Goal: Task Accomplishment & Management: Manage account settings

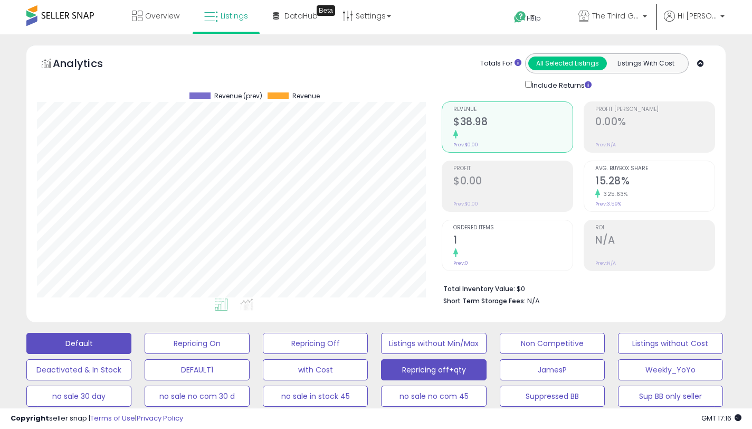
scroll to position [292, 0]
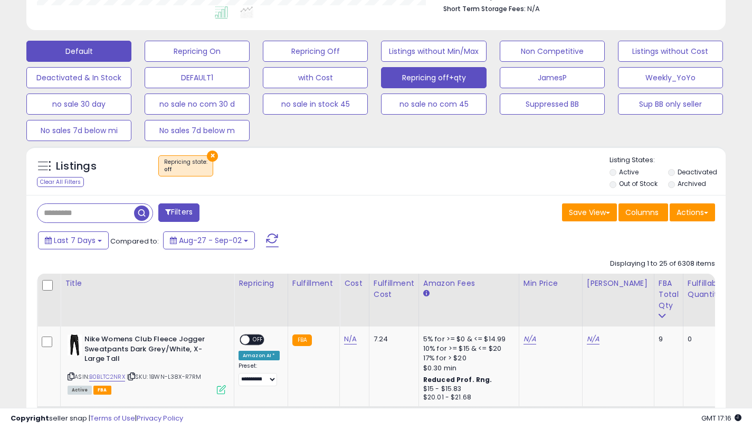
click at [80, 48] on button "Default" at bounding box center [78, 51] width 105 height 21
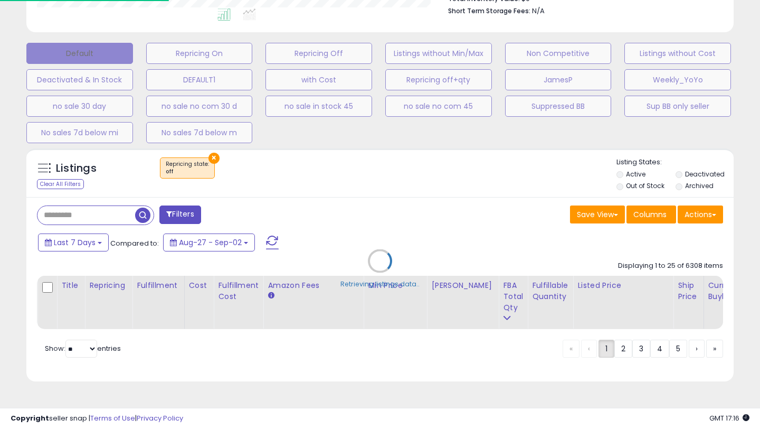
scroll to position [1251, 0]
click at [92, 209] on div "Retrieving listings data.." at bounding box center [379, 268] width 723 height 251
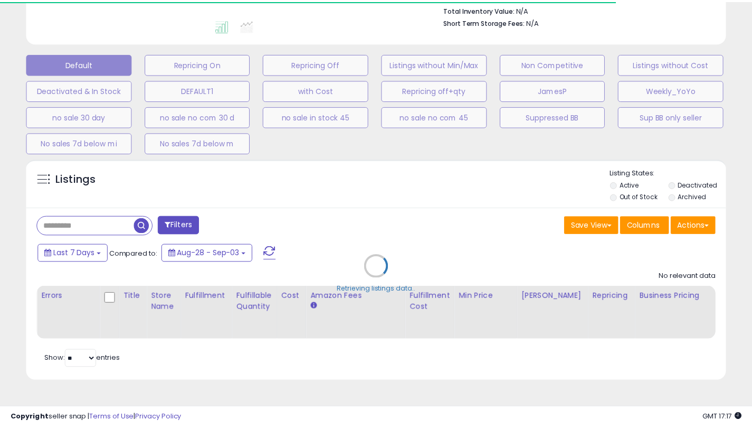
scroll to position [1251, 0]
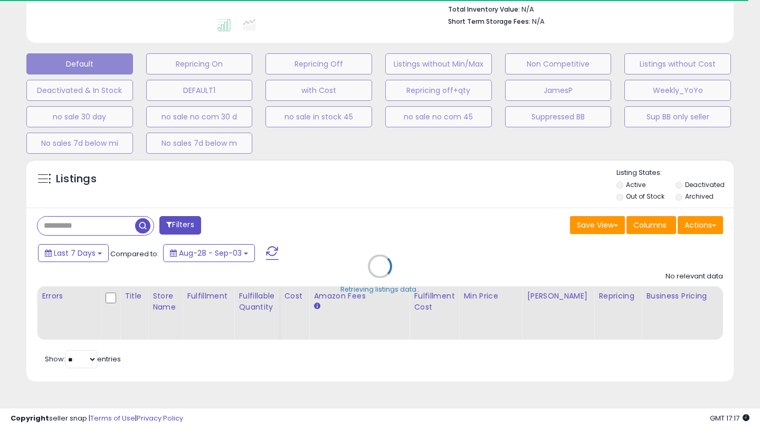
select select "*"
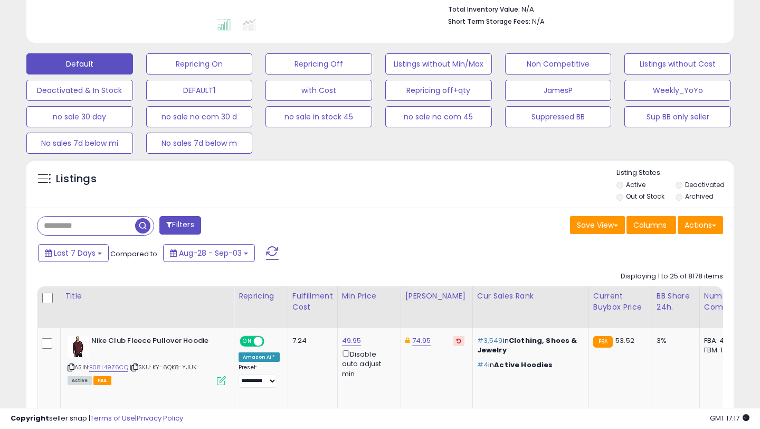
click at [99, 229] on input "text" at bounding box center [86, 225] width 98 height 18
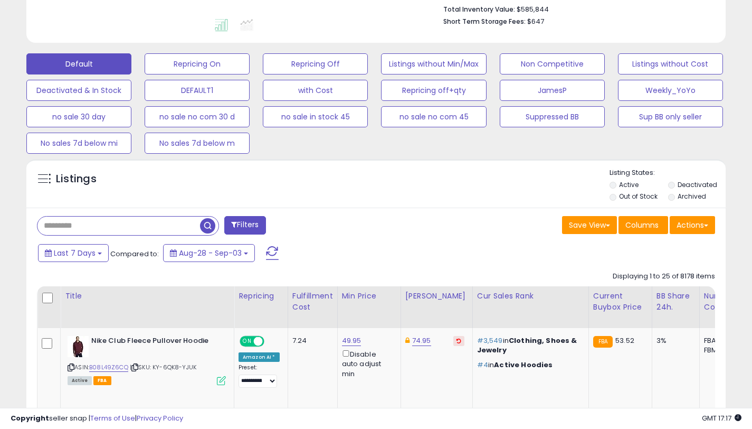
paste input "**********"
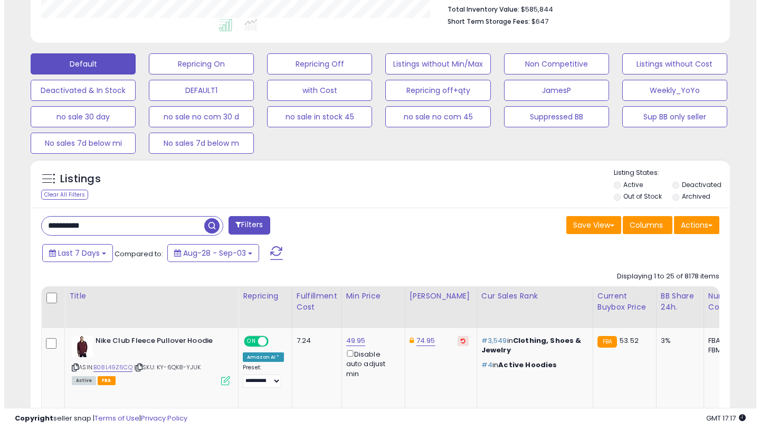
scroll to position [216, 405]
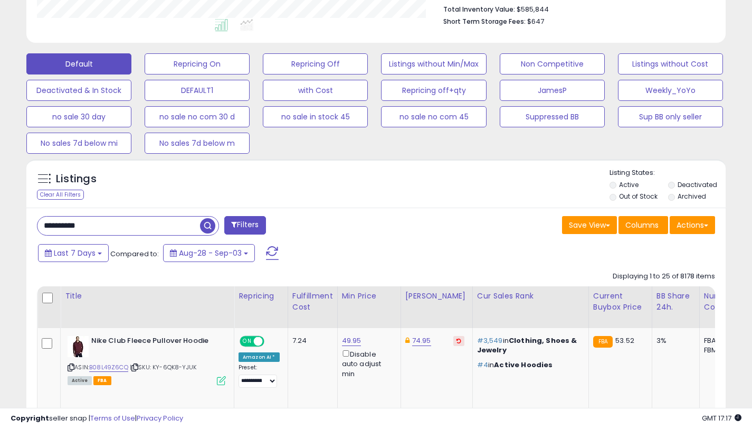
type input "**********"
click at [251, 223] on button "Filters" at bounding box center [244, 225] width 41 height 18
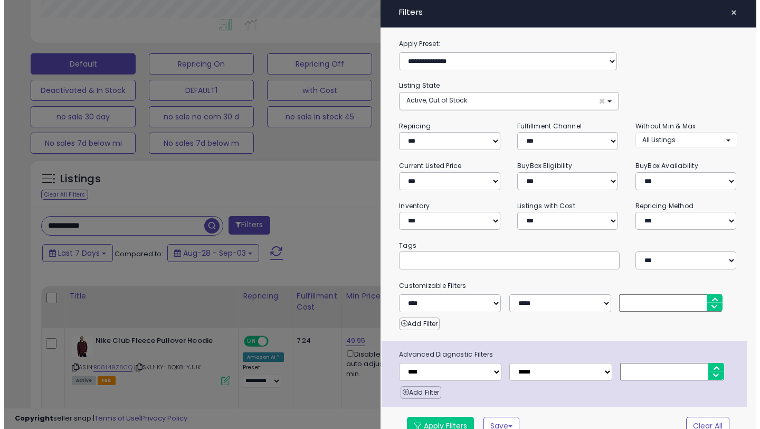
scroll to position [216, 410]
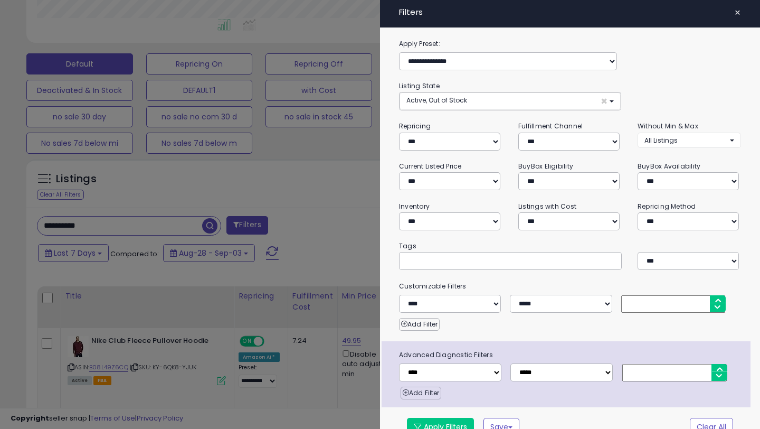
click at [369, 200] on div at bounding box center [380, 214] width 760 height 429
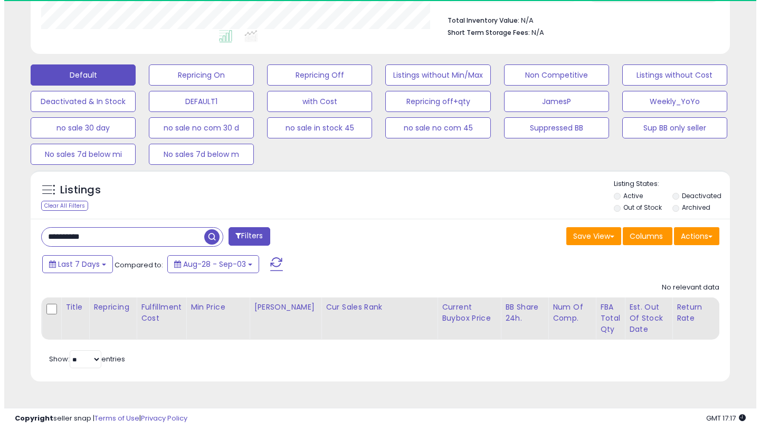
scroll to position [216, 405]
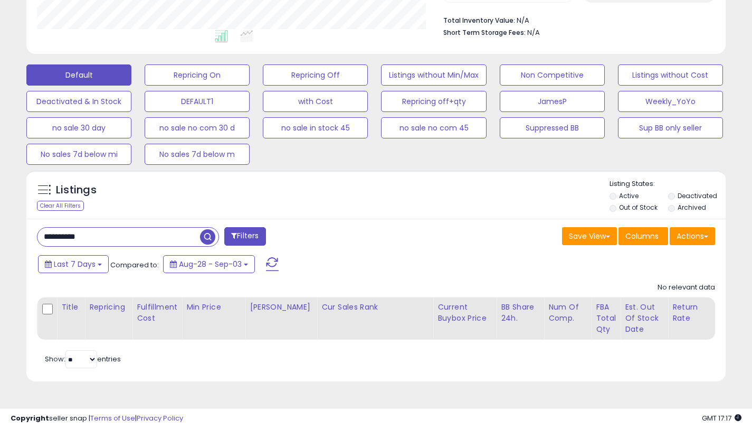
click at [243, 238] on button "Filters" at bounding box center [244, 236] width 41 height 18
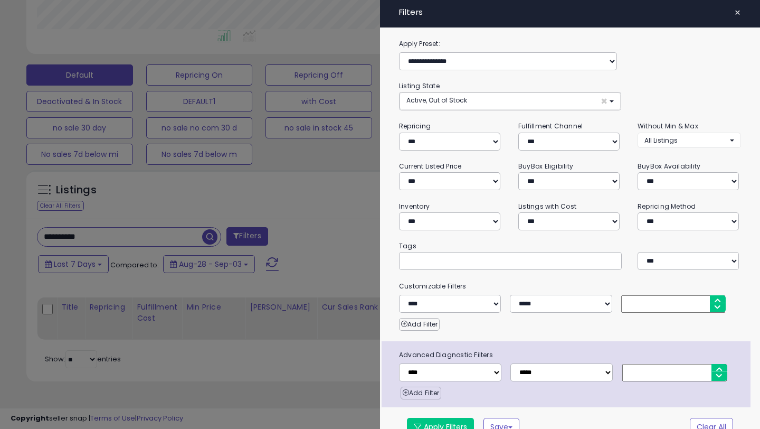
click at [305, 193] on div at bounding box center [380, 214] width 760 height 429
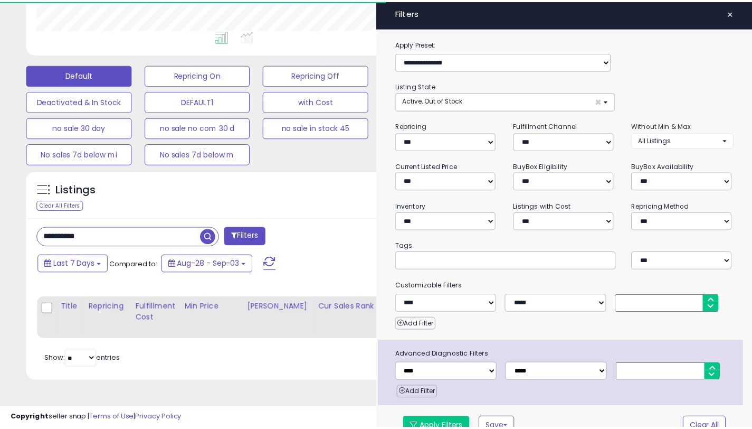
scroll to position [527826, 527638]
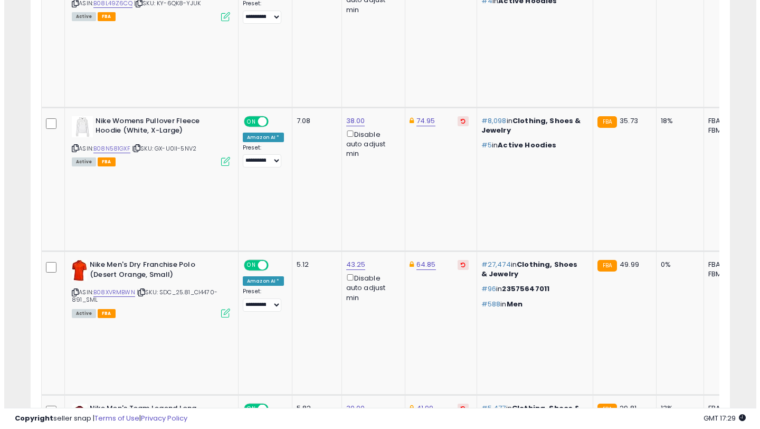
scroll to position [154, 0]
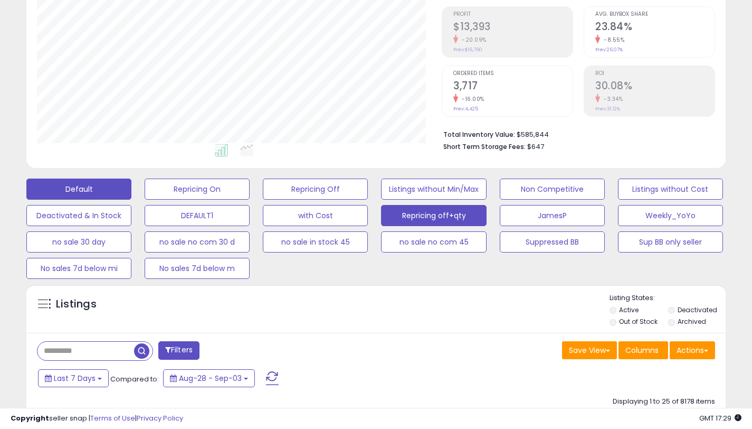
click at [426, 219] on button "Repricing off+qty" at bounding box center [433, 215] width 105 height 21
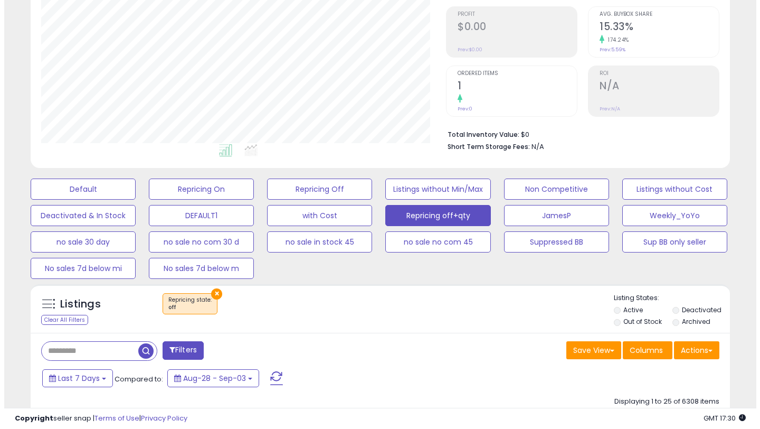
scroll to position [216, 405]
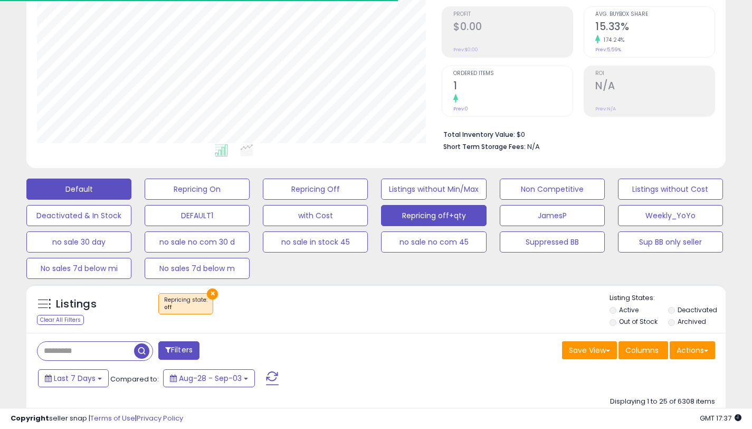
click at [100, 189] on button "Default" at bounding box center [78, 188] width 105 height 21
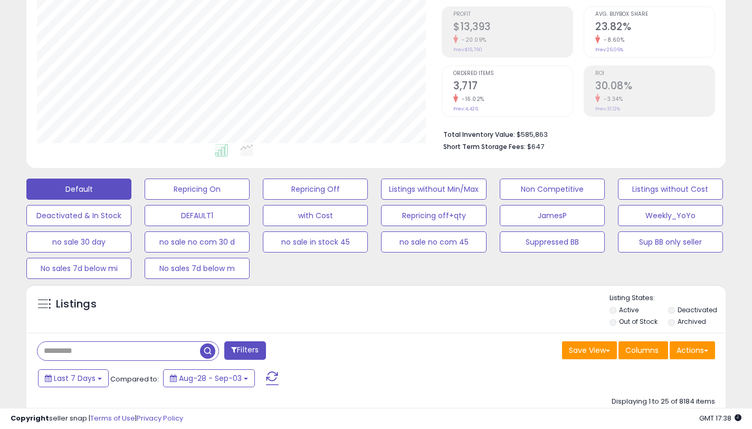
click at [87, 352] on input "text" at bounding box center [118, 351] width 163 height 18
paste input "**********"
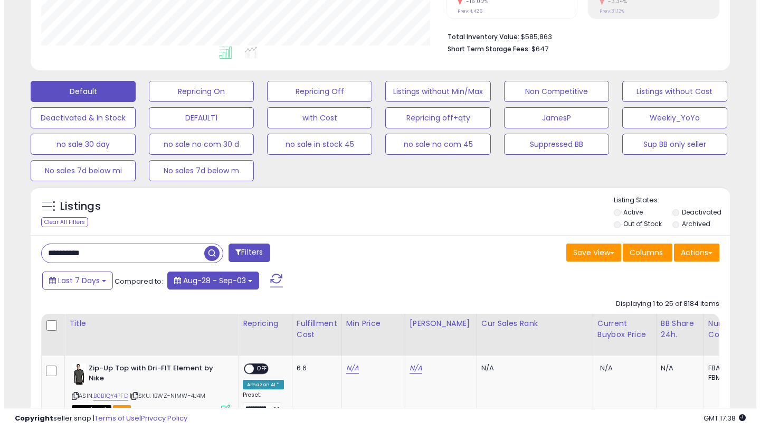
scroll to position [253, 0]
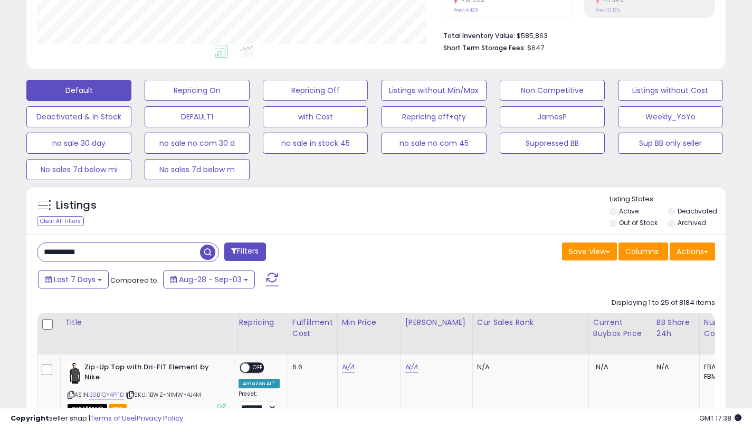
type input "**********"
click at [247, 254] on button "Filters" at bounding box center [244, 251] width 41 height 18
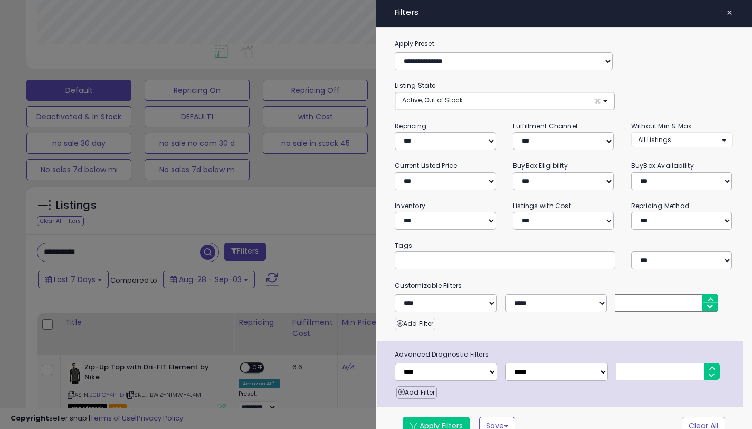
scroll to position [216, 410]
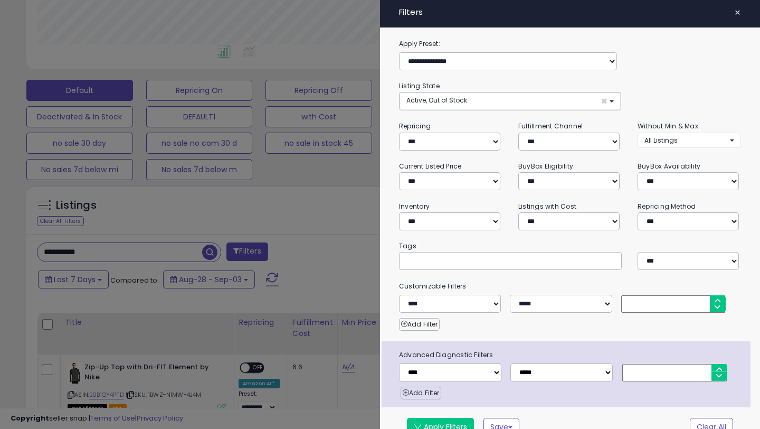
click at [278, 170] on div at bounding box center [380, 214] width 760 height 429
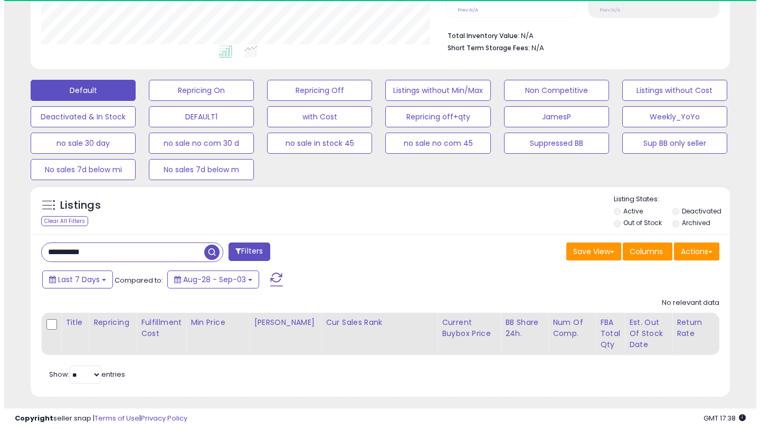
scroll to position [216, 405]
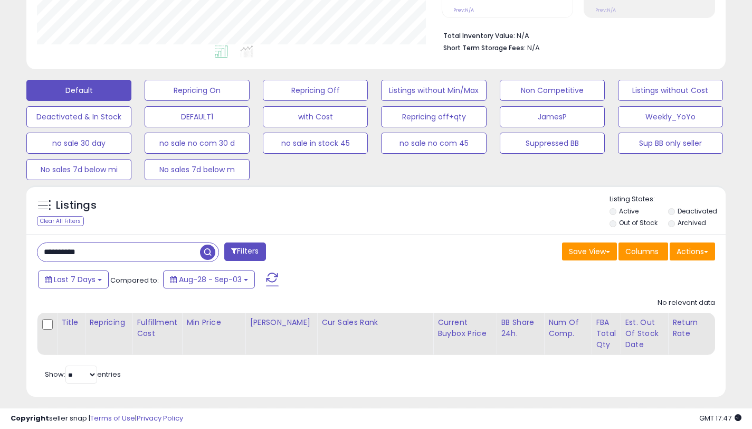
click at [124, 247] on input "**********" at bounding box center [118, 252] width 163 height 18
type textarea "**********"
click at [124, 247] on input "**********" at bounding box center [118, 252] width 163 height 18
paste input "text"
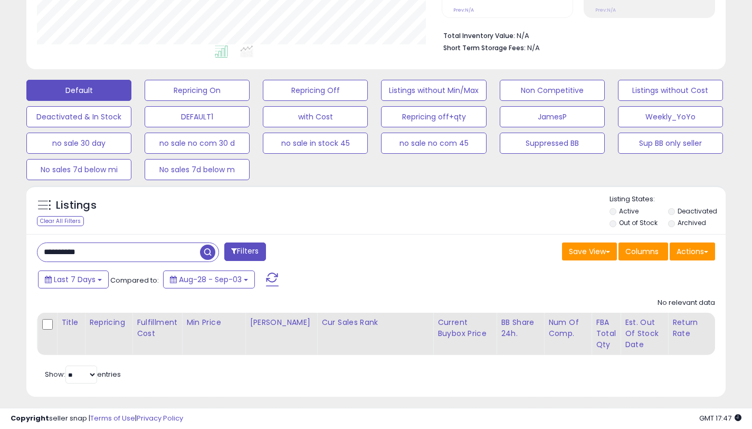
click at [247, 252] on button "Filters" at bounding box center [244, 251] width 41 height 18
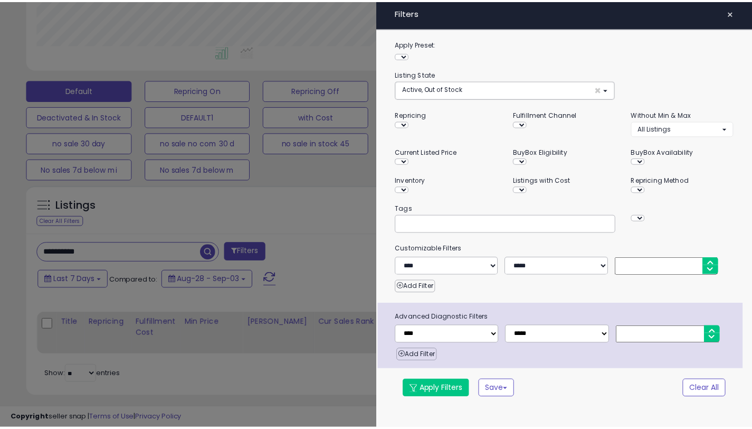
scroll to position [216, 410]
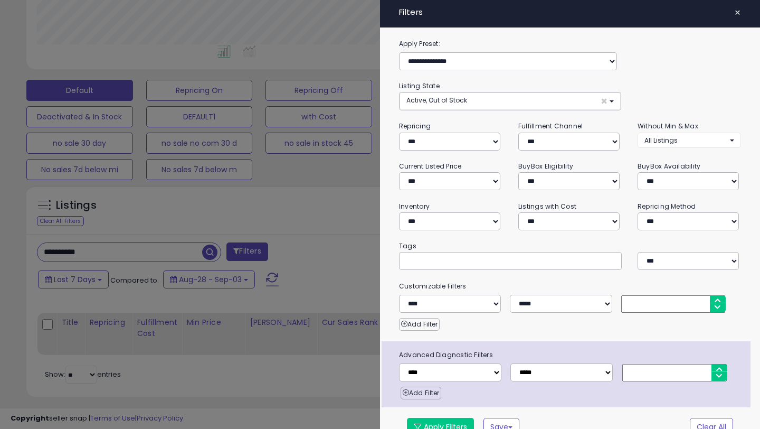
click at [285, 216] on div at bounding box center [380, 214] width 760 height 429
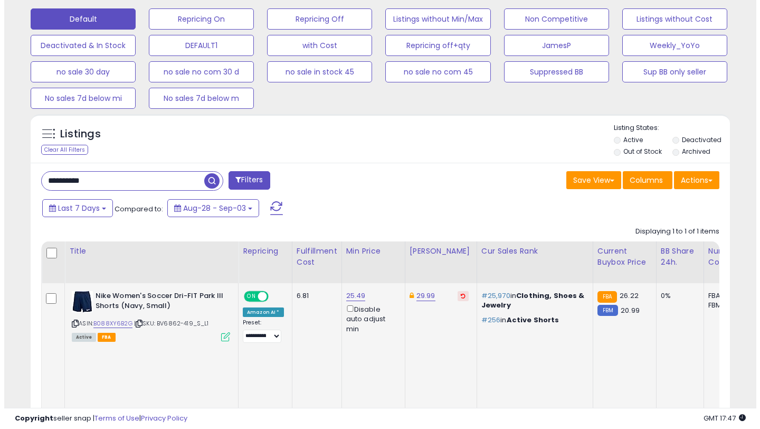
scroll to position [216, 405]
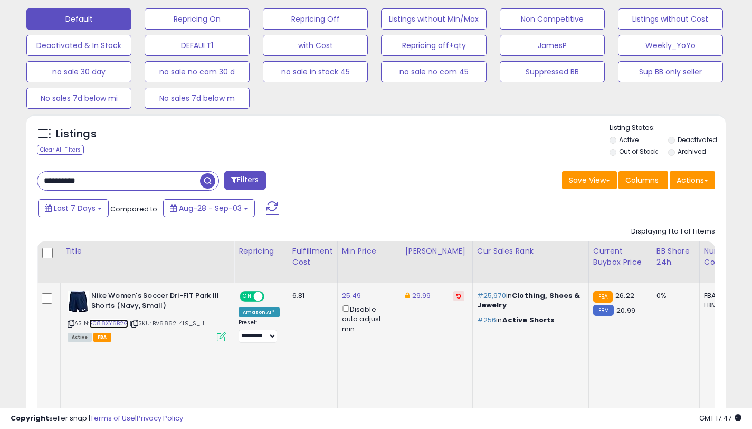
click at [121, 324] on link "B088XY6B2G" at bounding box center [108, 323] width 39 height 9
click at [123, 324] on link "B088XY6B2G" at bounding box center [108, 323] width 39 height 9
click at [144, 180] on input "**********" at bounding box center [118, 181] width 163 height 18
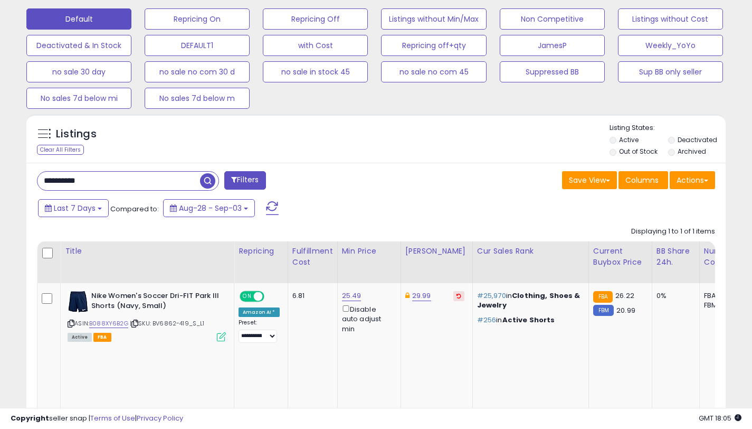
paste input "text"
type input "**********"
click at [265, 184] on button "Filters" at bounding box center [244, 180] width 41 height 18
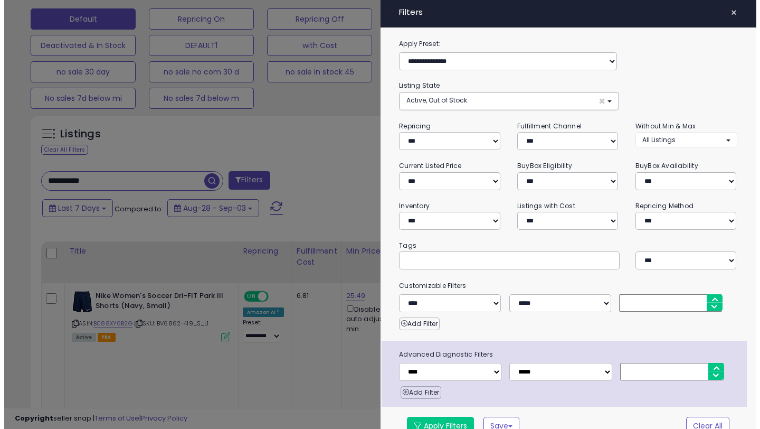
scroll to position [216, 410]
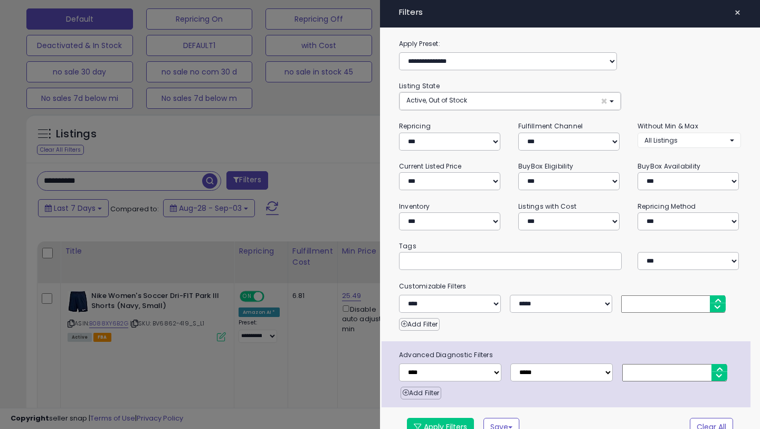
click at [327, 174] on div at bounding box center [380, 214] width 760 height 429
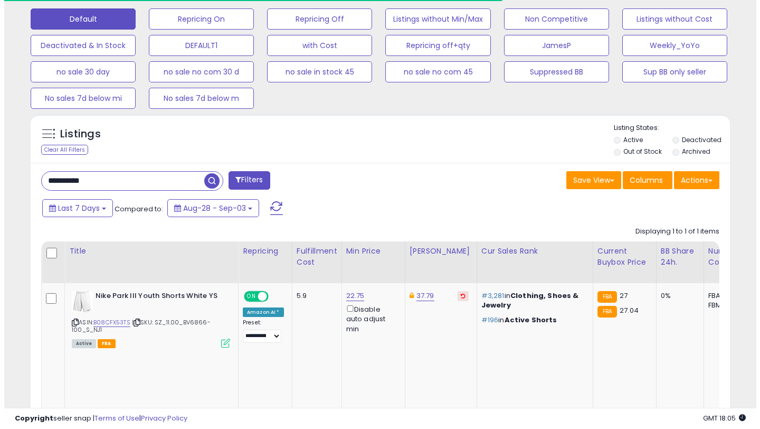
scroll to position [216, 405]
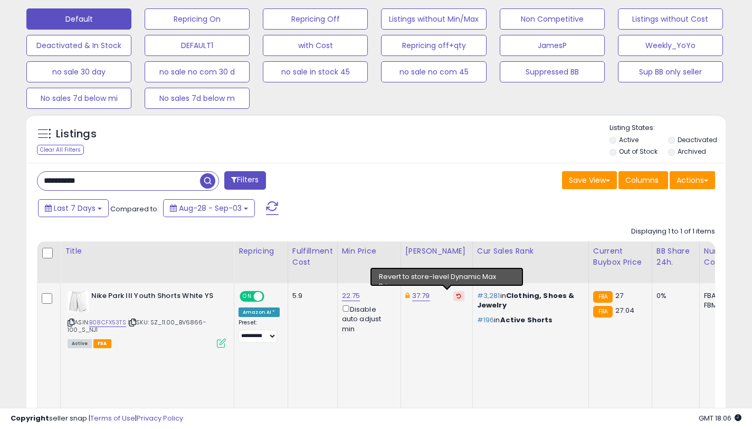
click at [457, 296] on icon at bounding box center [459, 295] width 5 height 5
click at [411, 298] on link "48.07" at bounding box center [415, 295] width 19 height 11
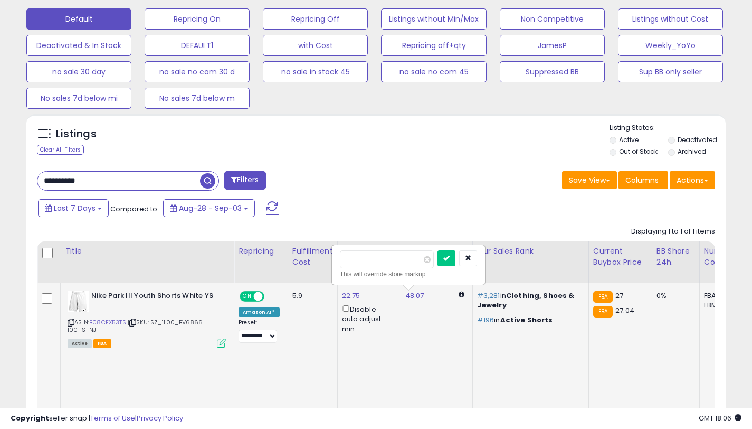
drag, startPoint x: 365, startPoint y: 258, endPoint x: 334, endPoint y: 258, distance: 31.2
click at [334, 258] on div "***** This will override store markup" at bounding box center [409, 265] width 152 height 39
type input "*****"
click at [450, 257] on icon "submit" at bounding box center [447, 258] width 6 height 6
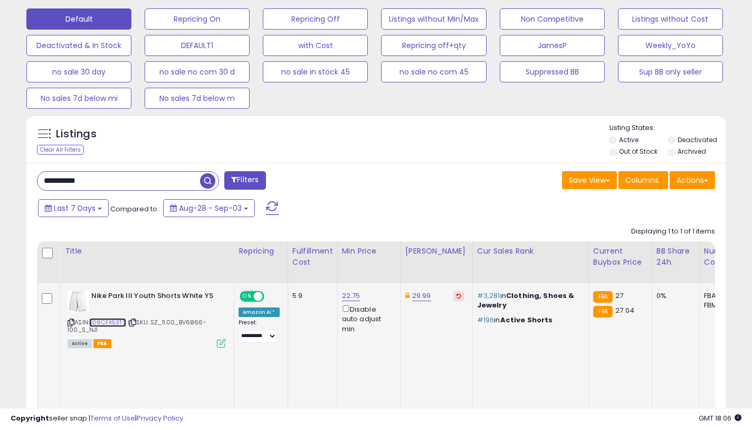
click at [108, 321] on link "B08CFX53TS" at bounding box center [107, 322] width 37 height 9
click at [128, 178] on input "**********" at bounding box center [118, 181] width 163 height 18
paste input "text"
type input "**********"
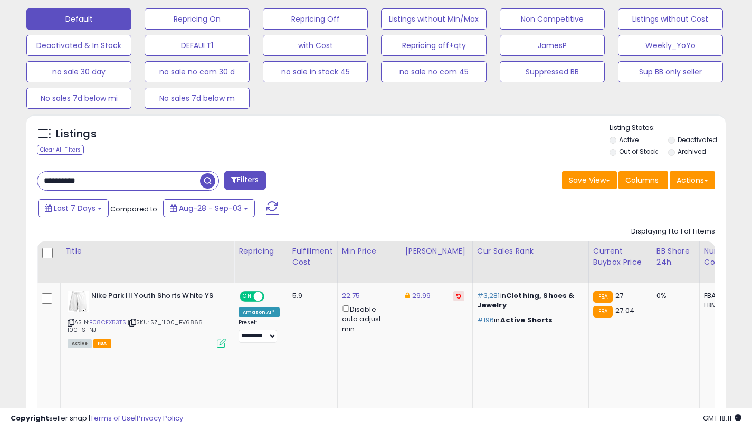
click at [235, 184] on button "Filters" at bounding box center [244, 180] width 41 height 18
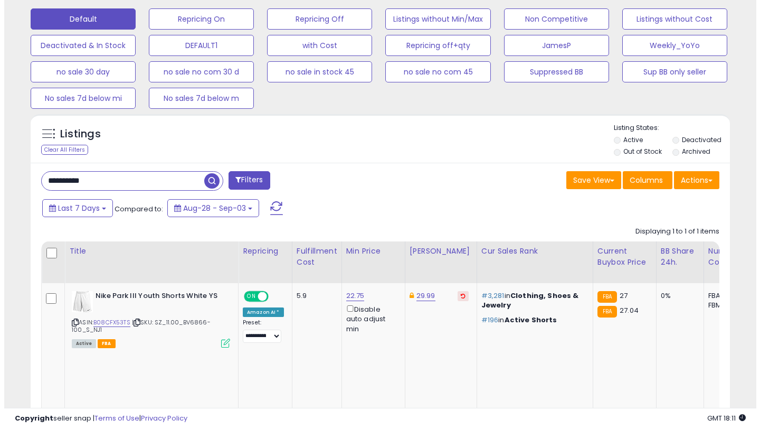
scroll to position [216, 410]
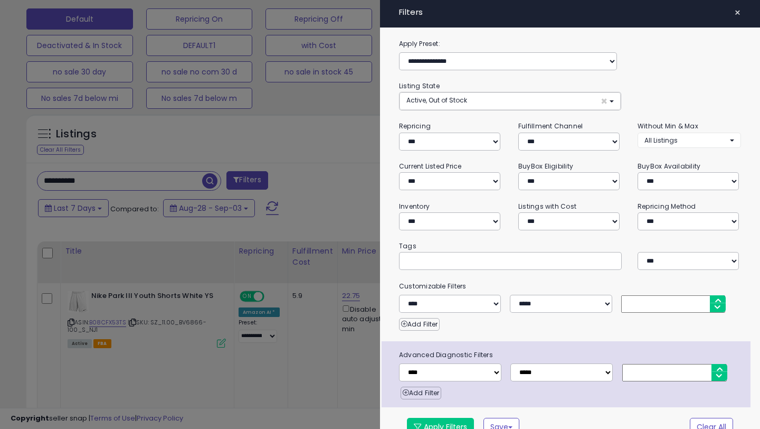
click at [333, 188] on div at bounding box center [380, 214] width 760 height 429
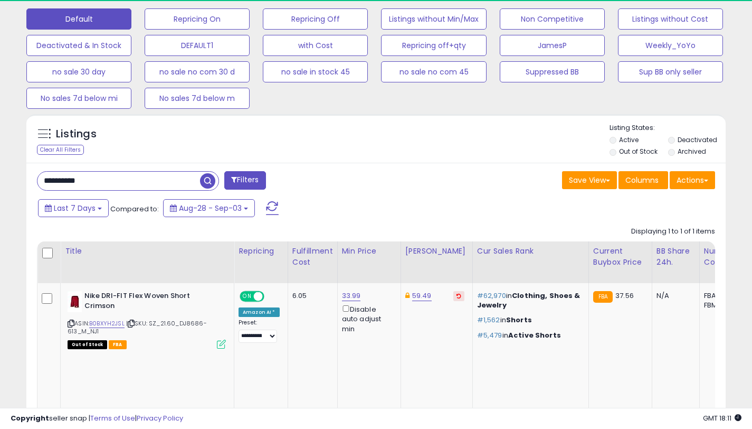
scroll to position [216, 405]
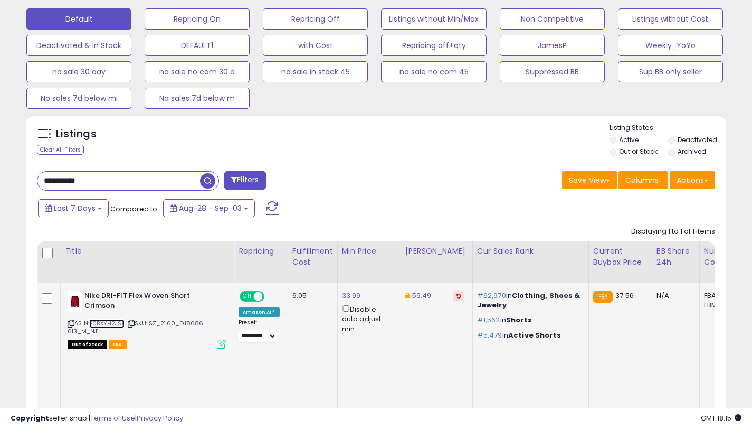
click at [115, 325] on link "B0BXYH2JSL" at bounding box center [106, 323] width 35 height 9
click at [416, 296] on link "59.49" at bounding box center [422, 295] width 20 height 11
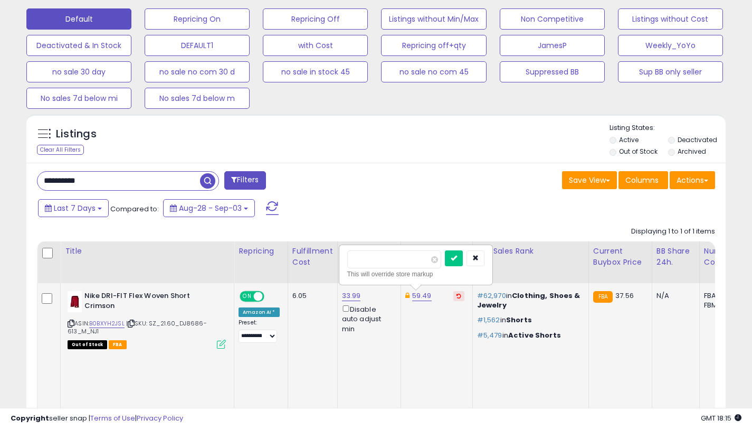
drag, startPoint x: 375, startPoint y: 258, endPoint x: 345, endPoint y: 256, distance: 29.6
click at [345, 256] on div "***** This will override store markup" at bounding box center [416, 265] width 152 height 39
type input "*****"
click at [457, 253] on button "submit" at bounding box center [454, 258] width 18 height 16
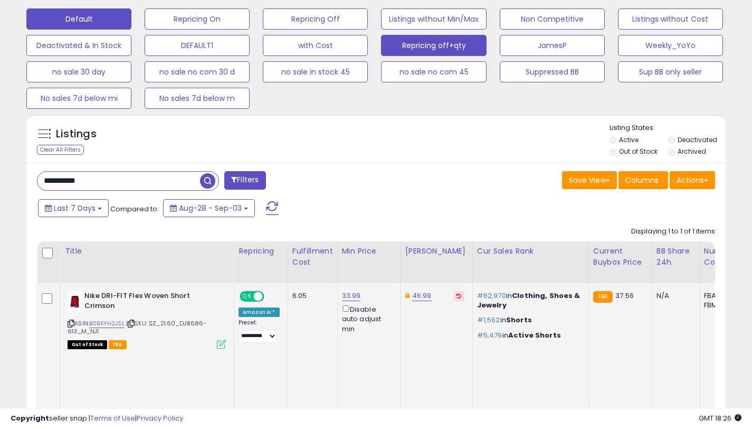
click at [478, 50] on button "Repricing off+qty" at bounding box center [433, 45] width 105 height 21
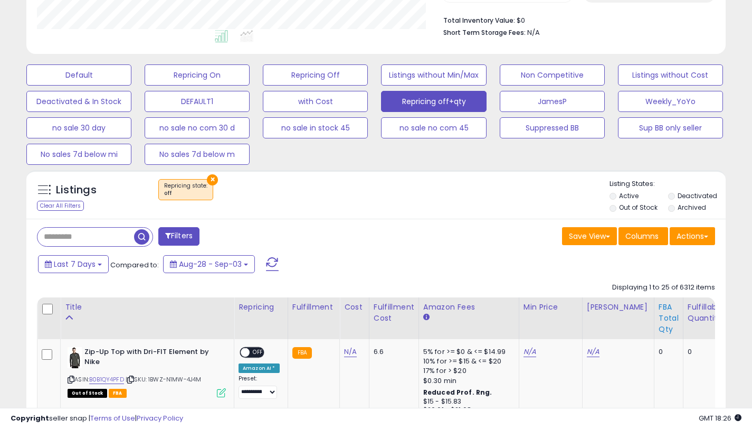
click at [659, 316] on div "FBA Total Qty" at bounding box center [669, 318] width 20 height 33
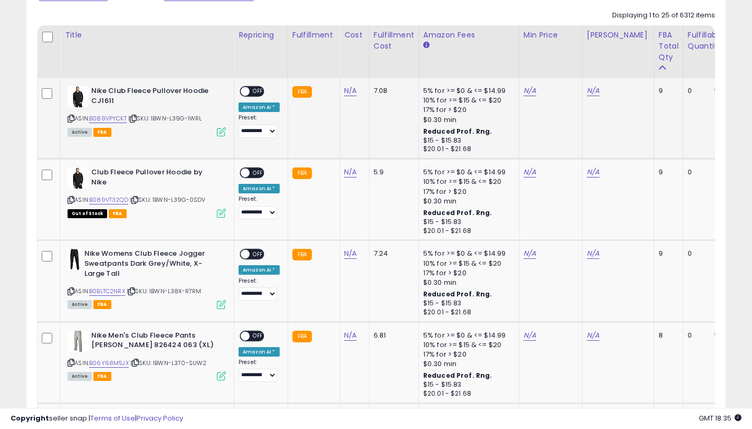
scroll to position [539, 0]
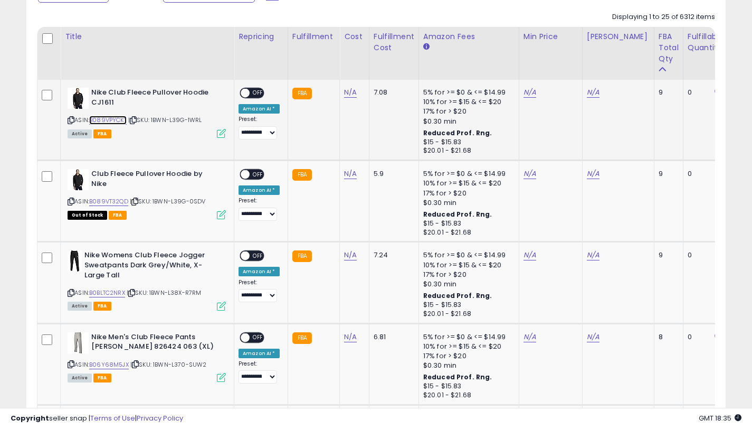
click at [111, 123] on link "B089VPYCKT" at bounding box center [107, 120] width 37 height 9
drag, startPoint x: 117, startPoint y: 103, endPoint x: 92, endPoint y: 93, distance: 26.3
click at [92, 93] on b "Nike Club Fleece Pullover Hoodie CJ1611" at bounding box center [155, 99] width 128 height 22
copy b "Nike Club Fleece Pullover Hoodie CJ1611"
click at [587, 91] on link "N/A" at bounding box center [593, 92] width 13 height 11
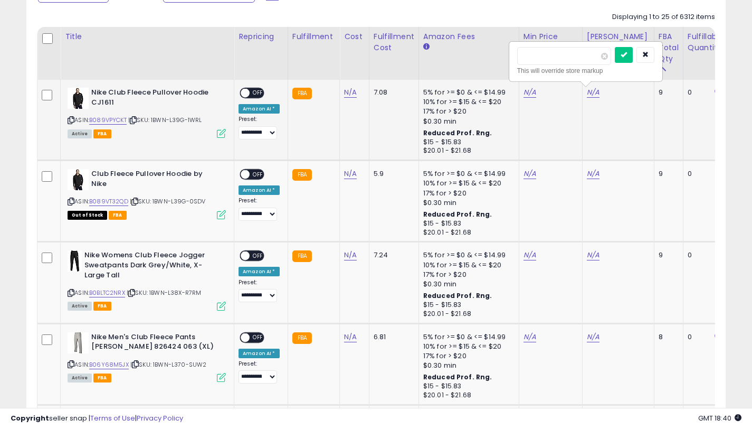
type input "*****"
click at [633, 56] on button "submit" at bounding box center [624, 55] width 18 height 16
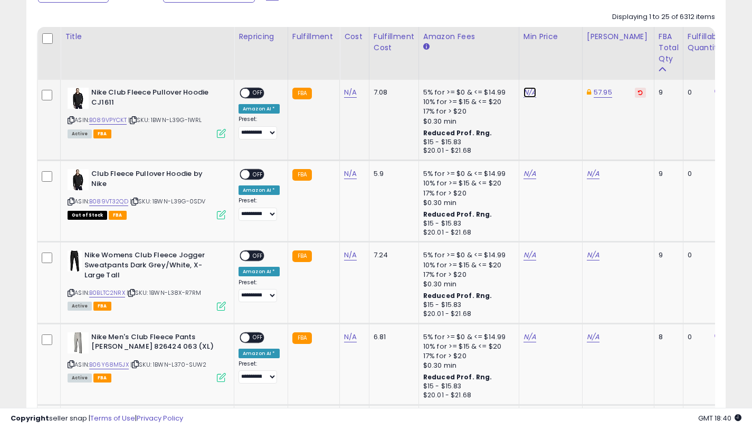
click at [525, 92] on link "N/A" at bounding box center [530, 92] width 13 height 11
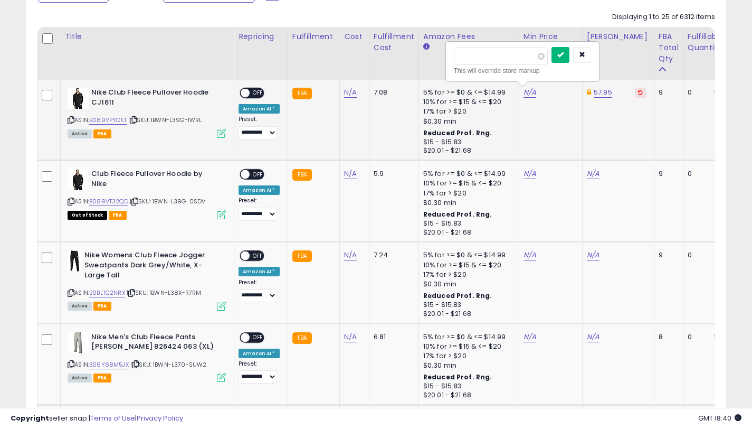
type input "*****"
click at [564, 52] on icon "submit" at bounding box center [561, 54] width 6 height 6
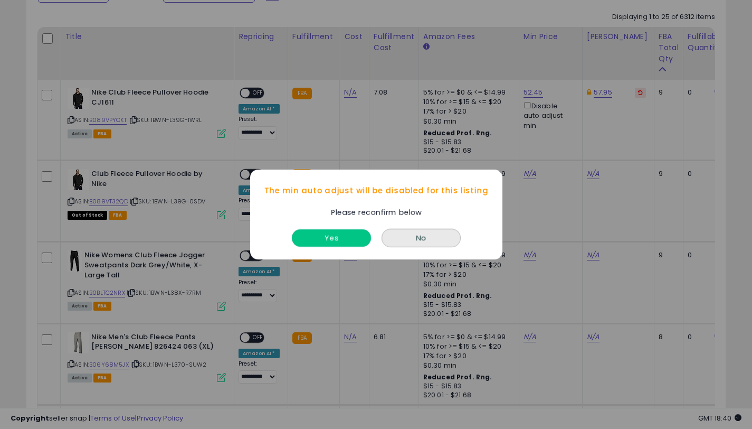
click at [328, 237] on button "Yes" at bounding box center [331, 237] width 79 height 17
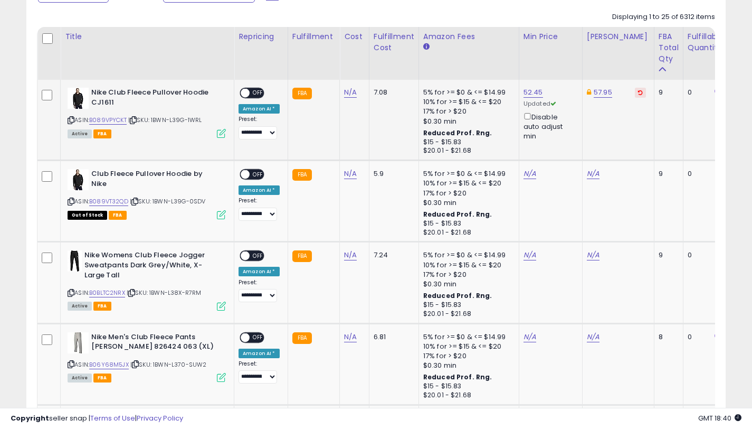
click at [258, 91] on span "OFF" at bounding box center [258, 93] width 17 height 9
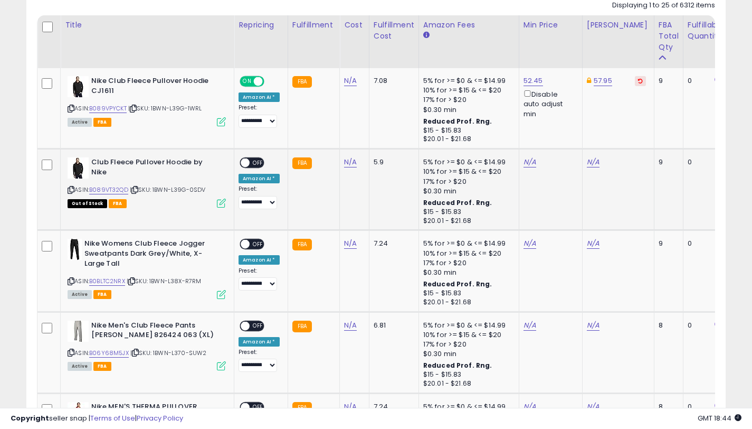
scroll to position [551, 0]
click at [118, 190] on link "B089VT32QD" at bounding box center [108, 189] width 39 height 9
click at [118, 110] on link "B089VPYCKT" at bounding box center [107, 107] width 37 height 9
click at [595, 82] on link "57.95" at bounding box center [603, 80] width 18 height 11
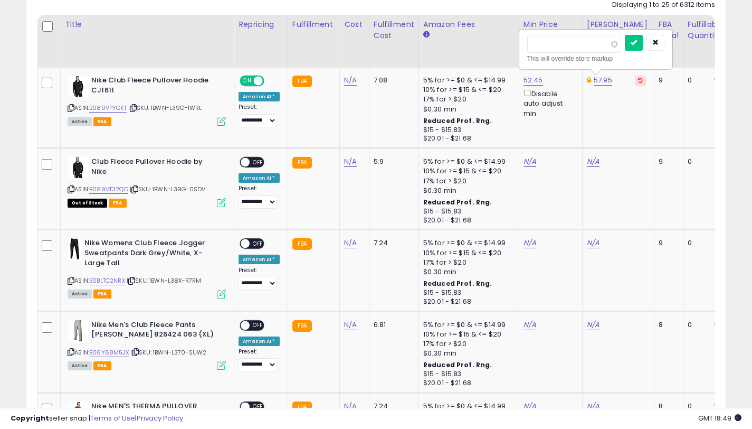
drag, startPoint x: 565, startPoint y: 43, endPoint x: 509, endPoint y: 34, distance: 56.6
click at [523, 42] on div "***** This will override store markup" at bounding box center [596, 49] width 152 height 39
type input "*****"
click at [637, 45] on icon "submit" at bounding box center [634, 42] width 6 height 6
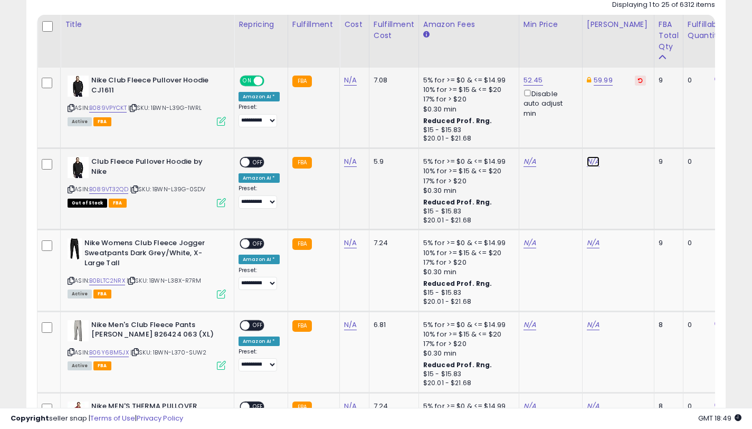
click at [589, 161] on link "N/A" at bounding box center [593, 161] width 13 height 11
type input "*****"
click at [624, 125] on button "submit" at bounding box center [624, 124] width 18 height 16
click at [525, 158] on link "N/A" at bounding box center [530, 161] width 13 height 11
type input "*****"
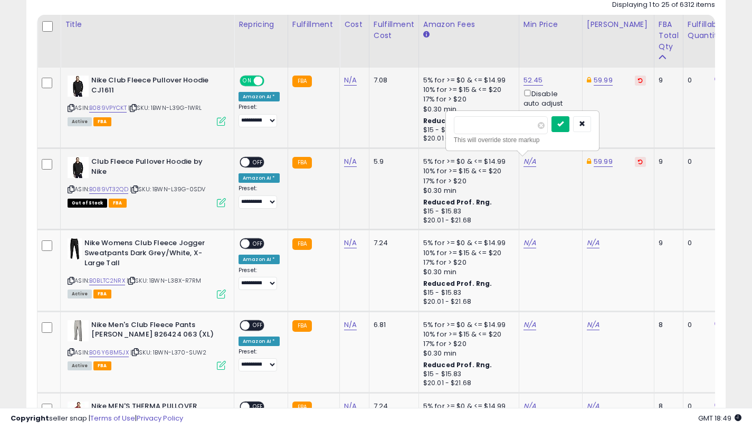
click at [563, 126] on icon "submit" at bounding box center [561, 123] width 6 height 6
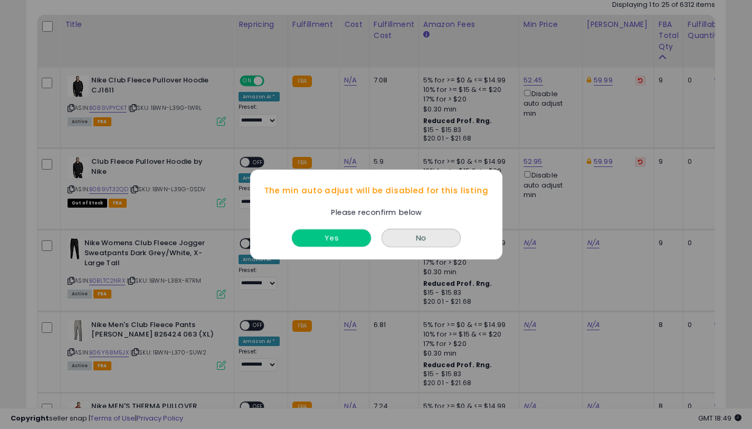
click at [348, 234] on button "Yes" at bounding box center [331, 237] width 79 height 17
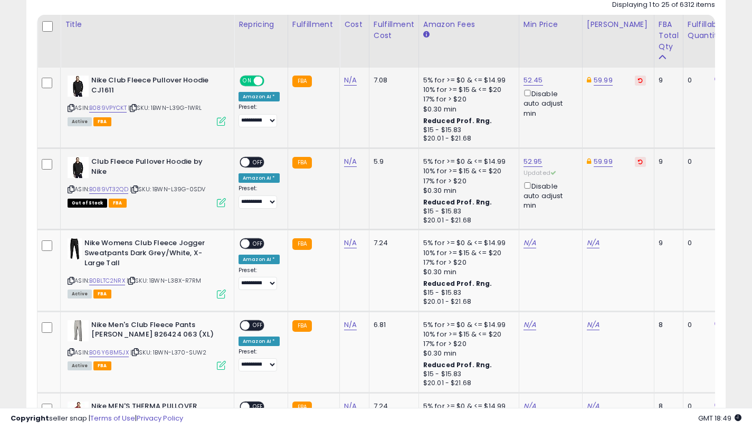
click at [254, 165] on span "OFF" at bounding box center [258, 162] width 17 height 9
click at [120, 186] on link "B089VT32QD" at bounding box center [108, 189] width 39 height 9
click at [531, 80] on link "52.45" at bounding box center [534, 80] width 20 height 11
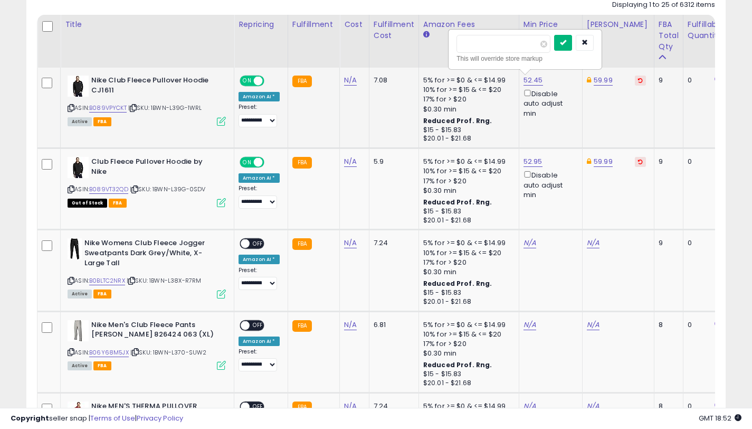
type input "*****"
click at [563, 42] on button "submit" at bounding box center [563, 43] width 18 height 16
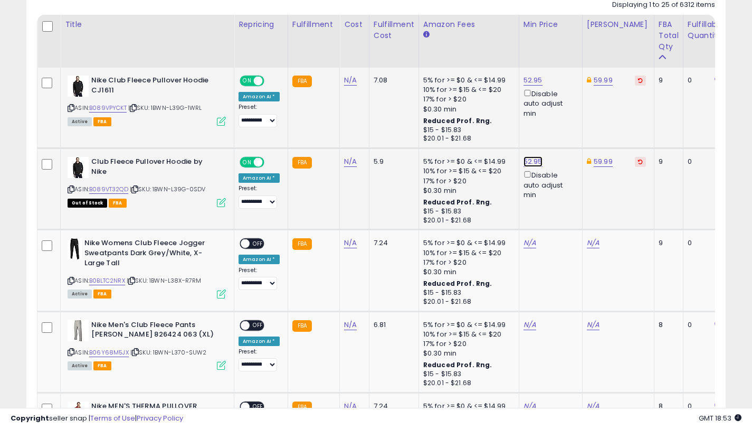
click at [529, 162] on link "52.95" at bounding box center [533, 161] width 19 height 11
drag, startPoint x: 487, startPoint y: 125, endPoint x: 467, endPoint y: 125, distance: 20.1
click at [467, 124] on input "*****" at bounding box center [504, 125] width 94 height 18
type input "*****"
click at [567, 123] on icon "submit" at bounding box center [563, 123] width 6 height 6
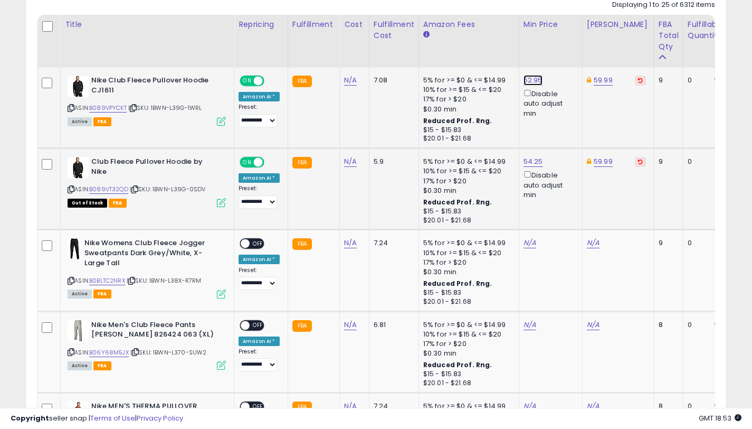
click at [533, 80] on link "52.95" at bounding box center [533, 80] width 19 height 11
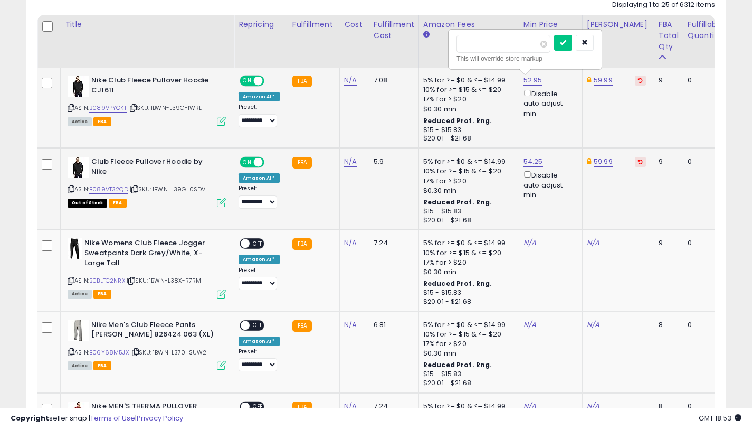
drag, startPoint x: 495, startPoint y: 41, endPoint x: 475, endPoint y: 42, distance: 19.6
click at [475, 42] on input "*****" at bounding box center [504, 44] width 94 height 18
type input "*****"
click at [567, 43] on icon "submit" at bounding box center [563, 42] width 6 height 6
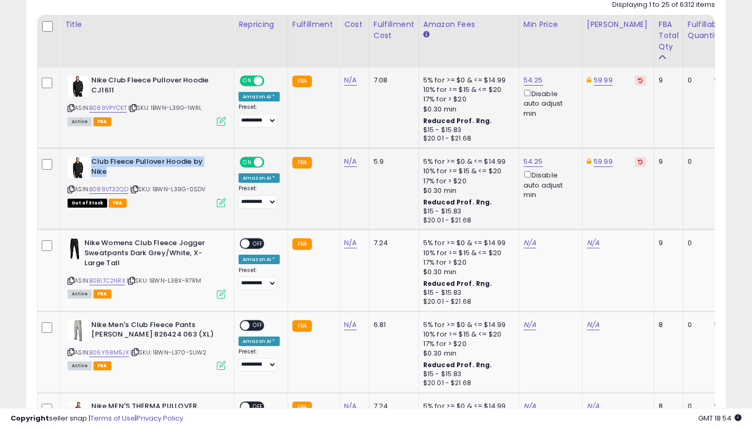
drag, startPoint x: 167, startPoint y: 162, endPoint x: 219, endPoint y: 162, distance: 51.2
click at [219, 162] on div "Club Fleece Pullover Hoodie by Nike" at bounding box center [147, 168] width 158 height 22
copy b "Club Fleece Pullover Hoodie by Nike"
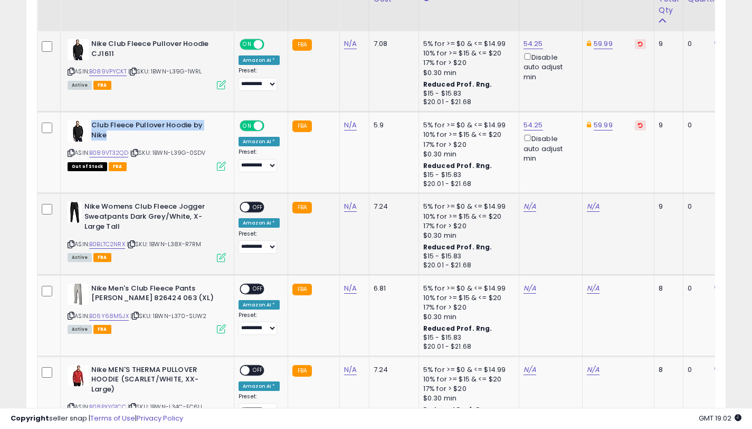
scroll to position [638, 0]
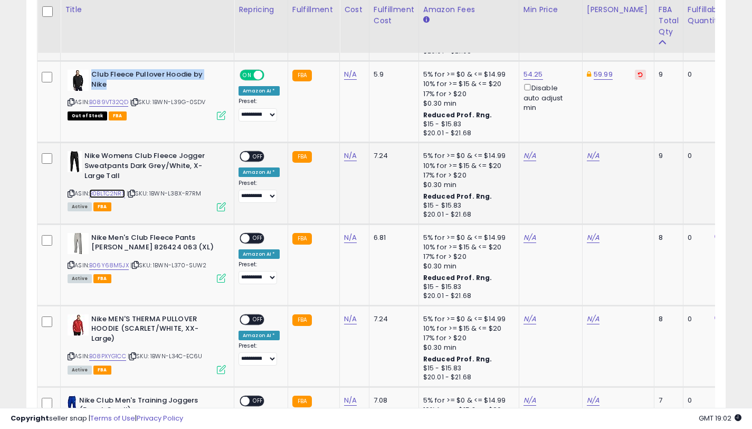
click at [109, 194] on link "B0BLTC2NRX" at bounding box center [107, 193] width 36 height 9
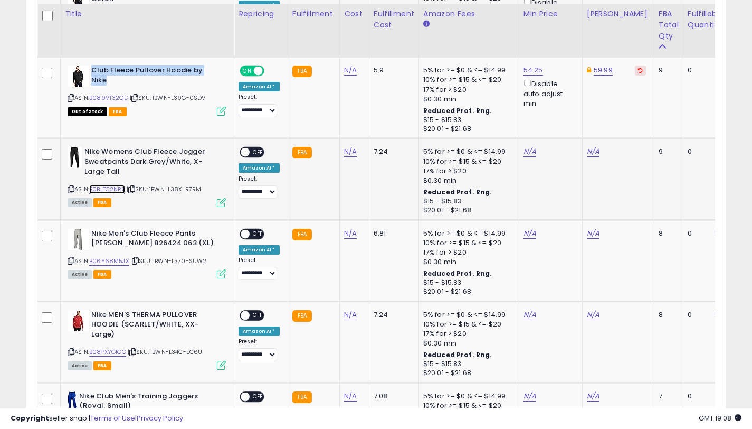
scroll to position [658, 0]
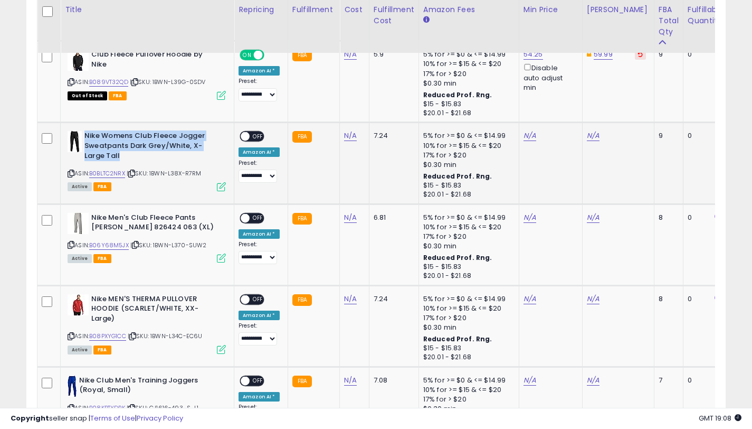
drag, startPoint x: 123, startPoint y: 154, endPoint x: 86, endPoint y: 138, distance: 40.4
click at [86, 138] on b "Nike Womens Club Fleece Jogger Sweatpants Dark Grey/White, X-Large Tall" at bounding box center [148, 147] width 128 height 32
copy b "Nike Womens Club Fleece Jogger Sweatpants Dark Grey/White, X-Large Tall"
click at [541, 173] on td "N/A" at bounding box center [550, 163] width 63 height 81
click at [591, 133] on link "N/A" at bounding box center [593, 135] width 13 height 11
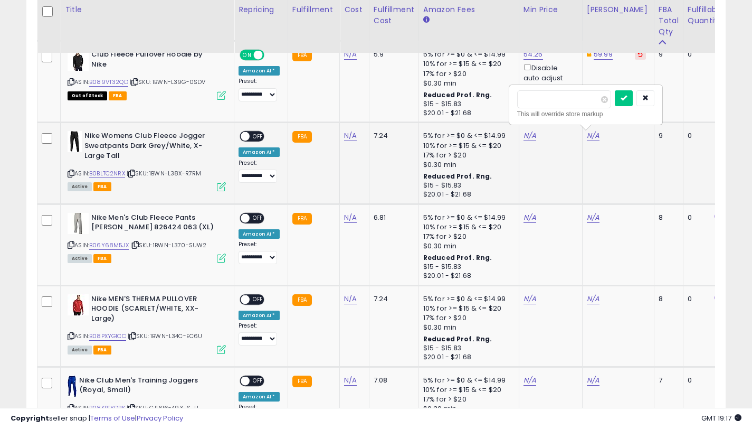
drag, startPoint x: 539, startPoint y: 100, endPoint x: 530, endPoint y: 101, distance: 9.6
click at [530, 101] on input "*****" at bounding box center [564, 99] width 94 height 18
type input "*****"
click at [632, 102] on button "submit" at bounding box center [624, 98] width 18 height 16
click at [524, 136] on link "N/A" at bounding box center [530, 135] width 13 height 11
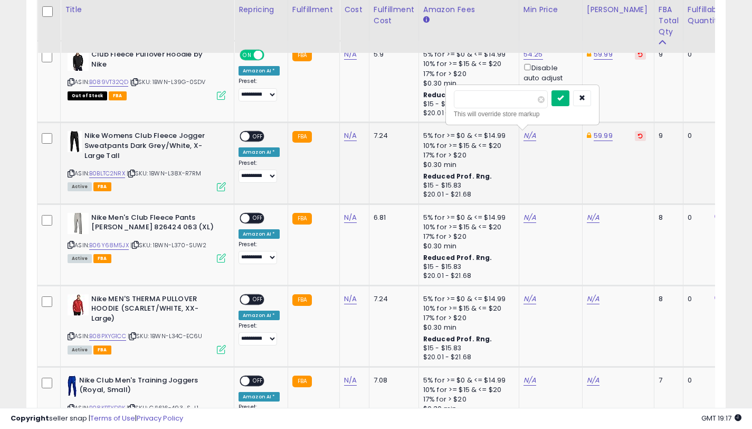
type input "*****"
click at [568, 103] on button "submit" at bounding box center [561, 98] width 18 height 16
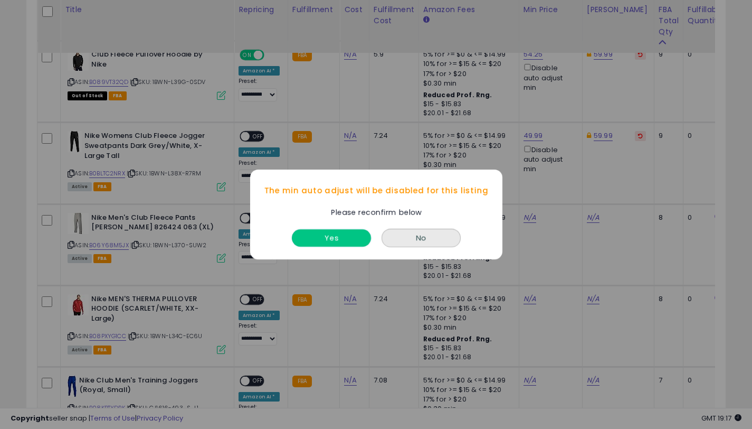
click at [333, 238] on button "Yes" at bounding box center [331, 237] width 79 height 17
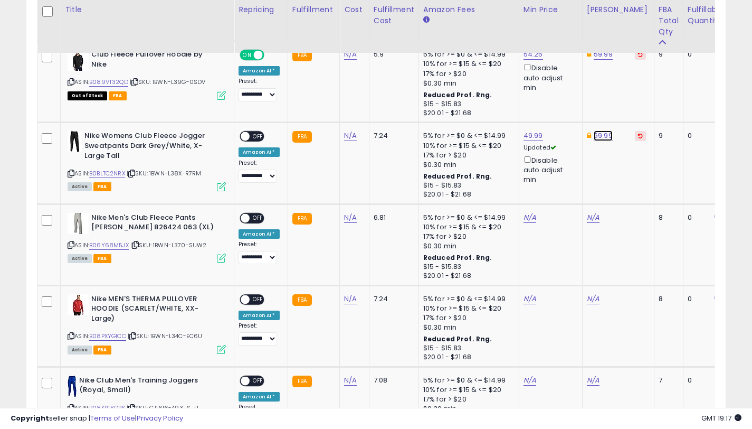
click at [598, 135] on link "59.99" at bounding box center [603, 135] width 19 height 11
click at [541, 101] on input "*****" at bounding box center [575, 99] width 94 height 18
type input "*****"
click at [637, 98] on icon "submit" at bounding box center [634, 98] width 6 height 6
click at [258, 134] on span "OFF" at bounding box center [258, 136] width 17 height 9
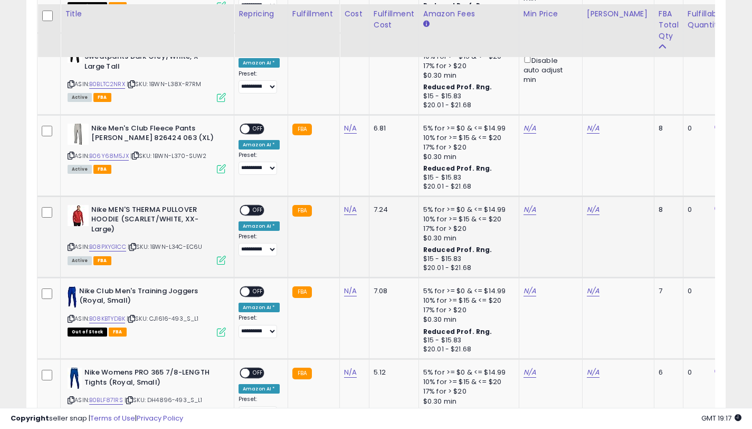
scroll to position [751, 0]
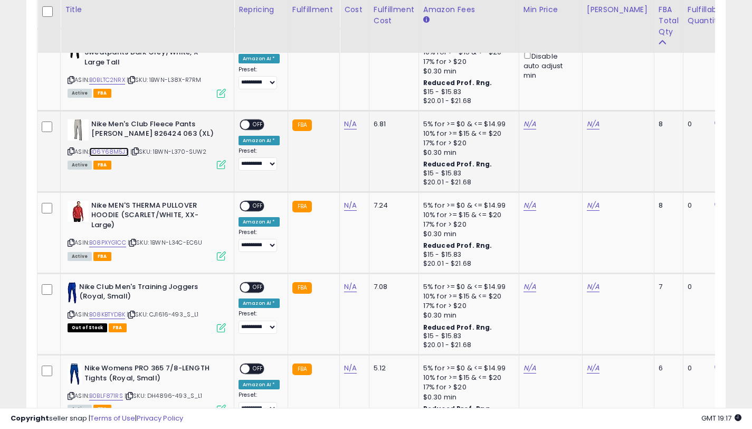
click at [103, 154] on link "B06Y68M5JX" at bounding box center [109, 151] width 40 height 9
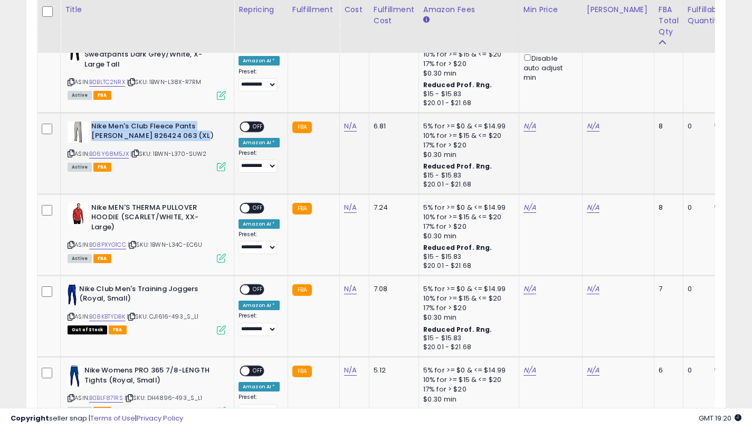
drag, startPoint x: 181, startPoint y: 135, endPoint x: 93, endPoint y: 124, distance: 88.8
click at [93, 124] on b "Nike Men's Club Fleece Pants [PERSON_NAME] 826424 063 (XL)" at bounding box center [155, 132] width 128 height 22
copy b "Nike Men's Club Fleece Pants [PERSON_NAME] 826424 063 (XL)"
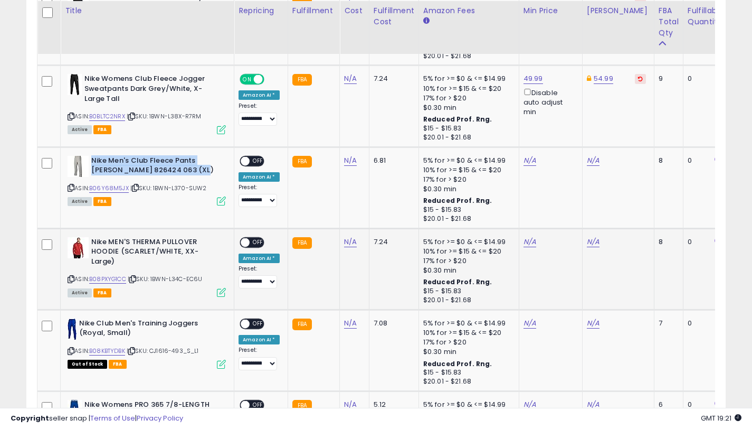
scroll to position [714, 0]
click at [588, 160] on link "N/A" at bounding box center [593, 161] width 13 height 11
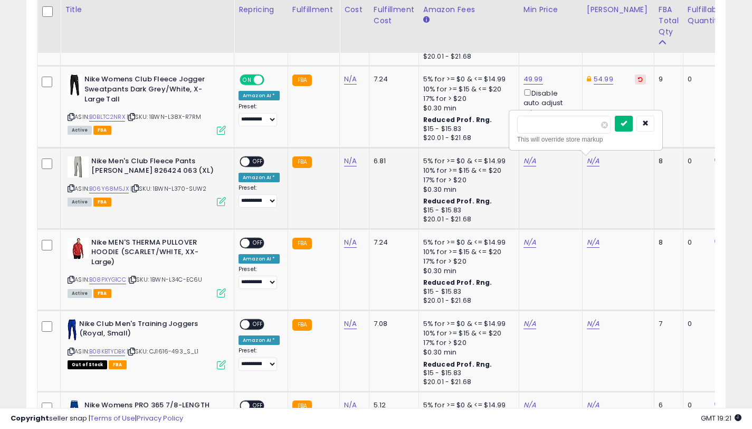
type input "*****"
click at [633, 125] on button "submit" at bounding box center [624, 124] width 18 height 16
click at [524, 162] on link "N/A" at bounding box center [530, 161] width 13 height 11
type input "*****"
click at [561, 114] on div "***** This will override store markup" at bounding box center [523, 130] width 152 height 39
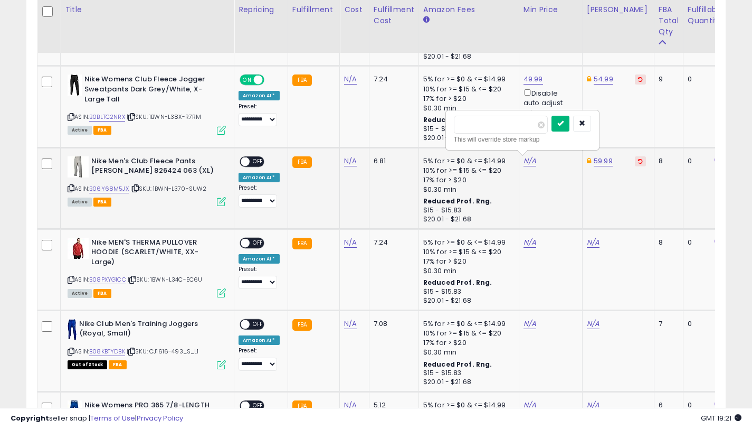
click at [576, 124] on div at bounding box center [572, 125] width 40 height 18
click at [570, 124] on button "submit" at bounding box center [561, 124] width 18 height 16
click at [524, 177] on div "Disable auto adjust min" at bounding box center [549, 183] width 51 height 31
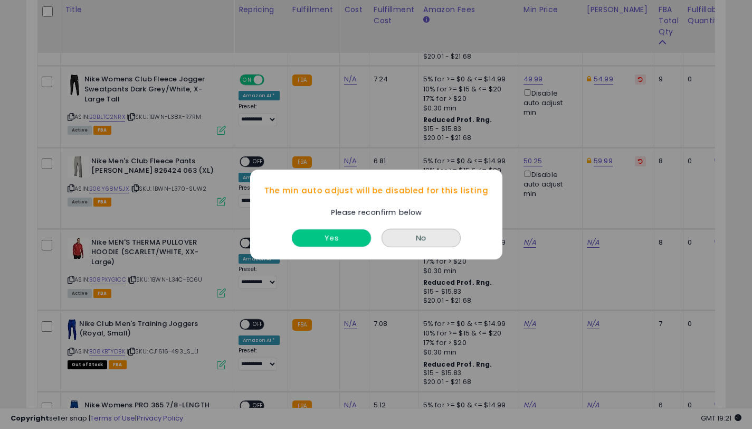
click at [348, 238] on button "Yes" at bounding box center [331, 237] width 79 height 17
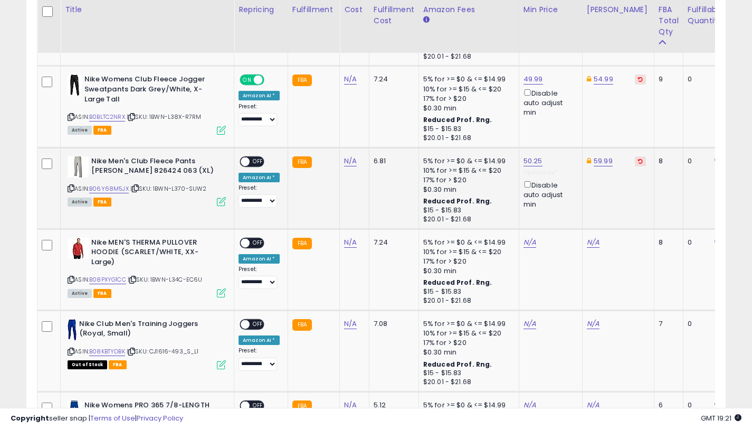
click at [256, 163] on span "OFF" at bounding box center [258, 161] width 17 height 9
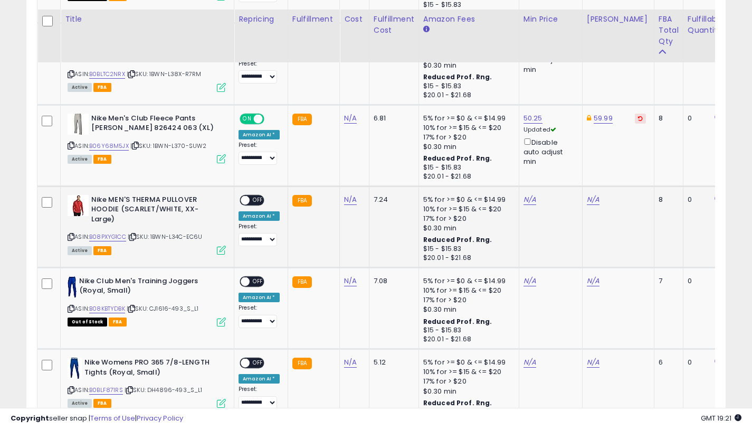
scroll to position [770, 0]
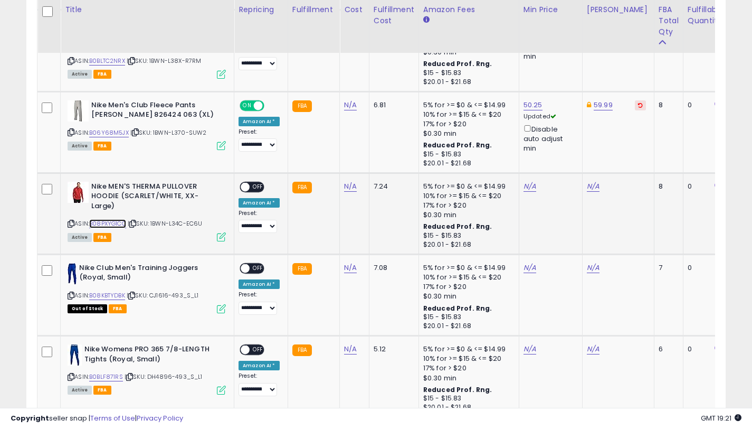
click at [121, 219] on link "B08PXYG1CC" at bounding box center [107, 223] width 37 height 9
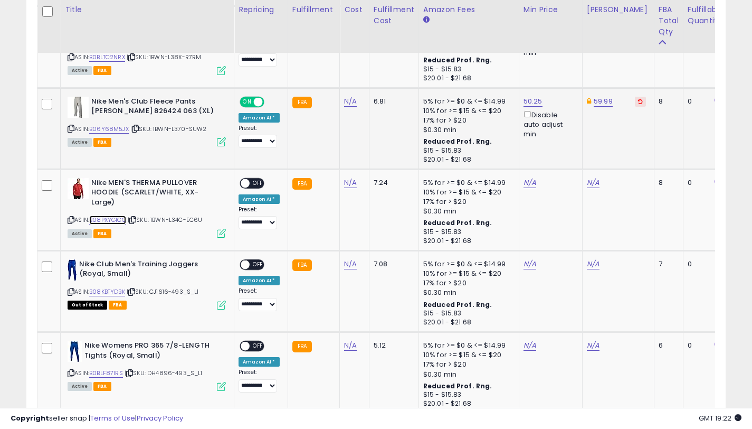
scroll to position [775, 0]
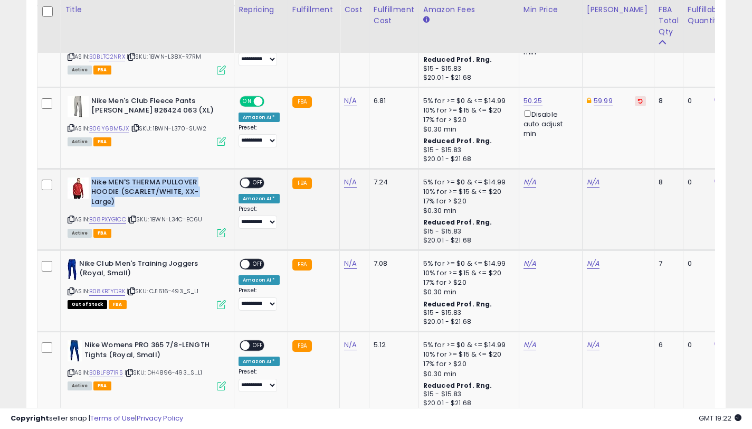
drag, startPoint x: 219, startPoint y: 190, endPoint x: 93, endPoint y: 178, distance: 126.2
click at [93, 178] on b "Nike MEN'S THERMA PULLOVER HOODIE (SCARLET/WHITE, XX-Large)" at bounding box center [155, 193] width 128 height 32
copy b "Nike MEN'S THERMA PULLOVER HOODIE (SCARLET/WHITE, XX-Large)"
click at [587, 182] on link "N/A" at bounding box center [593, 182] width 13 height 11
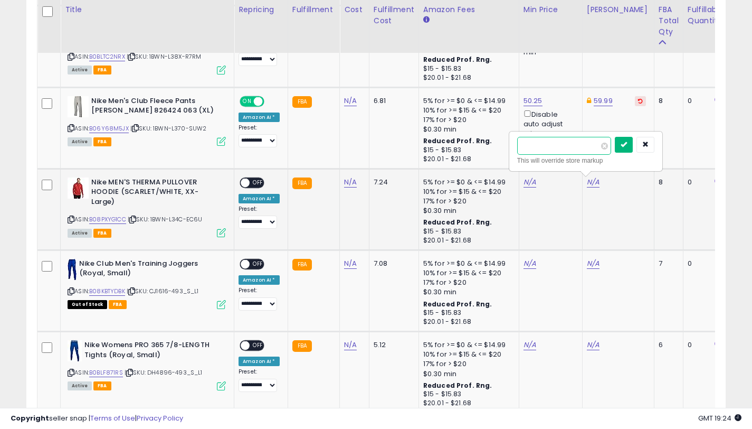
type input "*****"
click at [627, 143] on icon "submit" at bounding box center [624, 144] width 6 height 6
click at [523, 180] on td "N/A" at bounding box center [550, 208] width 63 height 81
click at [524, 181] on link "N/A" at bounding box center [530, 182] width 13 height 11
type input "*****"
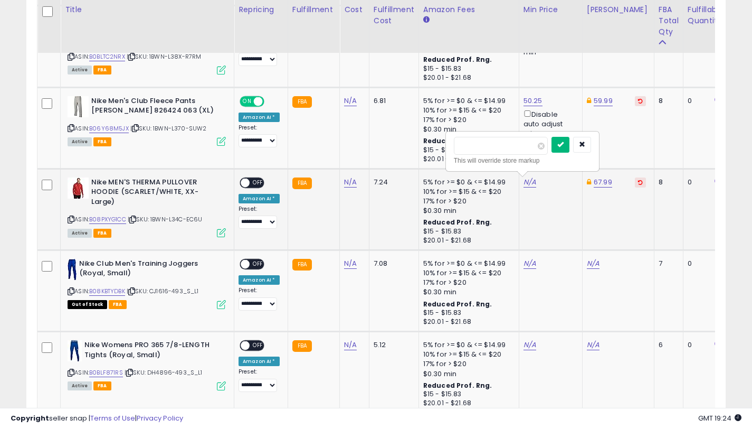
click at [564, 145] on icon "submit" at bounding box center [561, 144] width 6 height 6
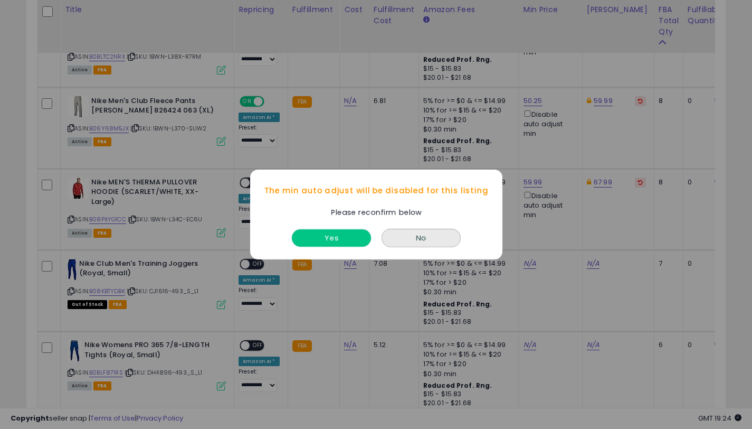
click at [329, 236] on button "Yes" at bounding box center [331, 237] width 79 height 17
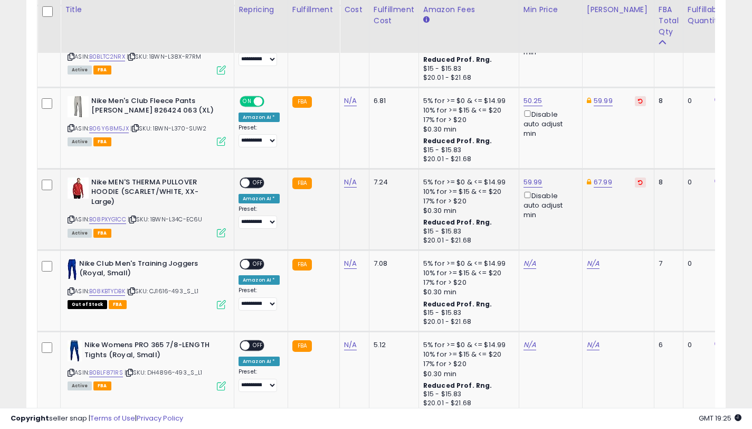
click at [243, 180] on span at bounding box center [245, 182] width 9 height 9
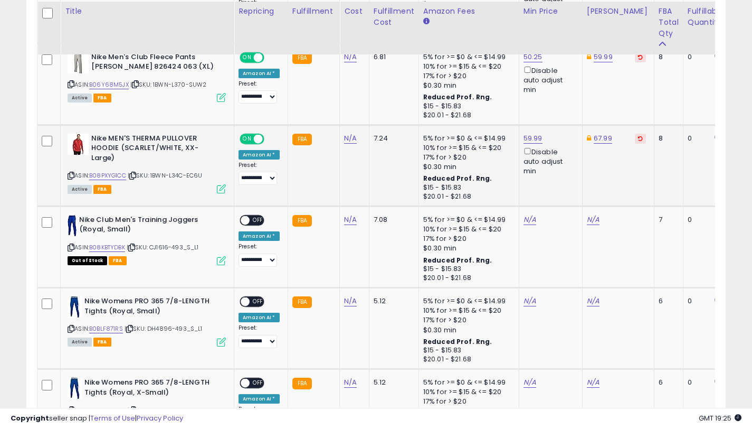
scroll to position [921, 0]
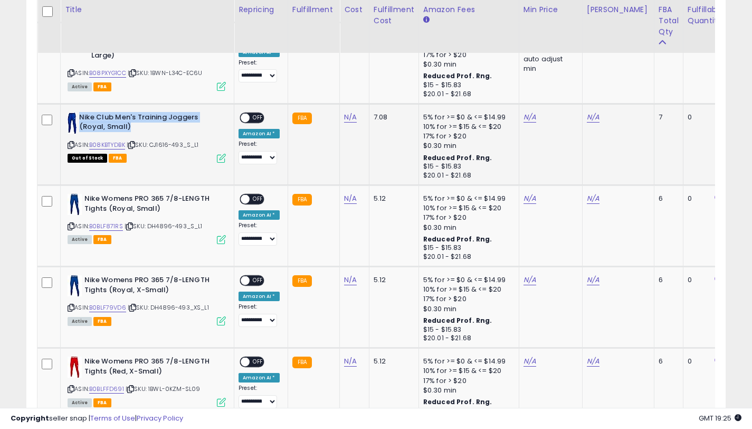
drag, startPoint x: 133, startPoint y: 128, endPoint x: 80, endPoint y: 115, distance: 54.3
click at [80, 115] on b "Nike Club Men's Training Joggers (Royal, Small)" at bounding box center [143, 123] width 128 height 22
copy b "Nike Club Men's Training Joggers (Royal, Small)"
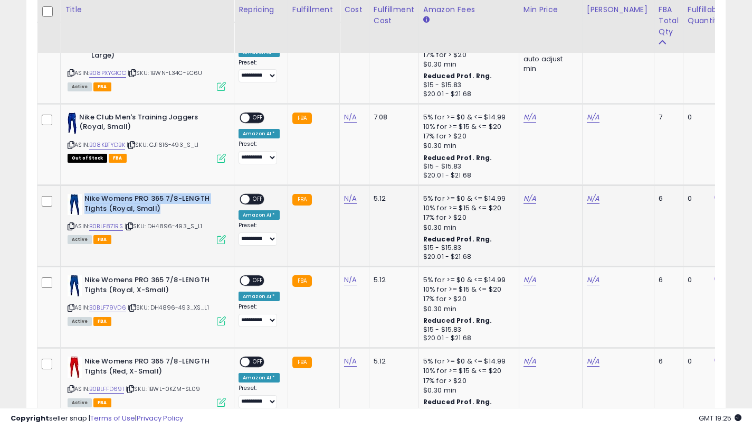
drag, startPoint x: 163, startPoint y: 210, endPoint x: 86, endPoint y: 200, distance: 78.3
click at [86, 200] on b "Nike Womens PRO 365 7/8-LENGTH Tights (Royal, Small)" at bounding box center [148, 205] width 128 height 22
copy b "Nike Womens PRO 365 7/8-LENGTH Tights (Royal, Small)"
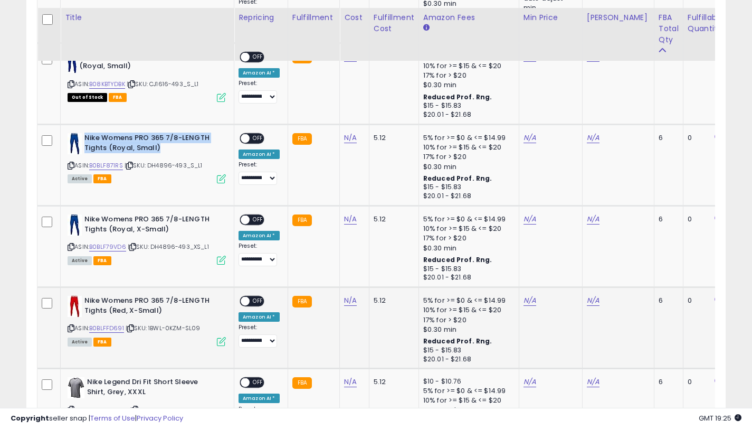
scroll to position [1001, 0]
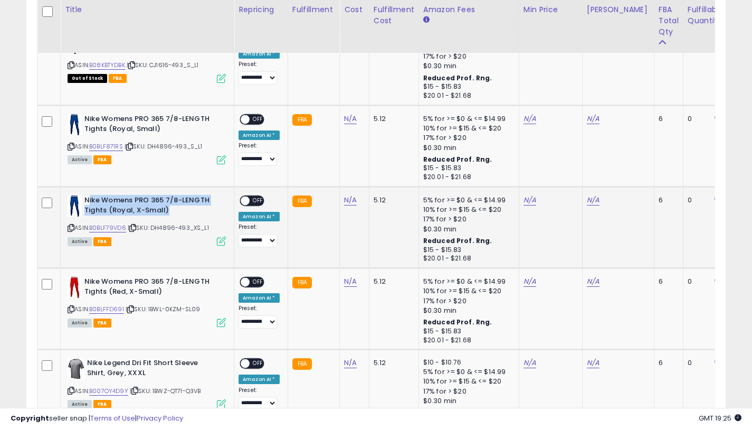
drag, startPoint x: 171, startPoint y: 209, endPoint x: 87, endPoint y: 201, distance: 83.8
click at [87, 201] on b "Nike Womens PRO 365 7/8-LENGTH Tights (Royal, X-Small)" at bounding box center [148, 206] width 128 height 22
copy b "ike Womens PRO 365 7/8-LENGTH Tights (Royal, X-Small)"
click at [169, 210] on b "Nike Womens PRO 365 7/8-LENGTH Tights (Royal, X-Small)" at bounding box center [148, 206] width 128 height 22
drag, startPoint x: 152, startPoint y: 208, endPoint x: 85, endPoint y: 199, distance: 67.7
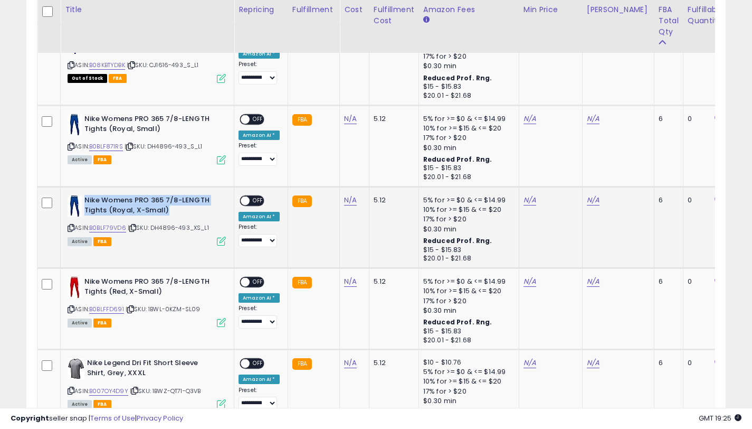
click at [85, 199] on b "Nike Womens PRO 365 7/8-LENGTH Tights (Royal, X-Small)" at bounding box center [148, 206] width 128 height 22
copy b "Nike Womens PRO 365 7/8-LENGTH Tights (Royal, X-Small)"
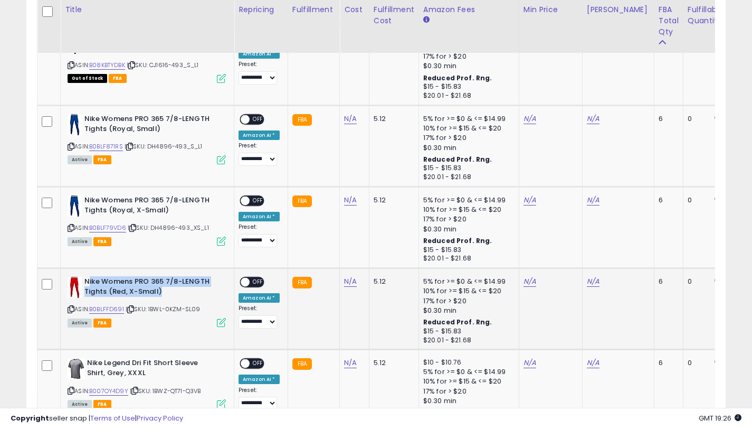
drag, startPoint x: 163, startPoint y: 288, endPoint x: 88, endPoint y: 281, distance: 75.2
click at [88, 281] on b "Nike Womens PRO 365 7/8-LENGTH Tights (Red, X-Small)" at bounding box center [148, 288] width 128 height 22
copy b "ike Womens PRO 365 7/8-LENGTH Tights (Red, X-Small)"
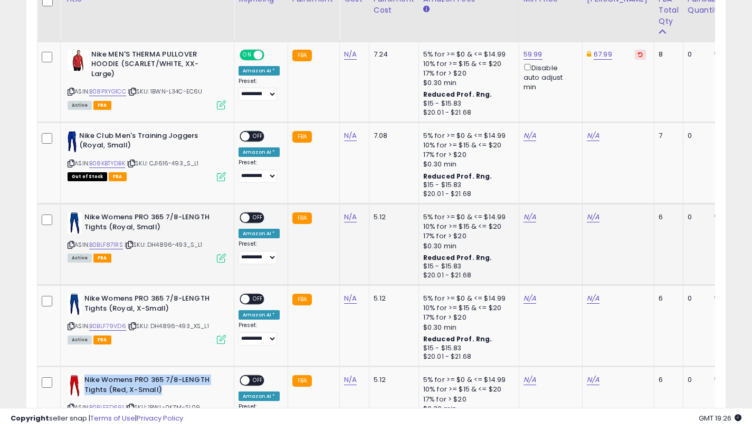
scroll to position [882, 0]
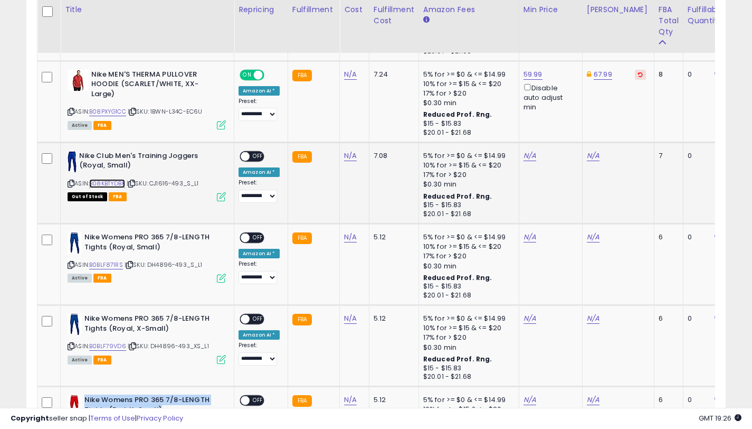
click at [109, 185] on link "B08KBTYDBK" at bounding box center [107, 183] width 36 height 9
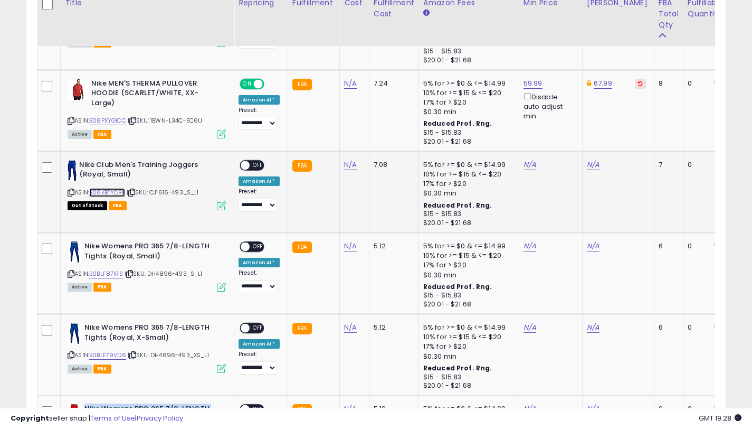
scroll to position [867, 0]
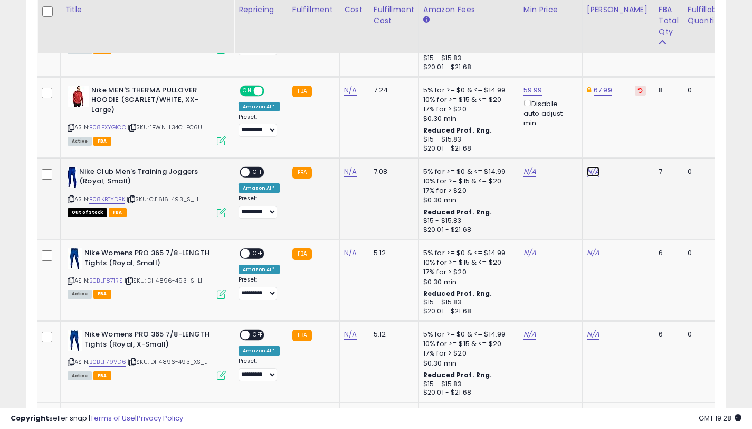
click at [587, 174] on link "N/A" at bounding box center [593, 171] width 13 height 11
type input "*****"
click at [626, 132] on icon "submit" at bounding box center [624, 133] width 6 height 6
click at [525, 172] on td "N/A" at bounding box center [550, 198] width 63 height 81
click at [525, 172] on link "N/A" at bounding box center [530, 171] width 13 height 11
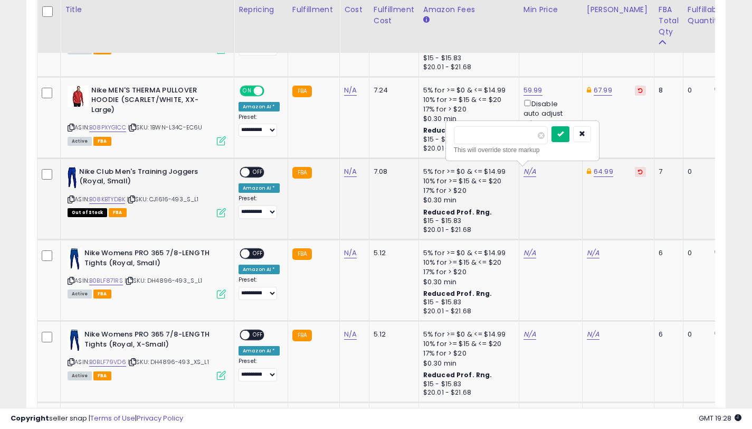
type input "*****"
drag, startPoint x: 566, startPoint y: 134, endPoint x: 501, endPoint y: 203, distance: 94.1
click at [564, 135] on icon "submit" at bounding box center [561, 133] width 6 height 6
click at [253, 172] on span "OFF" at bounding box center [258, 171] width 17 height 9
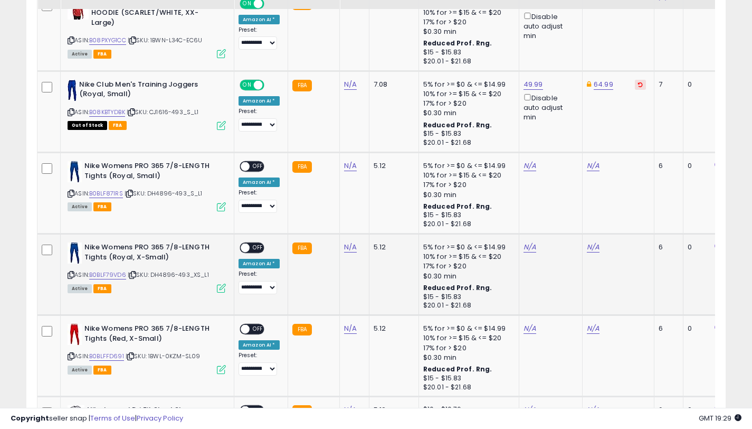
scroll to position [986, 0]
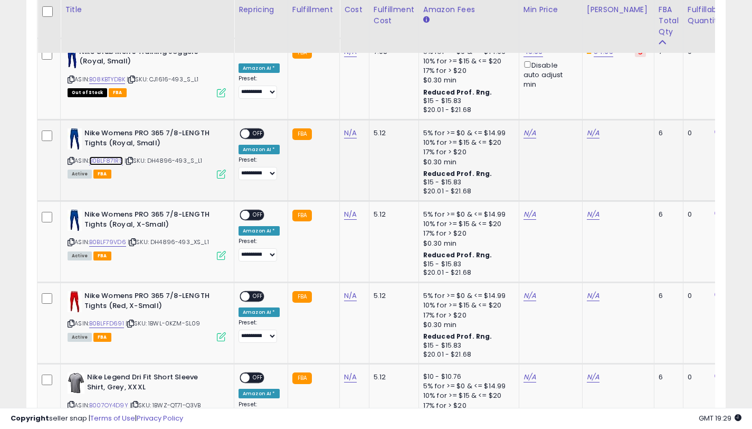
click at [119, 159] on link "B0BLF871RS" at bounding box center [106, 160] width 34 height 9
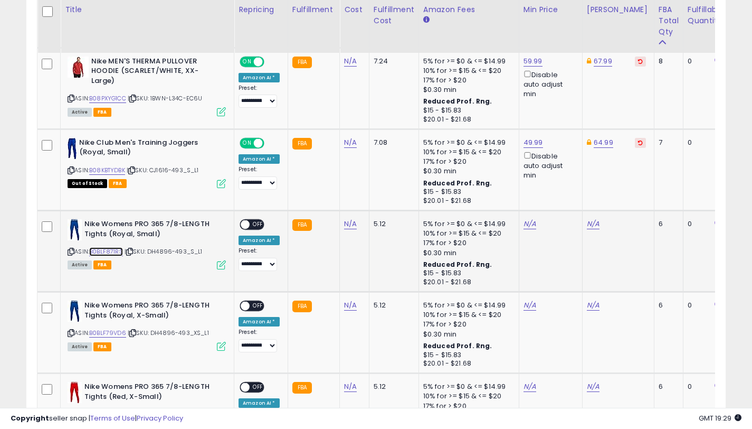
scroll to position [893, 0]
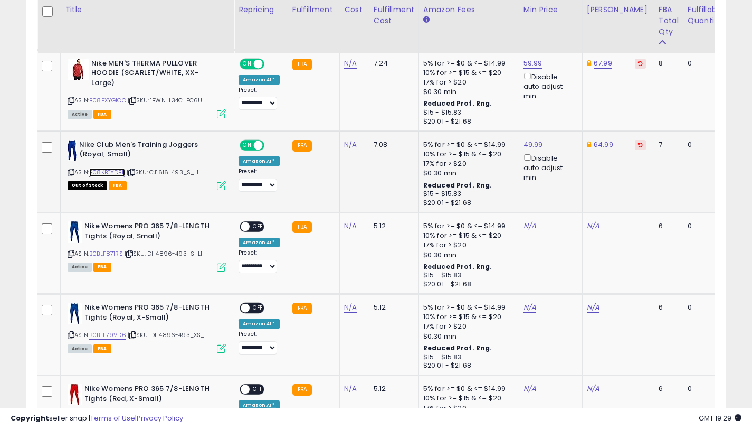
click at [117, 171] on link "B08KBTYDBK" at bounding box center [107, 172] width 36 height 9
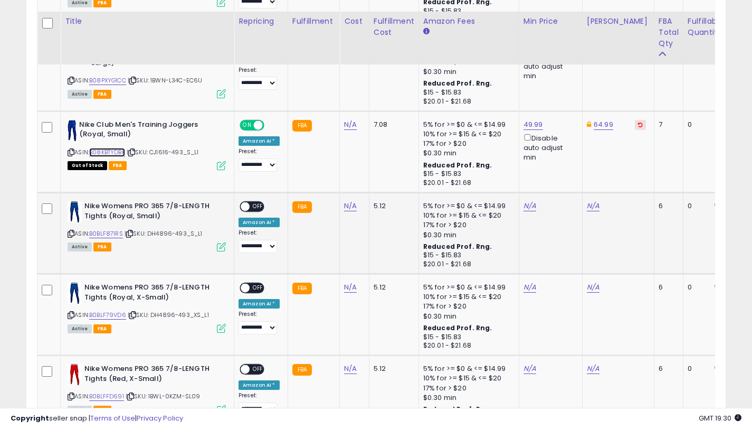
scroll to position [925, 0]
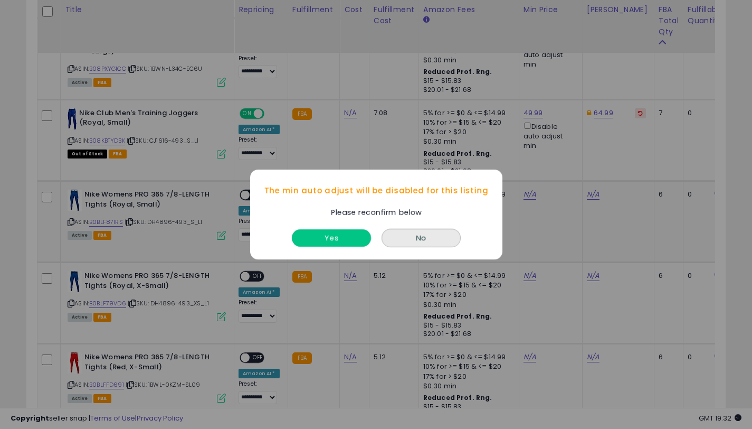
drag, startPoint x: 347, startPoint y: 231, endPoint x: 394, endPoint y: 251, distance: 51.1
click at [346, 231] on button "Yes" at bounding box center [331, 237] width 79 height 17
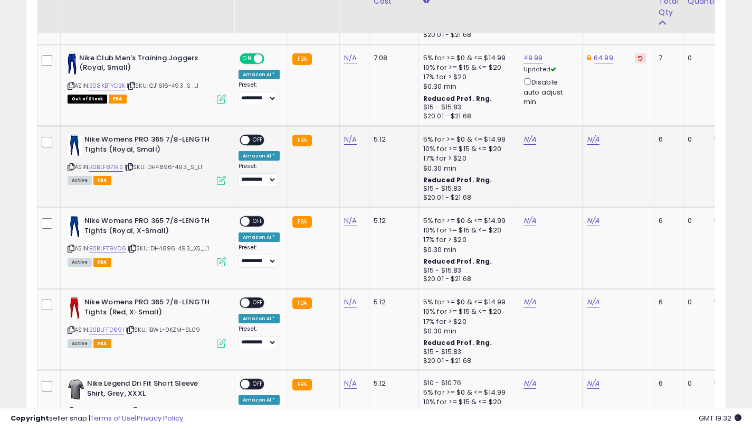
scroll to position [981, 0]
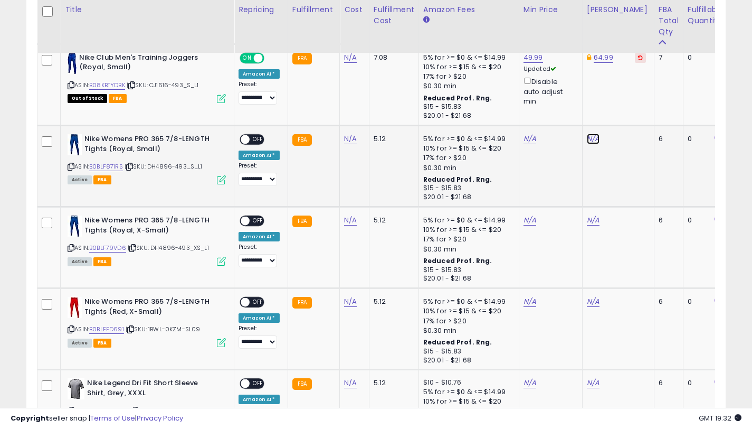
click at [590, 139] on link "N/A" at bounding box center [593, 139] width 13 height 11
type input "*"
type input "*****"
click at [625, 105] on button "submit" at bounding box center [624, 101] width 18 height 16
click at [593, 220] on link "N/A" at bounding box center [593, 220] width 13 height 11
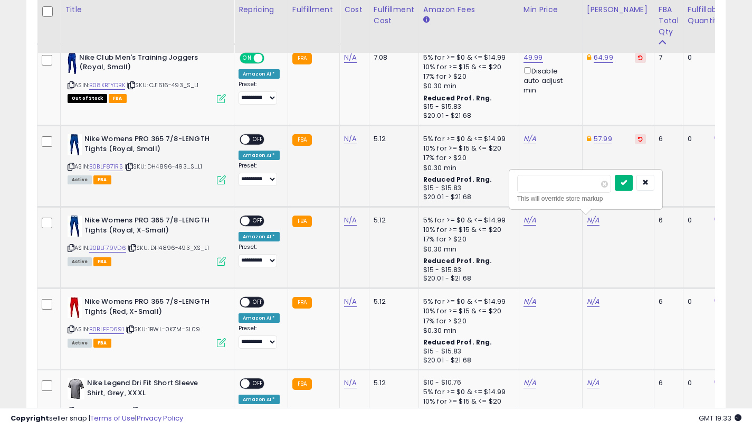
type input "*****"
click at [627, 185] on icon "submit" at bounding box center [624, 182] width 6 height 6
click at [587, 302] on link "N/A" at bounding box center [593, 301] width 13 height 11
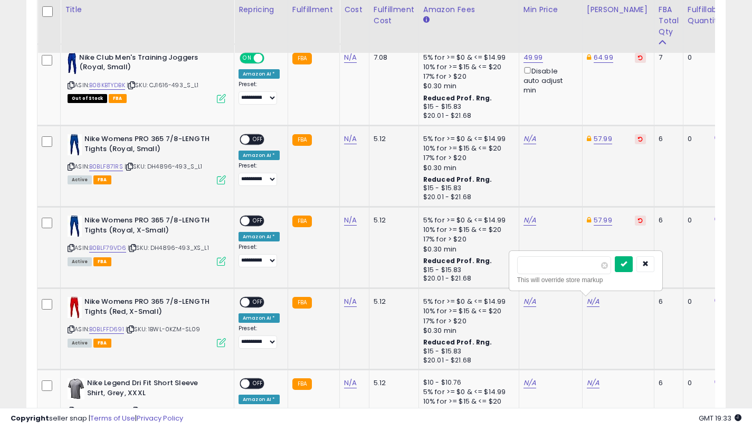
type input "*****"
click at [633, 264] on button "submit" at bounding box center [624, 264] width 18 height 16
click at [526, 140] on link "N/A" at bounding box center [530, 139] width 13 height 11
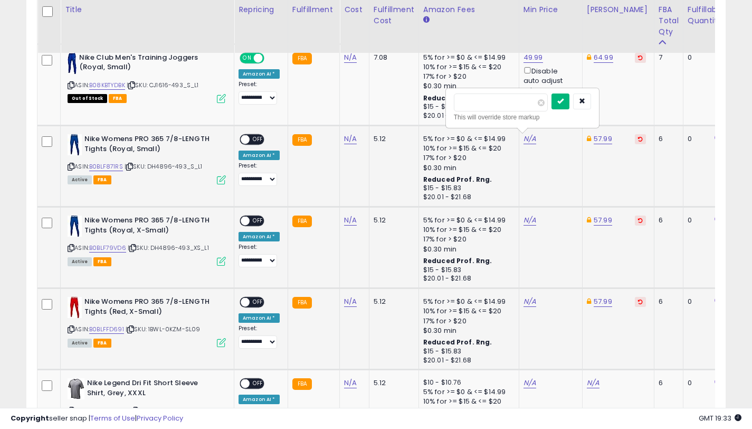
type input "*****"
click at [564, 103] on icon "submit" at bounding box center [561, 101] width 6 height 6
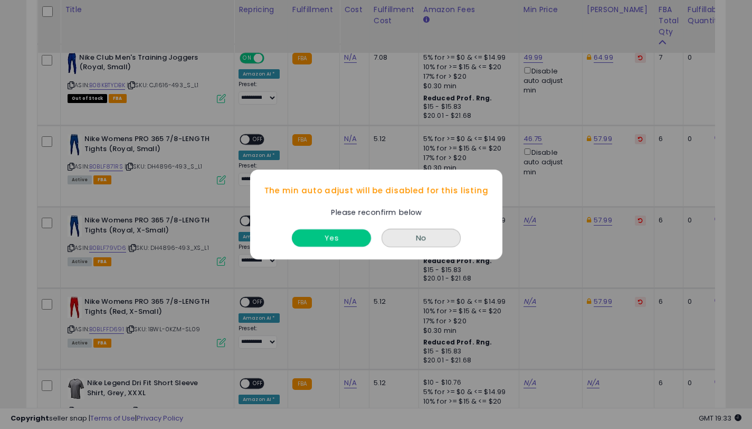
click at [349, 235] on button "Yes" at bounding box center [331, 237] width 79 height 17
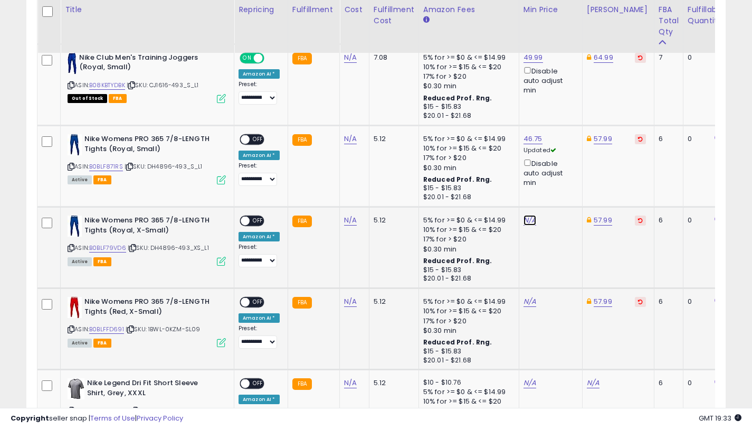
click at [529, 221] on link "N/A" at bounding box center [530, 220] width 13 height 11
type input "*****"
click at [564, 184] on icon "submit" at bounding box center [561, 182] width 6 height 6
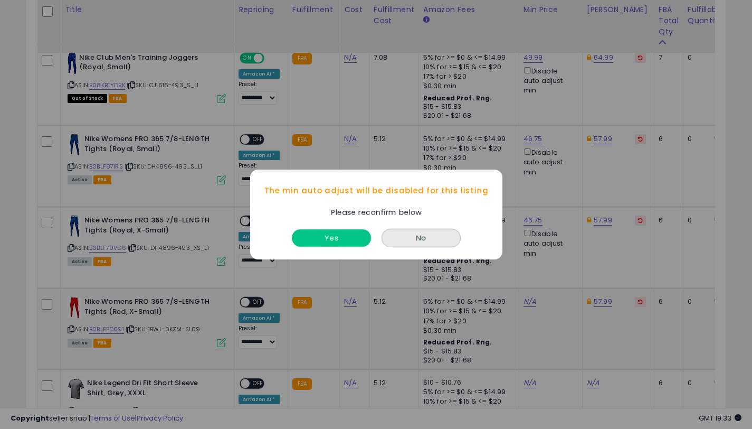
click at [327, 243] on button "Yes" at bounding box center [331, 237] width 79 height 17
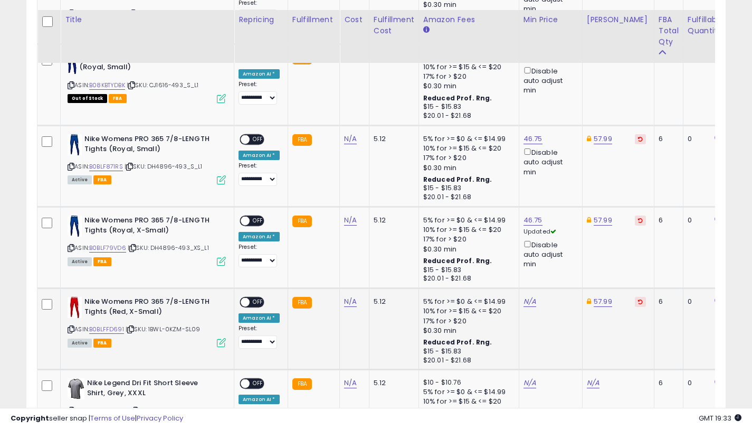
scroll to position [1001, 0]
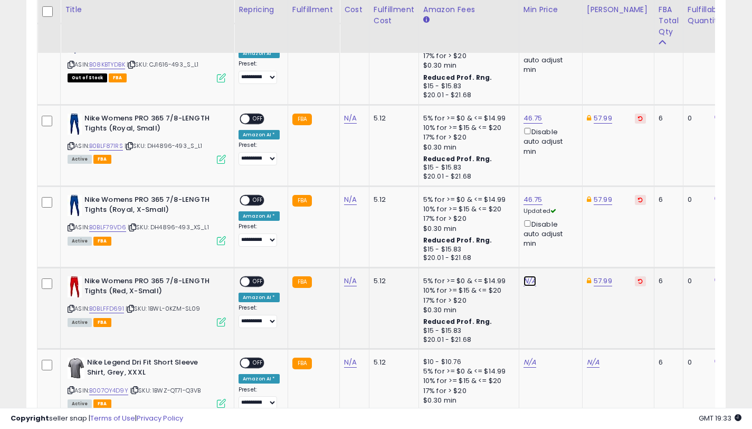
click at [528, 281] on link "N/A" at bounding box center [530, 281] width 13 height 11
type input "*****"
click at [567, 247] on button "submit" at bounding box center [561, 244] width 18 height 16
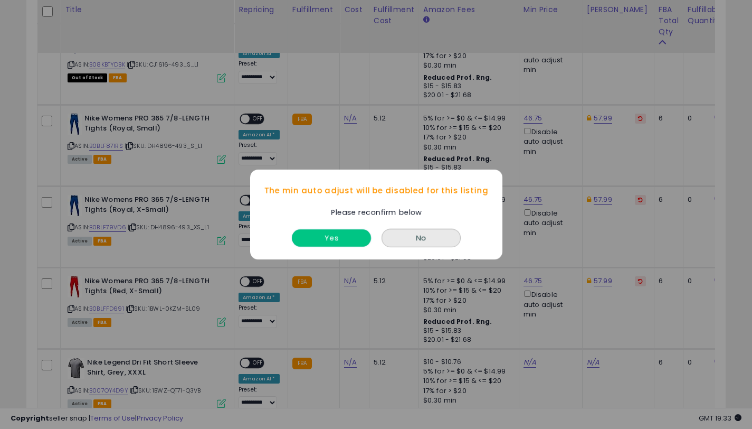
click at [345, 237] on button "Yes" at bounding box center [331, 237] width 79 height 17
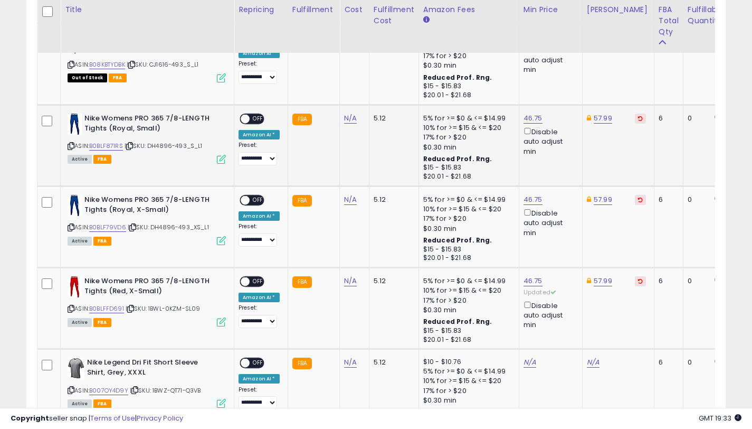
drag, startPoint x: 254, startPoint y: 121, endPoint x: 231, endPoint y: 229, distance: 110.7
click at [254, 121] on span "OFF" at bounding box center [258, 119] width 17 height 9
click at [246, 200] on span at bounding box center [245, 200] width 9 height 9
drag, startPoint x: 243, startPoint y: 281, endPoint x: 211, endPoint y: 128, distance: 156.6
click at [243, 281] on span at bounding box center [245, 281] width 9 height 9
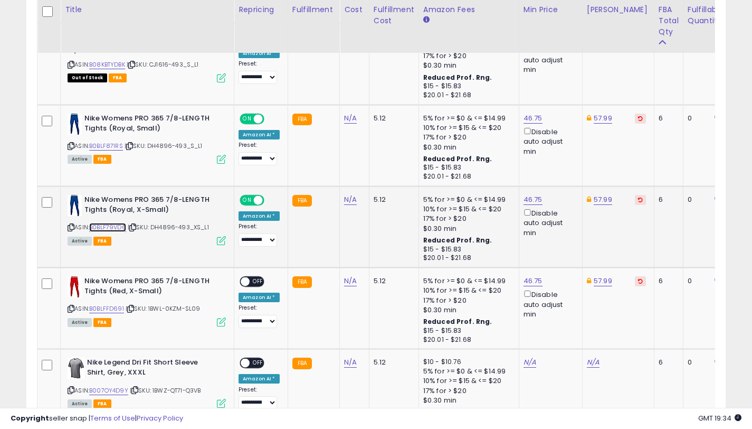
click at [123, 225] on link "B0BLF79VD6" at bounding box center [107, 227] width 37 height 9
click at [116, 307] on link "B0BLFFD691" at bounding box center [106, 308] width 35 height 9
click at [120, 223] on link "B0BLF79VD6" at bounding box center [107, 227] width 37 height 9
click at [72, 228] on icon at bounding box center [71, 227] width 7 height 6
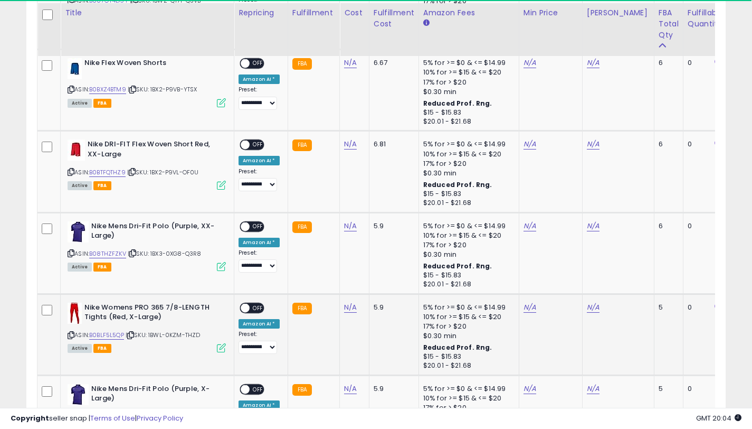
scroll to position [1394, 0]
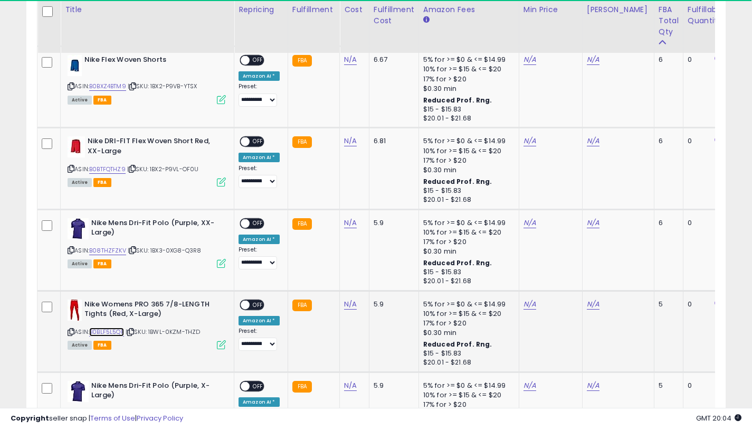
click at [107, 330] on link "B0BLF5L5QP" at bounding box center [106, 331] width 35 height 9
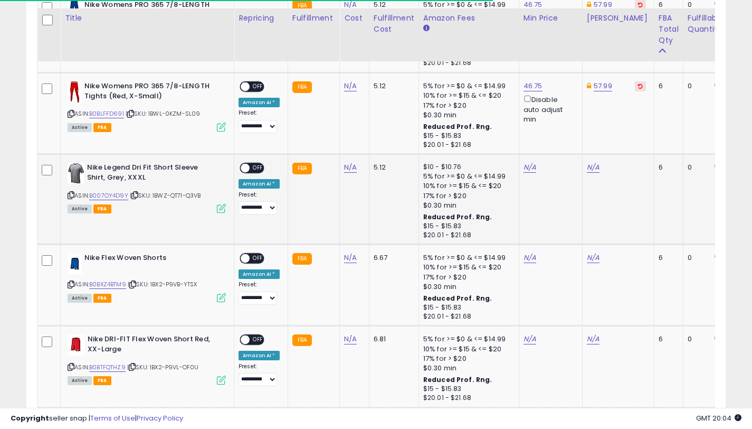
scroll to position [1184, 0]
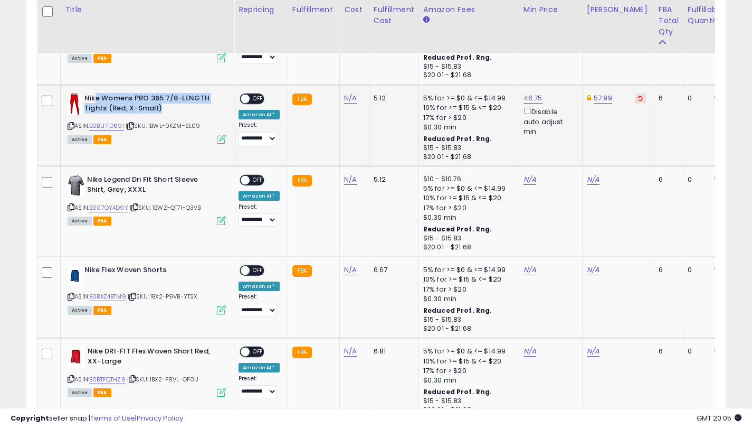
drag, startPoint x: 170, startPoint y: 109, endPoint x: 95, endPoint y: 99, distance: 76.2
click at [95, 99] on b "Nike Womens PRO 365 7/8-LENGTH Tights (Red, X-Small)" at bounding box center [148, 104] width 128 height 22
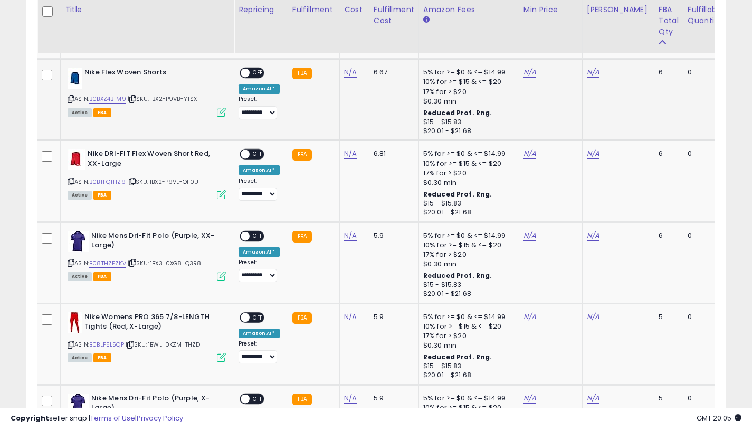
scroll to position [1383, 0]
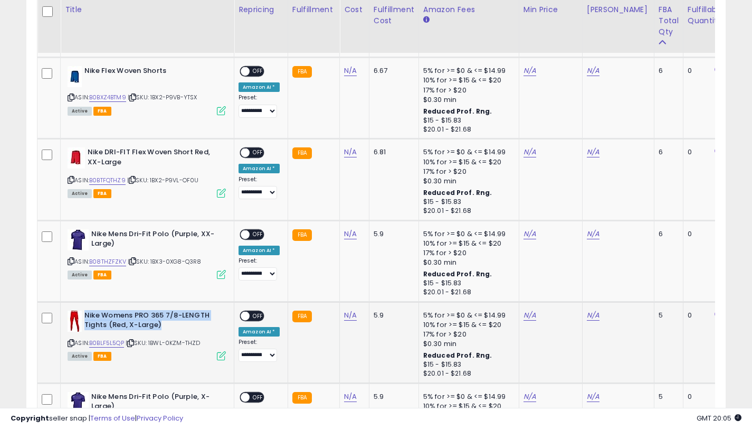
drag, startPoint x: 162, startPoint y: 324, endPoint x: 87, endPoint y: 317, distance: 75.3
click at [87, 317] on b "Nike Womens PRO 365 7/8-LENGTH Tights (Red, X-Large)" at bounding box center [148, 321] width 128 height 22
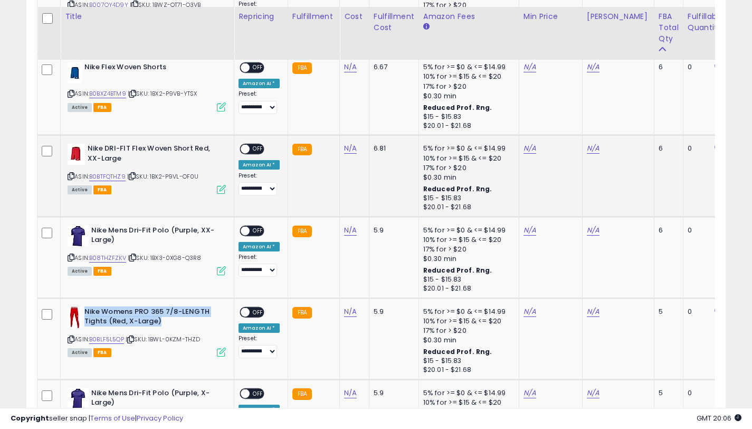
scroll to position [1435, 0]
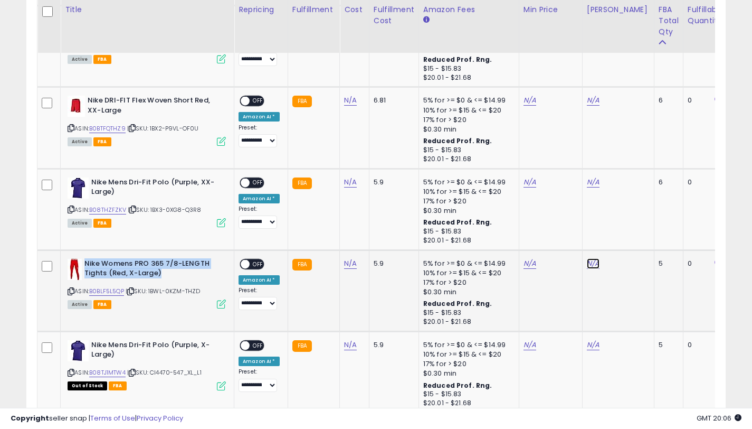
click at [591, 265] on link "N/A" at bounding box center [593, 263] width 13 height 11
type input "*****"
click at [627, 224] on icon "submit" at bounding box center [624, 225] width 6 height 6
click at [524, 266] on link "N/A" at bounding box center [530, 263] width 13 height 11
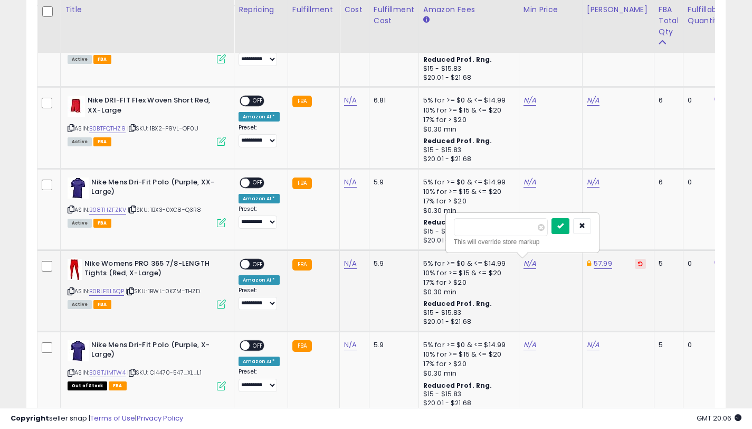
type input "*****"
click at [562, 225] on button "submit" at bounding box center [561, 226] width 18 height 16
click at [525, 279] on div "Disable auto adjust min" at bounding box center [549, 286] width 51 height 31
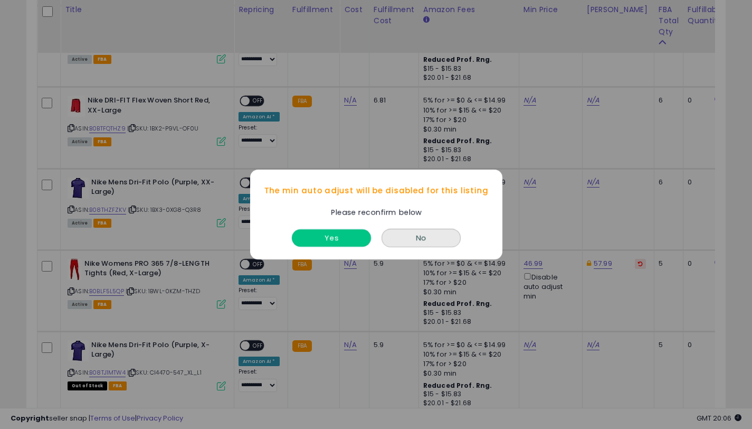
click at [319, 234] on button "Yes" at bounding box center [331, 237] width 79 height 17
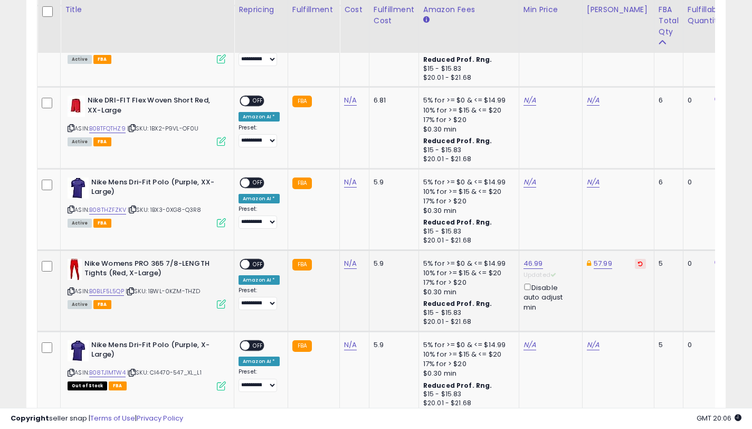
click at [247, 262] on span at bounding box center [245, 263] width 9 height 9
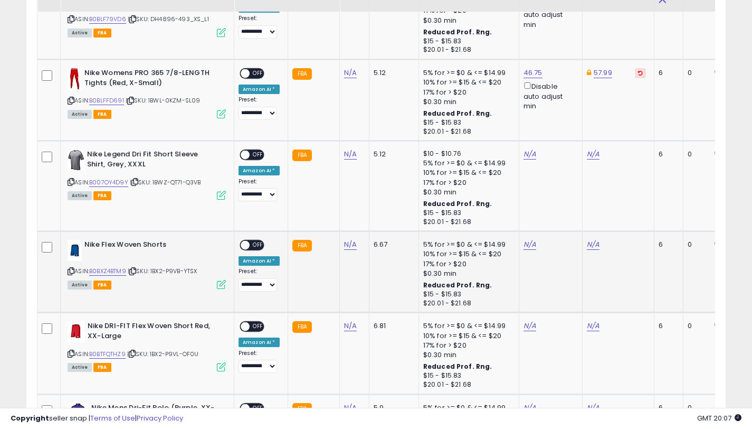
scroll to position [1145, 0]
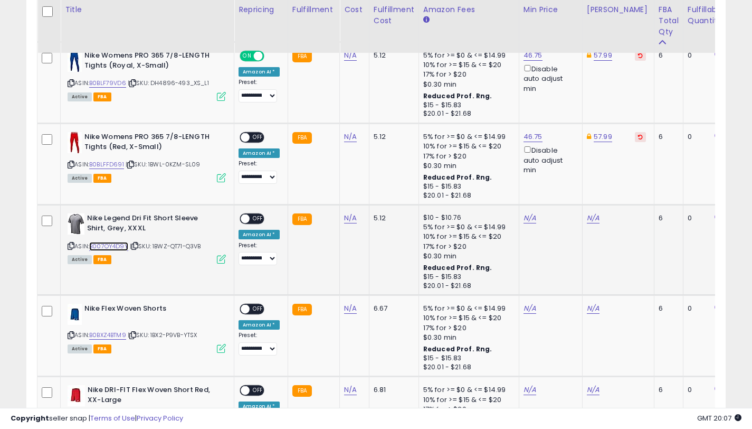
click at [123, 246] on link "B007OY4D9Y" at bounding box center [108, 246] width 39 height 9
drag, startPoint x: 145, startPoint y: 225, endPoint x: 87, endPoint y: 218, distance: 59.1
click at [87, 218] on b "Nike Legend Dri Fit Short Sleeve Shirt, Grey, XXXL" at bounding box center [151, 224] width 128 height 22
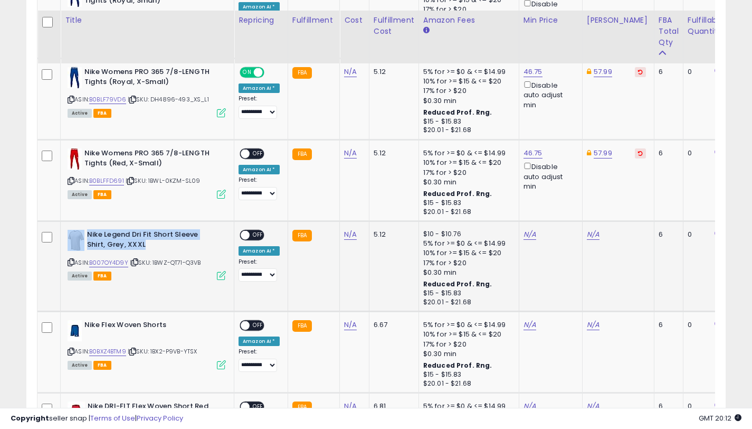
scroll to position [1140, 0]
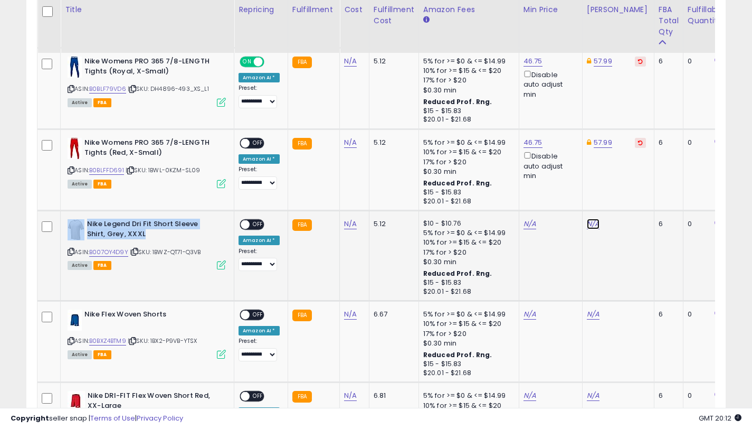
click at [591, 224] on link "N/A" at bounding box center [593, 224] width 13 height 11
type input "*****"
click at [633, 190] on button "submit" at bounding box center [624, 186] width 18 height 16
click at [602, 227] on link "34.99" at bounding box center [604, 224] width 20 height 11
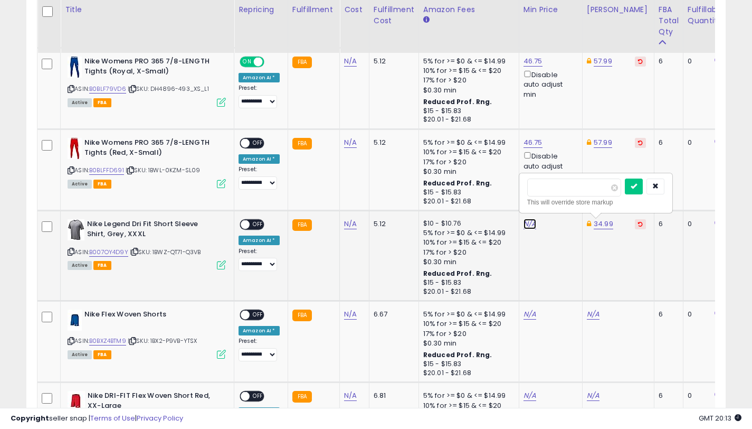
click at [529, 222] on link "N/A" at bounding box center [530, 224] width 13 height 11
click at [637, 187] on icon "submit" at bounding box center [634, 186] width 6 height 6
click at [486, 185] on input "number" at bounding box center [501, 187] width 94 height 18
type input "*****"
click at [562, 188] on button "submit" at bounding box center [561, 186] width 18 height 16
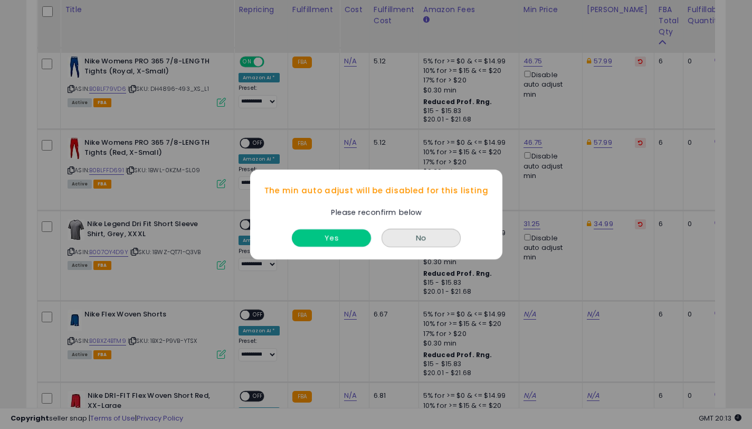
click at [310, 239] on button "Yes" at bounding box center [331, 237] width 79 height 17
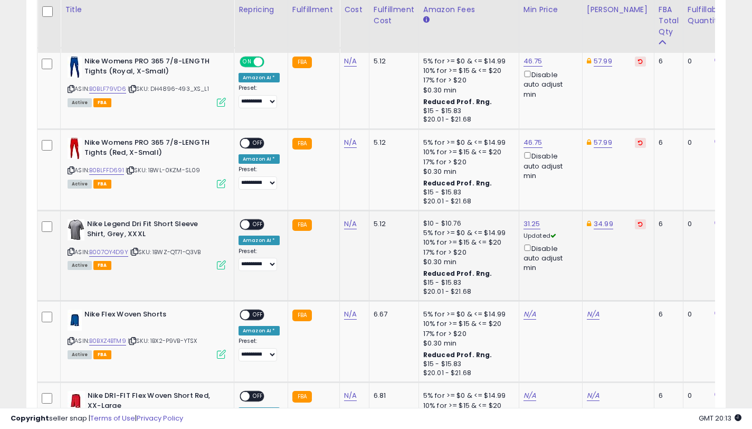
click at [257, 221] on span "OFF" at bounding box center [258, 224] width 17 height 9
click at [257, 144] on span "OFF" at bounding box center [258, 143] width 17 height 9
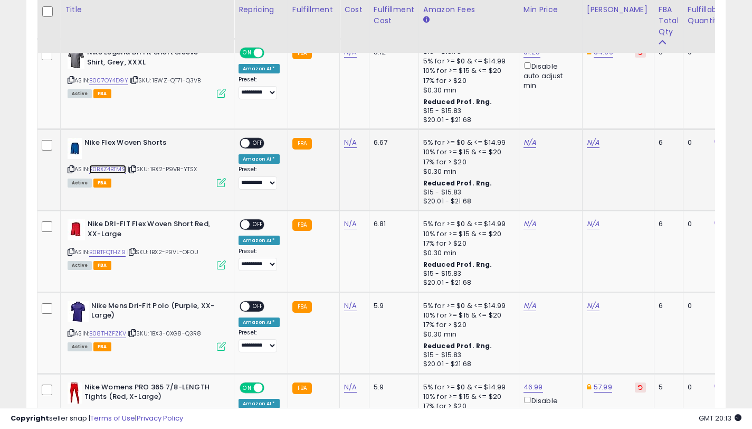
click at [120, 168] on link "B0BXZ4BTM9" at bounding box center [107, 169] width 37 height 9
drag, startPoint x: 161, startPoint y: 141, endPoint x: 84, endPoint y: 144, distance: 76.6
click at [84, 144] on b "Nike Flex Woven Shorts" at bounding box center [148, 144] width 128 height 13
click at [587, 140] on link "N/A" at bounding box center [593, 142] width 13 height 11
type input "*****"
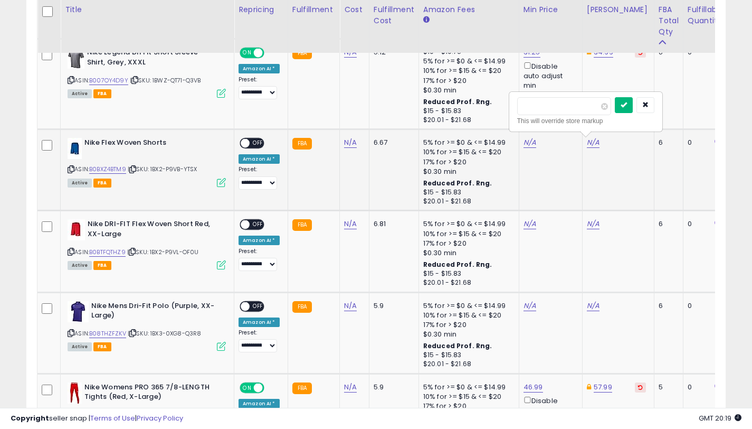
click at [633, 100] on button "submit" at bounding box center [624, 105] width 18 height 16
click at [524, 144] on link "N/A" at bounding box center [530, 142] width 13 height 11
type input "*****"
click at [564, 101] on icon "submit" at bounding box center [561, 104] width 6 height 6
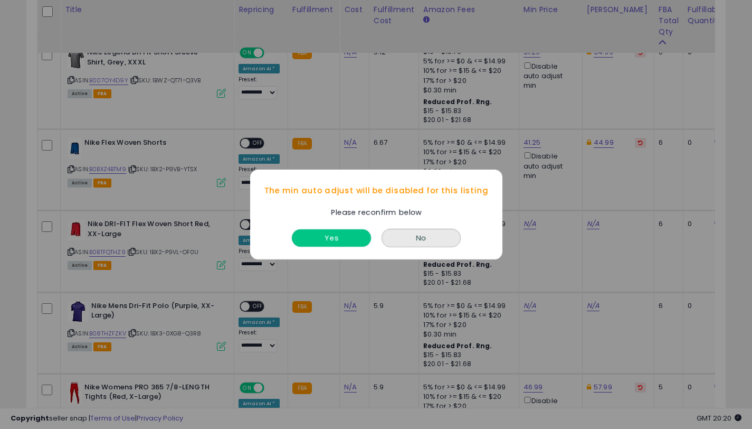
click at [332, 237] on button "Yes" at bounding box center [331, 237] width 79 height 17
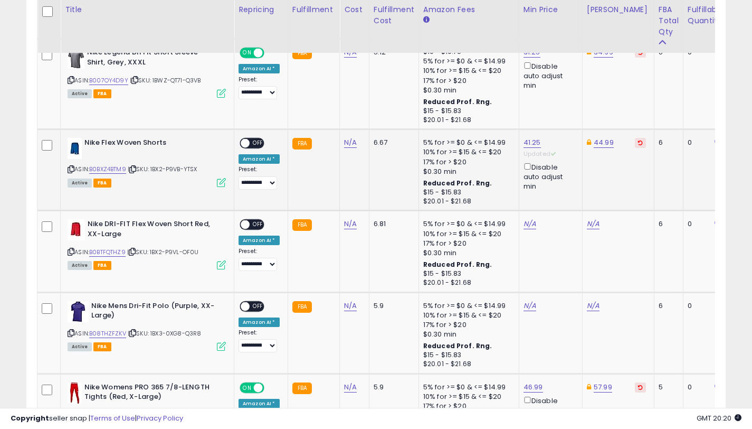
click at [255, 145] on span "OFF" at bounding box center [258, 143] width 17 height 9
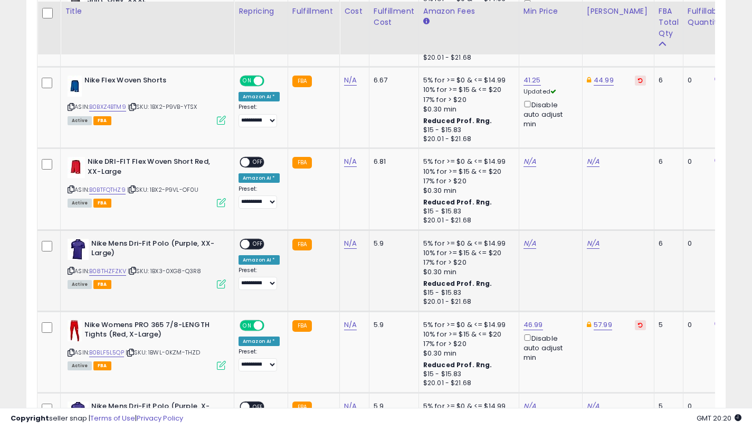
scroll to position [1376, 0]
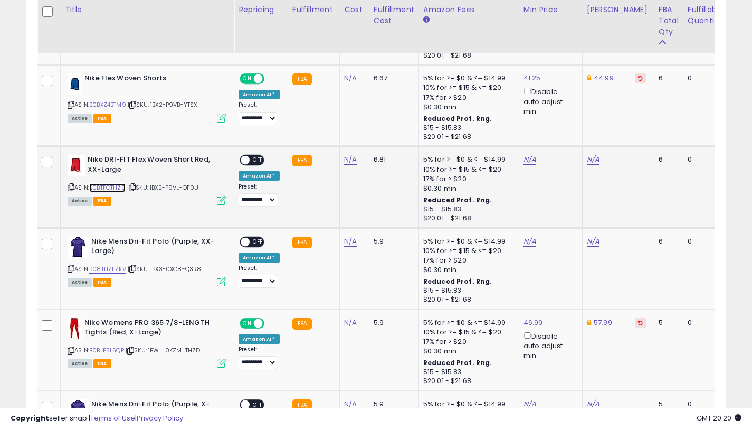
click at [117, 186] on link "B0BTFQTHZ9" at bounding box center [107, 187] width 36 height 9
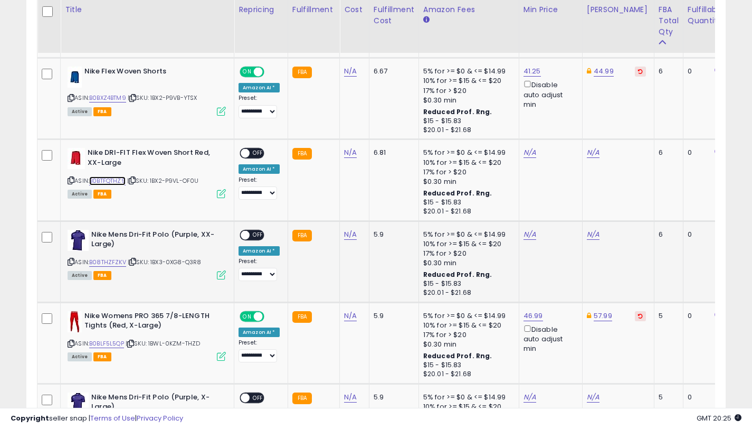
scroll to position [1381, 0]
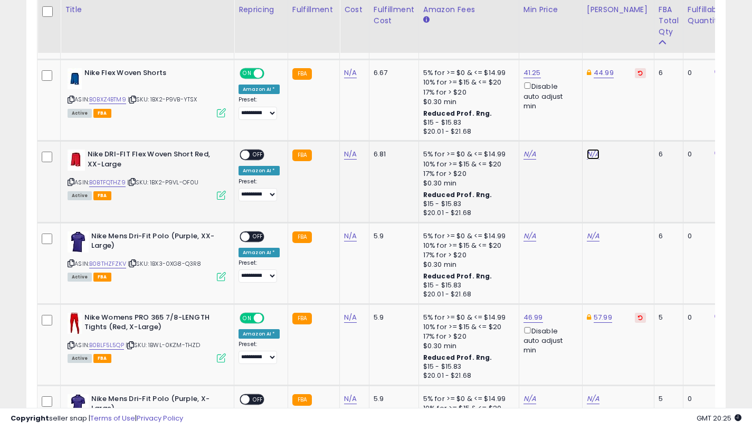
click at [595, 149] on link "N/A" at bounding box center [593, 154] width 13 height 11
type input "*****"
click at [627, 116] on icon "submit" at bounding box center [624, 116] width 6 height 6
click at [526, 154] on link "N/A" at bounding box center [530, 154] width 13 height 11
type input "*****"
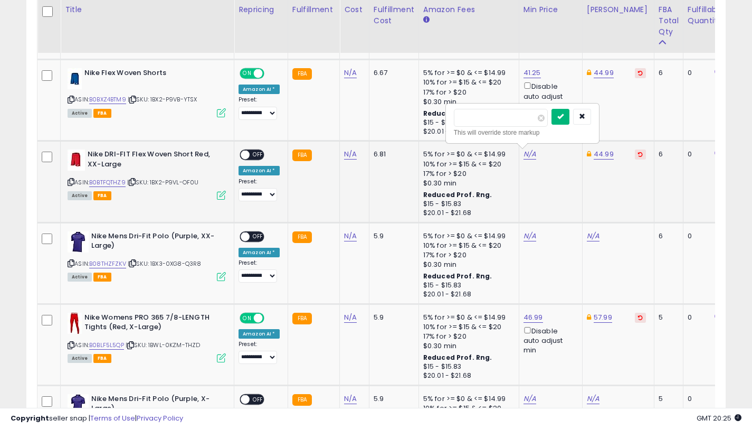
click at [561, 118] on button "submit" at bounding box center [561, 117] width 18 height 16
click at [524, 171] on div "Disable auto adjust min" at bounding box center [549, 177] width 51 height 31
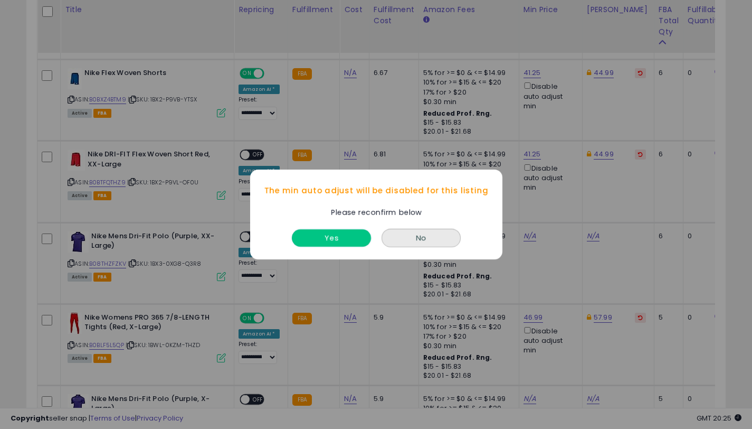
click at [305, 239] on button "Yes" at bounding box center [331, 237] width 79 height 17
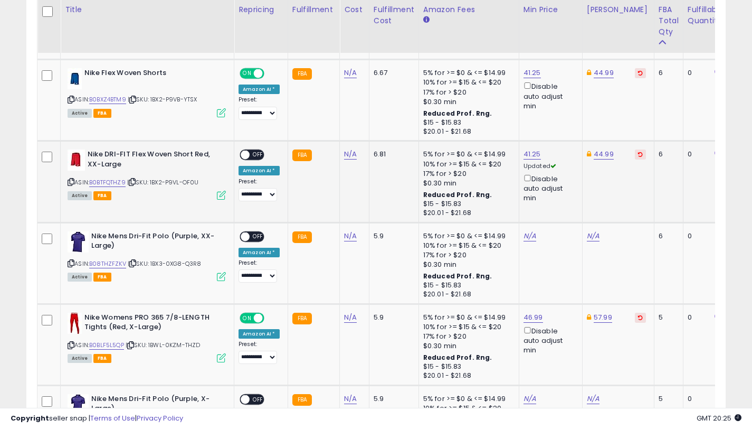
click at [256, 153] on span "OFF" at bounding box center [258, 154] width 17 height 9
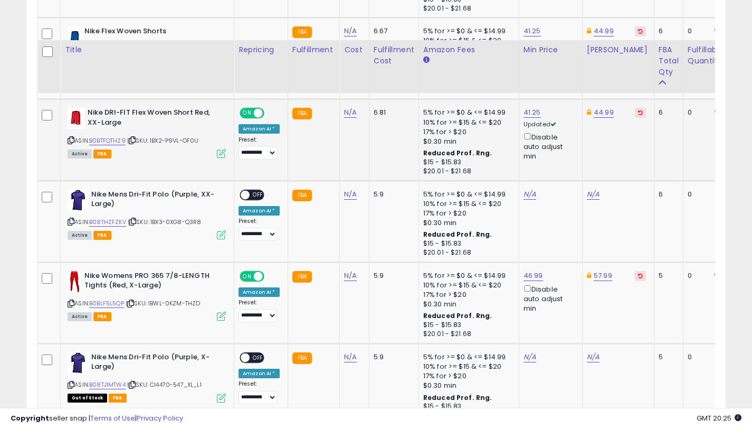
scroll to position [1463, 0]
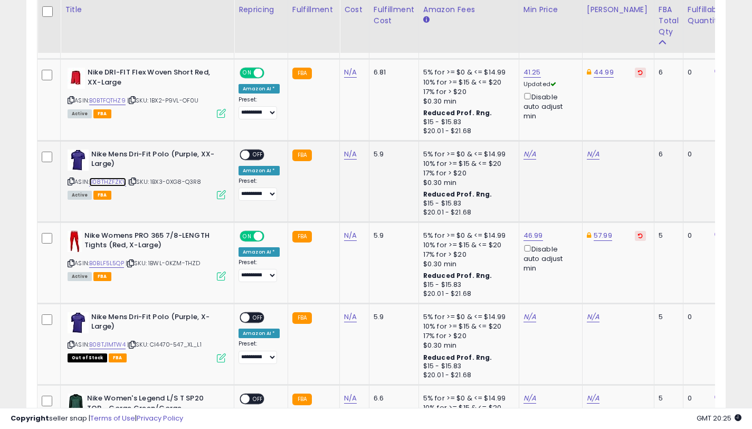
click at [101, 181] on link "B08THZFZKV" at bounding box center [107, 181] width 37 height 9
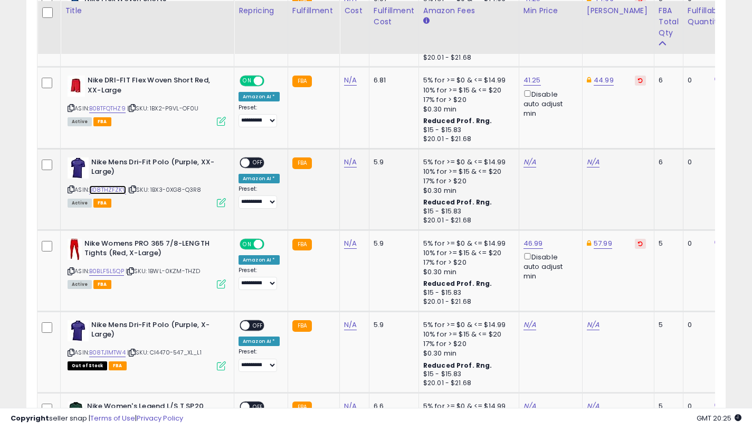
scroll to position [1454, 0]
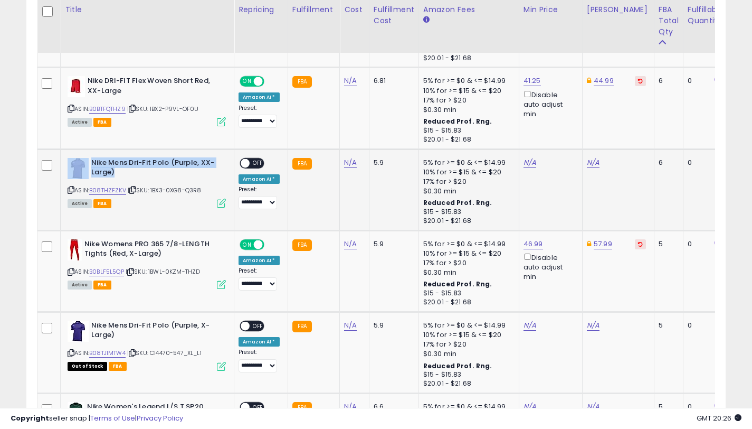
drag, startPoint x: 120, startPoint y: 172, endPoint x: 91, endPoint y: 162, distance: 30.7
click at [91, 162] on b "Nike Mens Dri-Fit Polo (Purple, XX-Large)" at bounding box center [155, 169] width 128 height 22
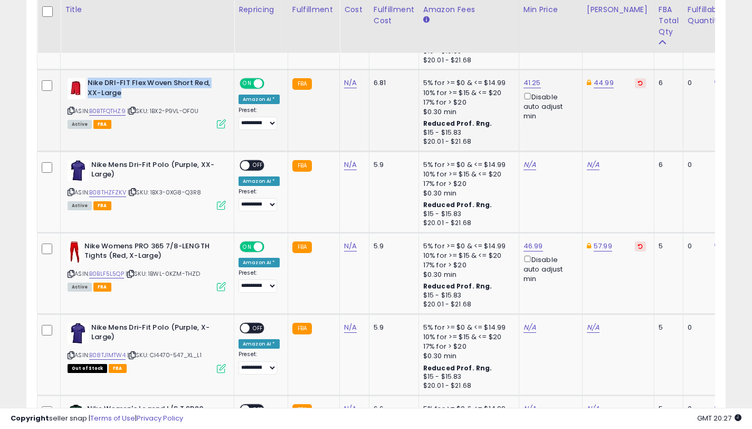
drag, startPoint x: 124, startPoint y: 92, endPoint x: 89, endPoint y: 83, distance: 36.5
click at [89, 83] on b "Nike DRI-FIT Flex Woven Short Red, XX-Large" at bounding box center [152, 89] width 128 height 22
click at [590, 168] on link "N/A" at bounding box center [593, 164] width 13 height 11
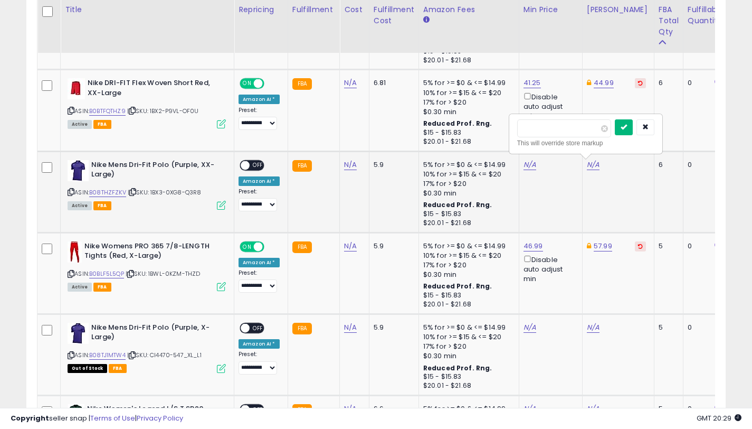
type input "*****"
drag, startPoint x: 625, startPoint y: 119, endPoint x: 541, endPoint y: 178, distance: 102.3
click at [625, 119] on button "submit" at bounding box center [624, 127] width 18 height 16
click at [526, 165] on link "N/A" at bounding box center [530, 164] width 13 height 11
type input "*****"
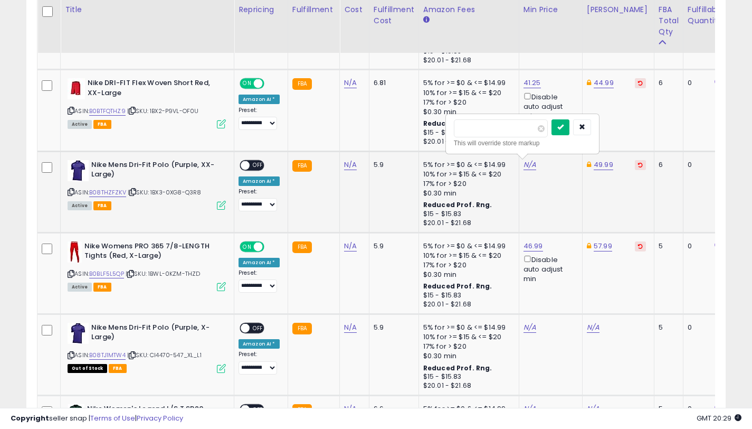
click at [564, 128] on icon "submit" at bounding box center [561, 127] width 6 height 6
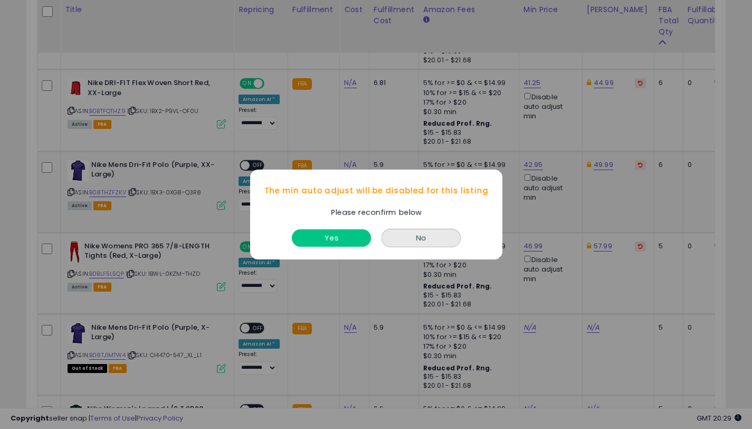
drag, startPoint x: 334, startPoint y: 239, endPoint x: 275, endPoint y: 177, distance: 84.8
click at [334, 239] on button "Yes" at bounding box center [331, 237] width 79 height 17
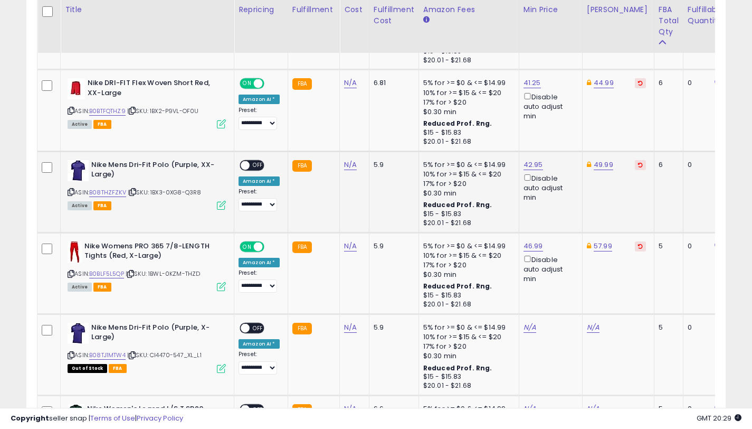
click at [256, 165] on span "OFF" at bounding box center [258, 165] width 17 height 9
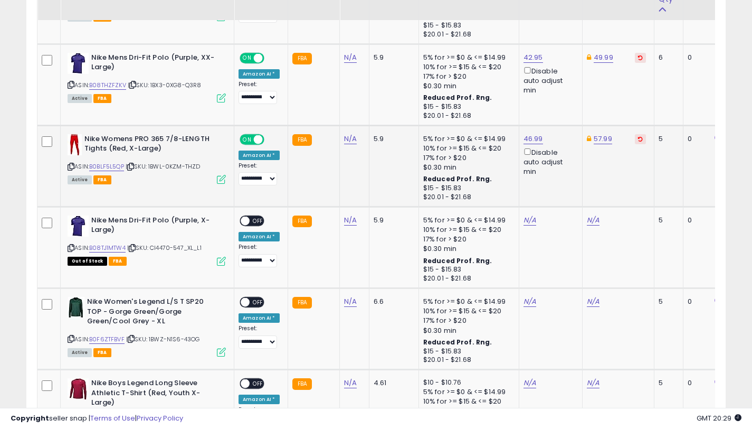
scroll to position [1527, 0]
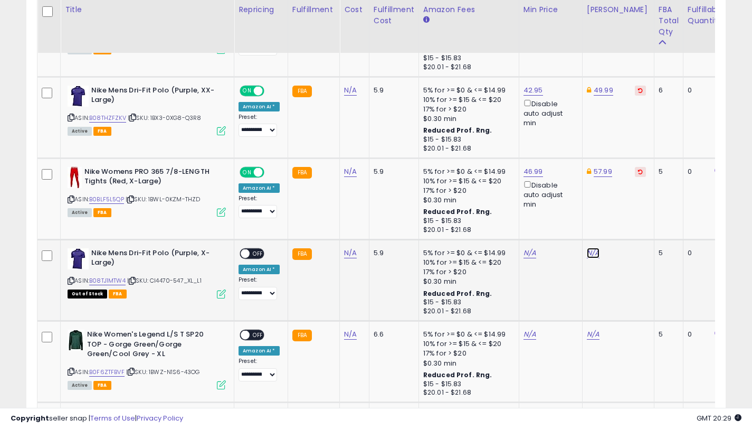
click at [590, 257] on link "N/A" at bounding box center [593, 253] width 13 height 11
type input "*****"
click at [633, 219] on button "submit" at bounding box center [624, 216] width 18 height 16
click at [531, 253] on link "N/A" at bounding box center [530, 253] width 13 height 11
type input "*****"
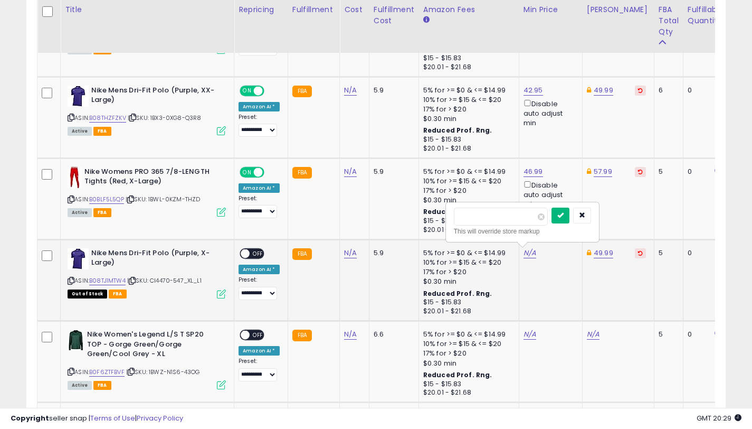
click at [559, 218] on button "submit" at bounding box center [561, 216] width 18 height 16
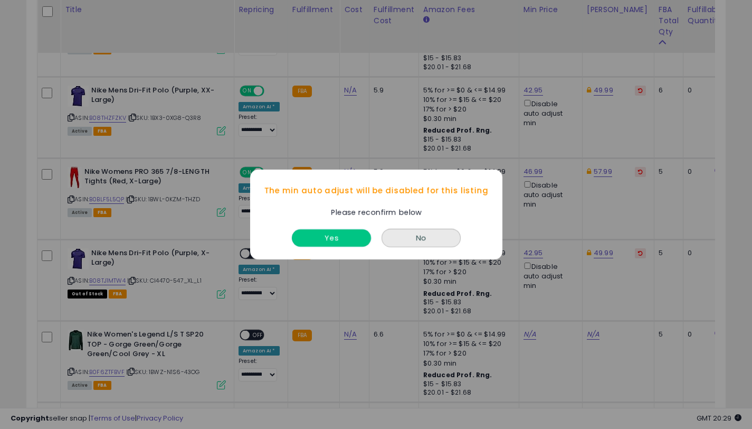
click at [342, 241] on button "Yes" at bounding box center [331, 237] width 79 height 17
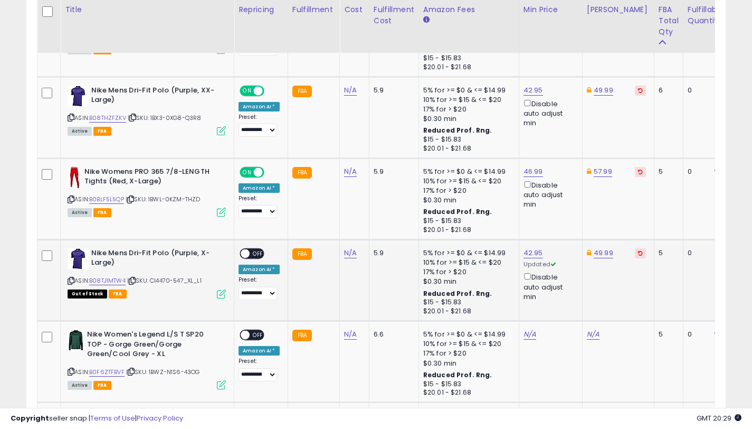
click at [243, 253] on span at bounding box center [245, 253] width 9 height 9
drag, startPoint x: 119, startPoint y: 261, endPoint x: 92, endPoint y: 254, distance: 27.9
click at [92, 254] on b "Nike Mens Dri-Fit Polo (Purple, X-Large)" at bounding box center [155, 259] width 128 height 22
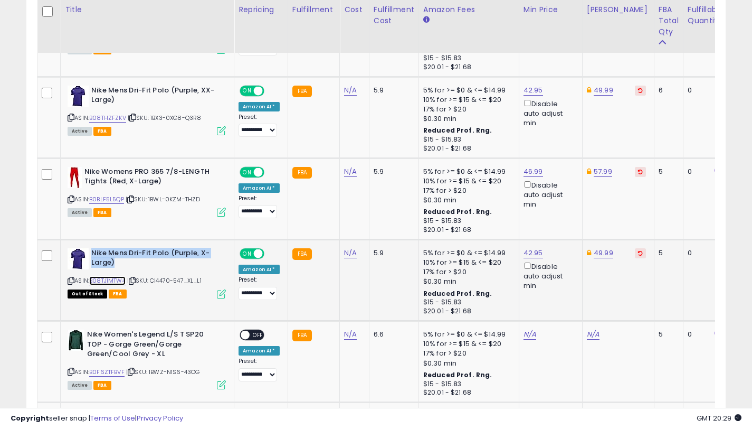
click at [98, 284] on link "B08TJ1MTW4" at bounding box center [107, 280] width 36 height 9
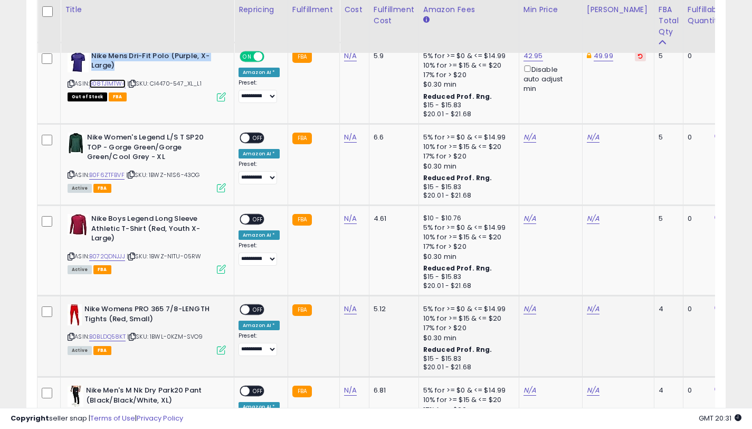
scroll to position [1702, 0]
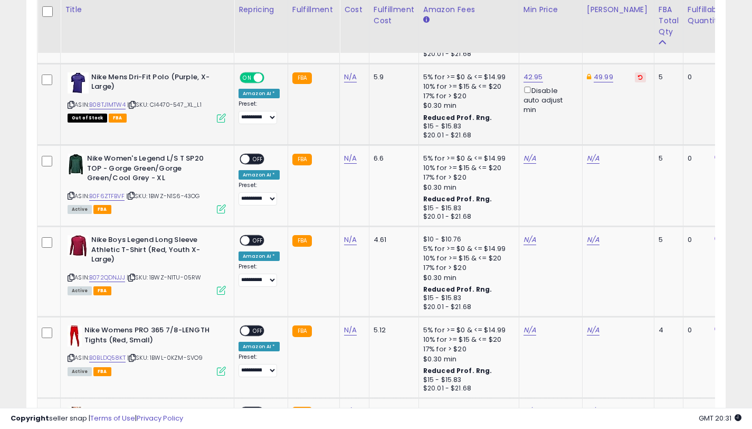
click at [199, 129] on td "Nike Mens Dri-Fit Polo (Purple, X-Large) ASIN: B08TJ1MTW4 | SKU: CI4470-547_XL_…" at bounding box center [148, 103] width 174 height 81
click at [112, 197] on link "B0F6ZTFBVF" at bounding box center [106, 196] width 35 height 9
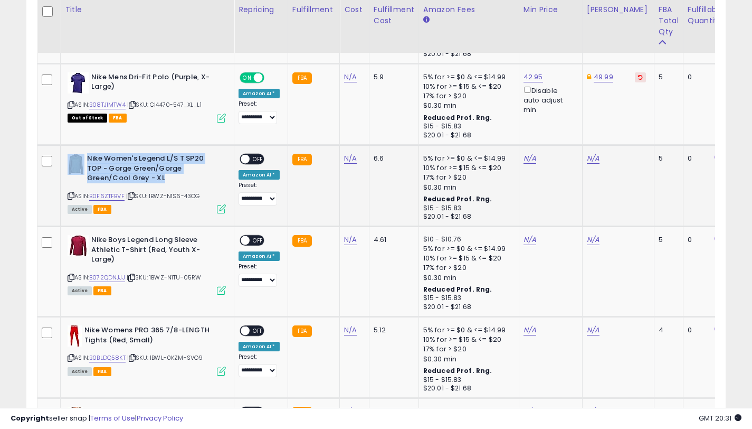
drag, startPoint x: 166, startPoint y: 177, endPoint x: 84, endPoint y: 157, distance: 83.8
click at [84, 157] on div "Nike Women's Legend L/S T SP20 TOP - Gorge Green/Gorge Green/Cool Grey - XL" at bounding box center [147, 170] width 158 height 32
click at [589, 157] on link "N/A" at bounding box center [593, 158] width 13 height 11
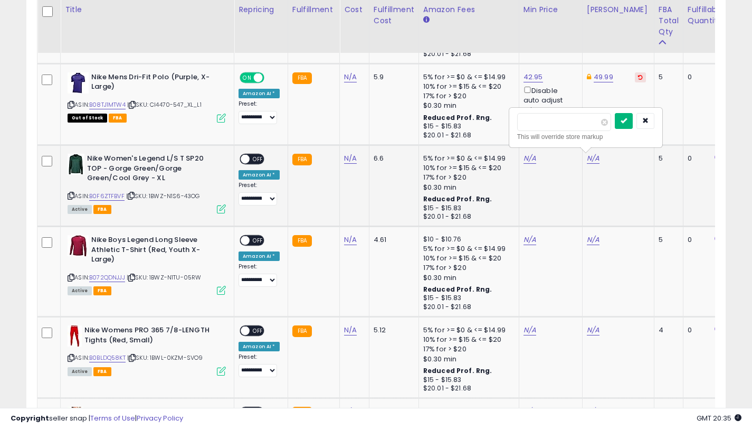
type input "*****"
drag, startPoint x: 628, startPoint y: 121, endPoint x: 509, endPoint y: 182, distance: 133.9
click at [627, 121] on icon "submit" at bounding box center [624, 120] width 6 height 6
click at [529, 159] on link "N/A" at bounding box center [530, 158] width 13 height 11
type input "*****"
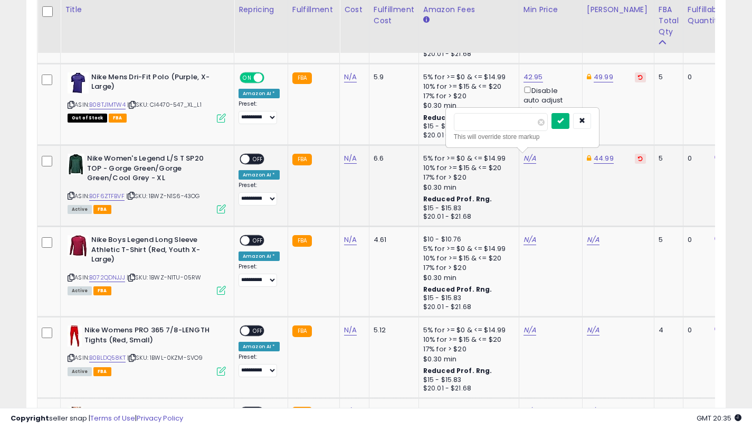
click at [564, 120] on icon "submit" at bounding box center [561, 120] width 6 height 6
click at [252, 158] on span "OFF" at bounding box center [258, 159] width 17 height 9
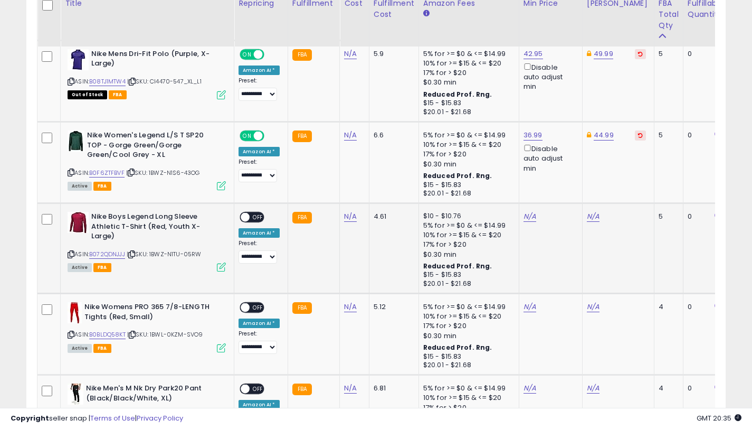
scroll to position [1726, 0]
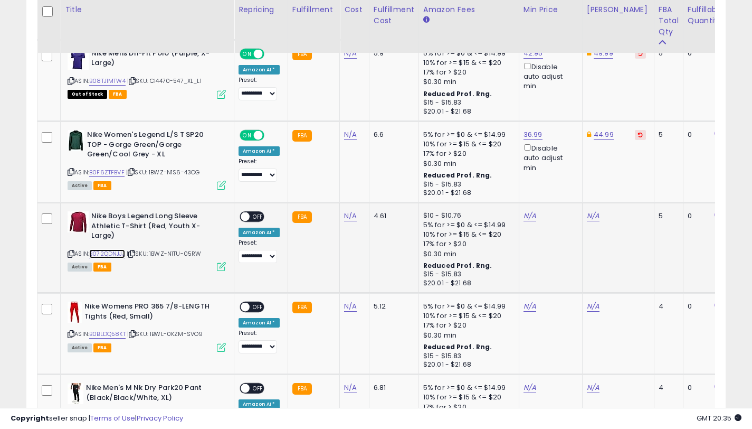
click at [121, 252] on link "B072QDNJJJ" at bounding box center [107, 253] width 36 height 9
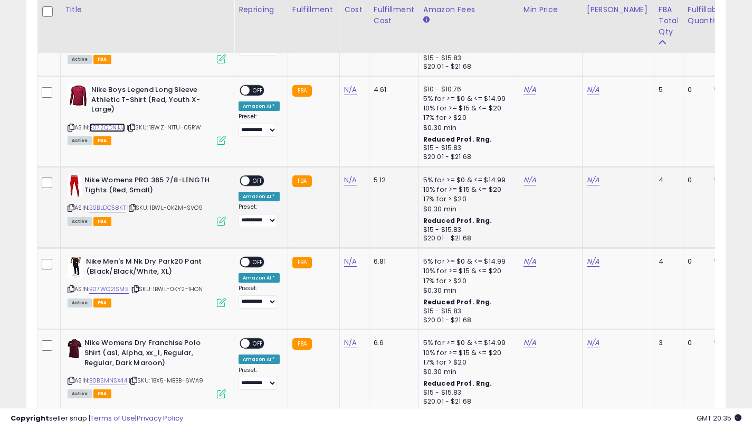
scroll to position [1857, 0]
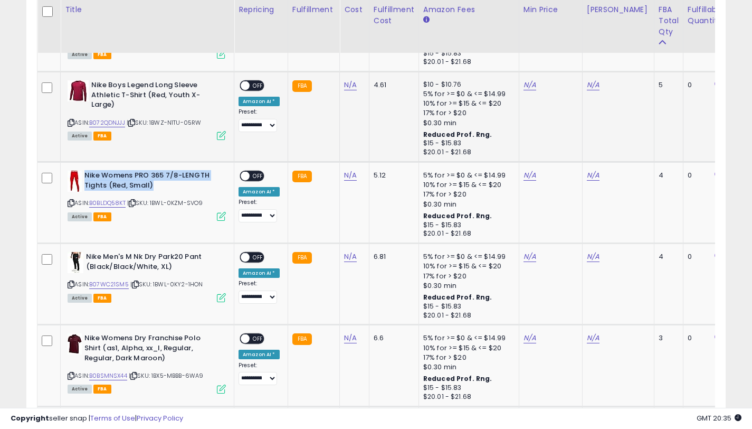
drag, startPoint x: 150, startPoint y: 184, endPoint x: 121, endPoint y: 106, distance: 84.1
click at [86, 175] on b "Nike Womens PRO 365 7/8-LENGTH Tights (Red, Small)" at bounding box center [148, 182] width 128 height 22
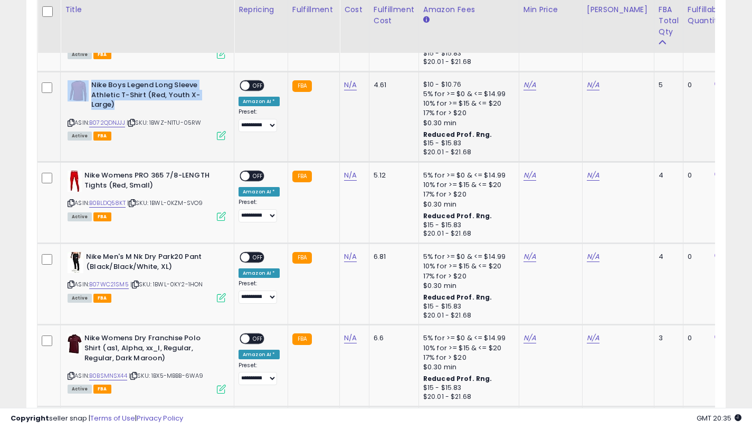
drag, startPoint x: 121, startPoint y: 106, endPoint x: 88, endPoint y: 88, distance: 37.1
click at [88, 88] on div "Nike Boys Legend Long Sleeve Athletic T-Shirt (Red, Youth X-Large)" at bounding box center [147, 96] width 158 height 32
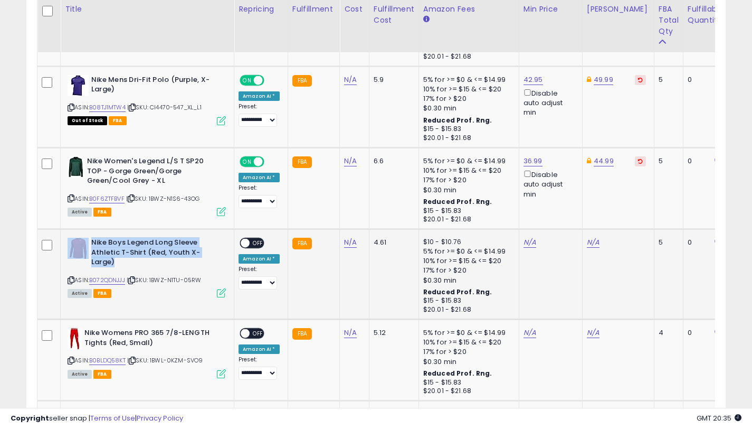
scroll to position [1699, 0]
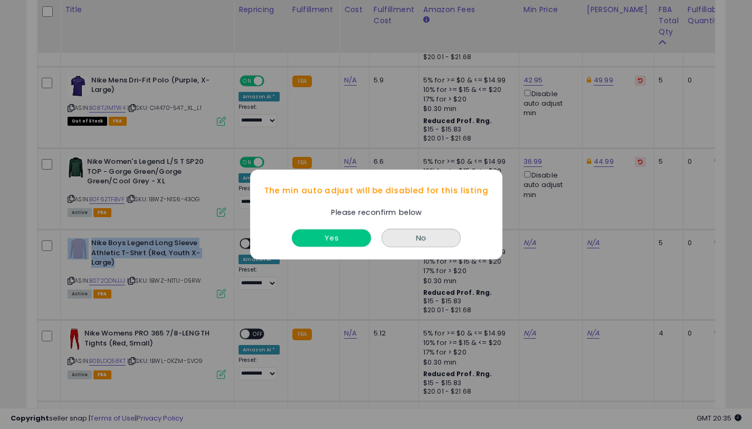
click at [337, 230] on button "Yes" at bounding box center [331, 237] width 79 height 17
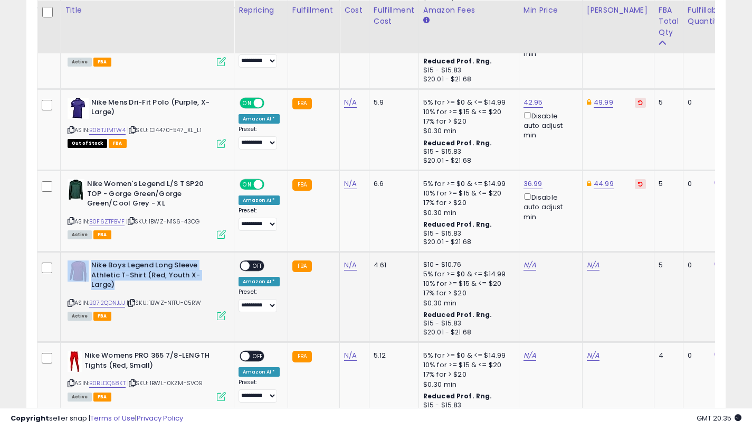
scroll to position [1694, 0]
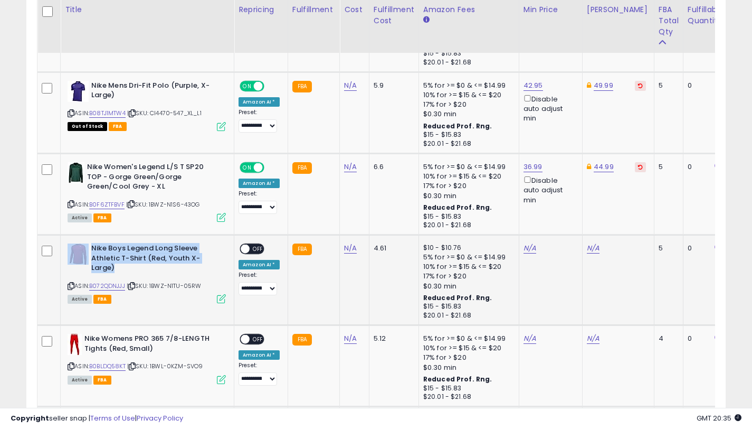
click at [119, 272] on b "Nike Boys Legend Long Sleeve Athletic T-Shirt (Red, Youth X-Large)" at bounding box center [155, 259] width 128 height 32
drag, startPoint x: 119, startPoint y: 268, endPoint x: 93, endPoint y: 249, distance: 32.8
click at [93, 249] on b "Nike Boys Legend Long Sleeve Athletic T-Shirt (Red, Youth X-Large)" at bounding box center [155, 259] width 128 height 32
click at [588, 248] on link "N/A" at bounding box center [593, 248] width 13 height 11
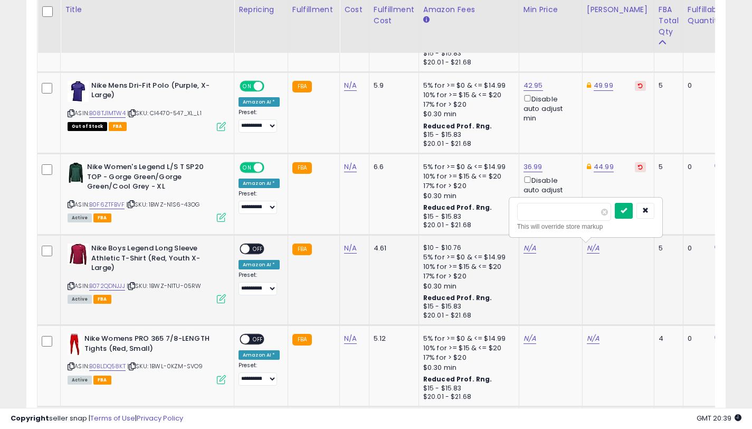
type input "*****"
click at [633, 206] on button "submit" at bounding box center [624, 211] width 18 height 16
click at [524, 245] on link "N/A" at bounding box center [530, 248] width 13 height 11
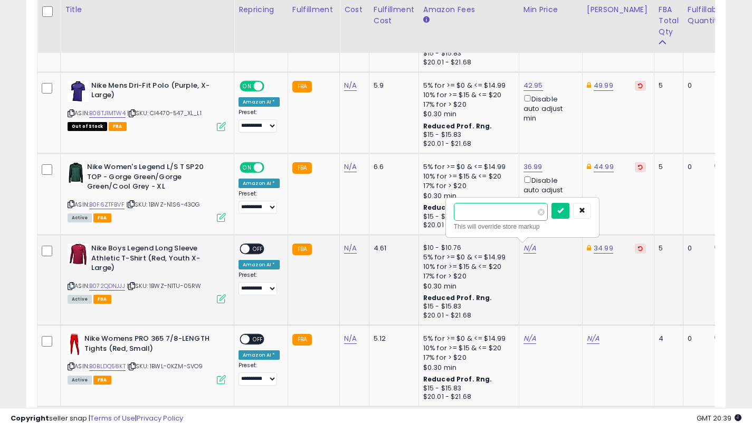
type input "*****"
click at [564, 210] on icon "submit" at bounding box center [561, 210] width 6 height 6
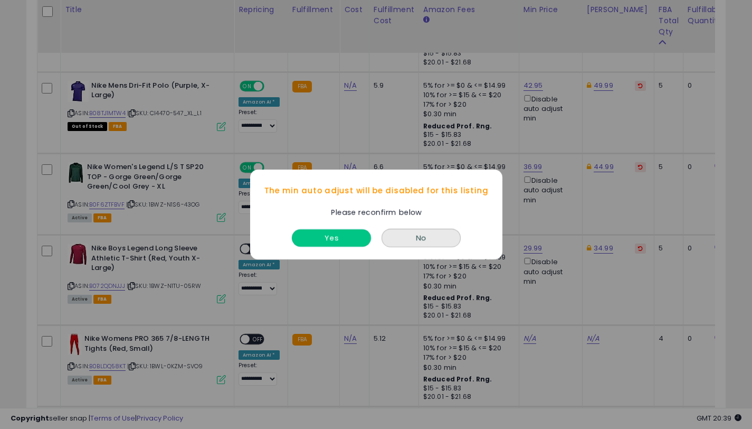
click at [346, 241] on button "Yes" at bounding box center [331, 237] width 79 height 17
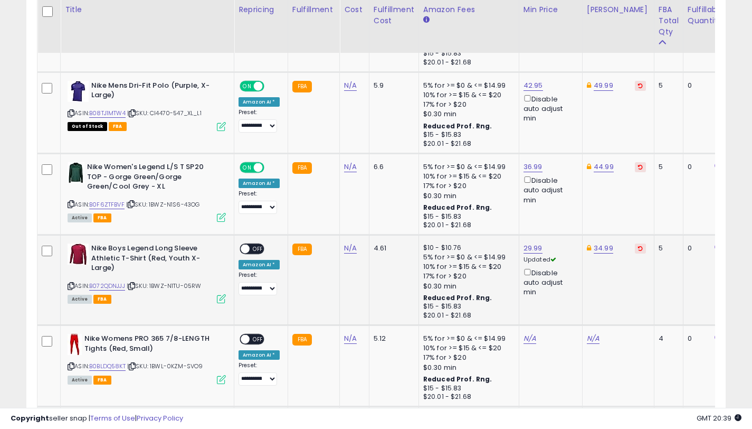
drag, startPoint x: 244, startPoint y: 247, endPoint x: 262, endPoint y: 249, distance: 18.0
click at [244, 247] on span at bounding box center [245, 248] width 9 height 9
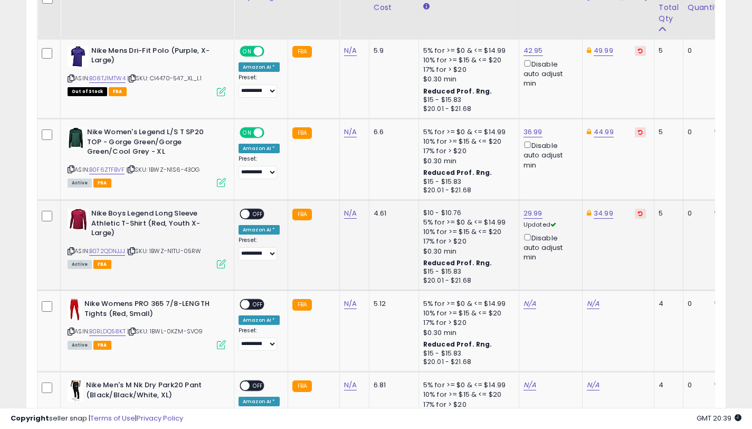
scroll to position [1737, 0]
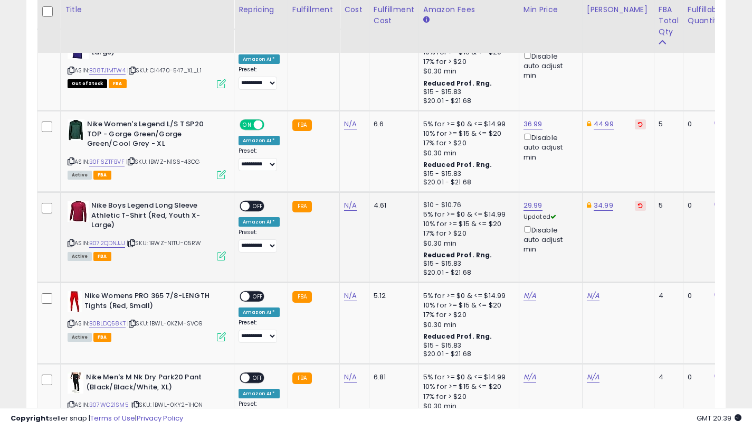
click at [247, 205] on span at bounding box center [245, 206] width 9 height 9
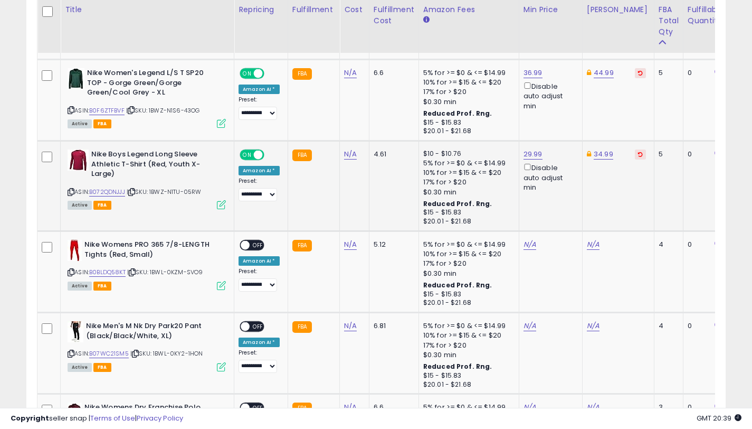
scroll to position [1842, 0]
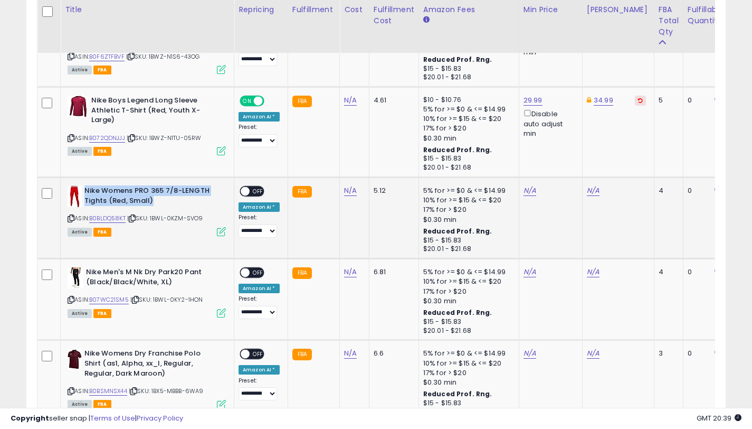
drag, startPoint x: 162, startPoint y: 204, endPoint x: 86, endPoint y: 191, distance: 77.2
click at [86, 191] on b "Nike Womens PRO 365 7/8-LENGTH Tights (Red, Small)" at bounding box center [148, 197] width 128 height 22
click at [114, 220] on link "B0BLDQ58KT" at bounding box center [107, 218] width 36 height 9
click at [587, 188] on link "N/A" at bounding box center [593, 190] width 13 height 11
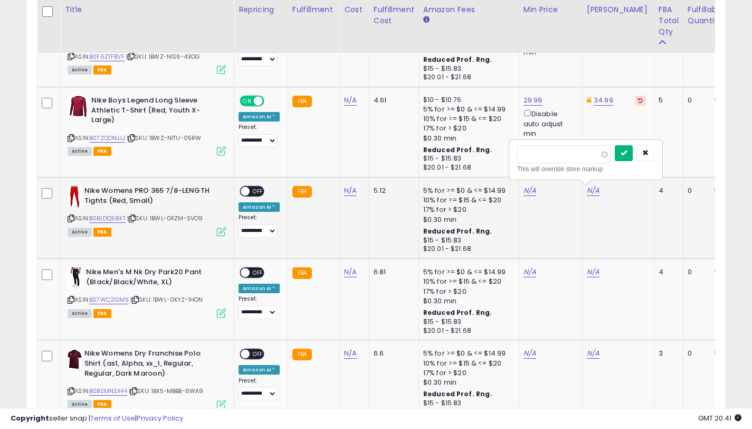
type input "*****"
click at [633, 156] on button "submit" at bounding box center [624, 153] width 18 height 16
click at [526, 189] on link "N/A" at bounding box center [530, 190] width 13 height 11
type input "*****"
click at [564, 153] on icon "submit" at bounding box center [561, 152] width 6 height 6
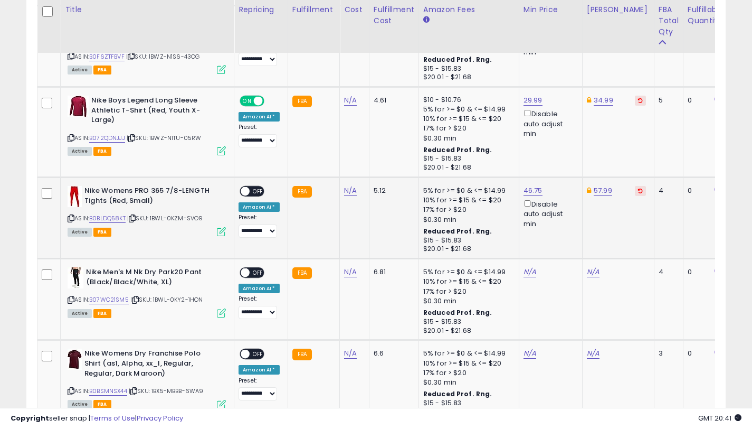
click at [526, 206] on div "Disable auto adjust min" at bounding box center [549, 213] width 51 height 31
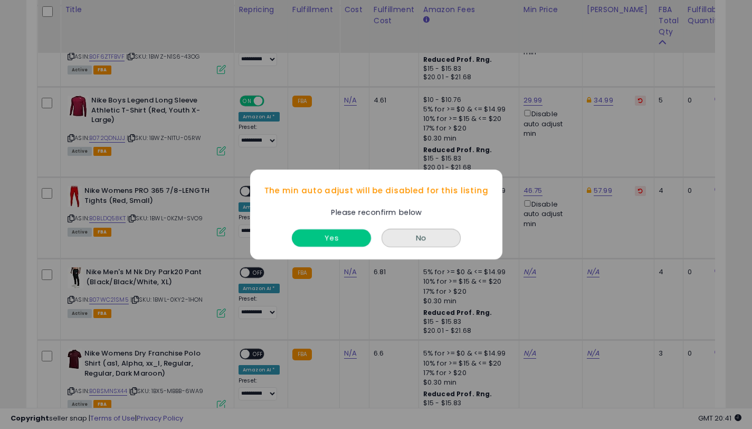
click at [340, 238] on button "Yes" at bounding box center [331, 237] width 79 height 17
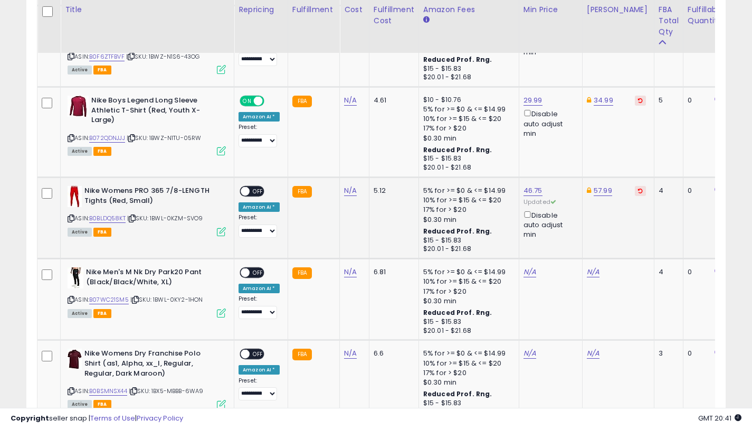
click at [255, 189] on span "OFF" at bounding box center [258, 191] width 17 height 9
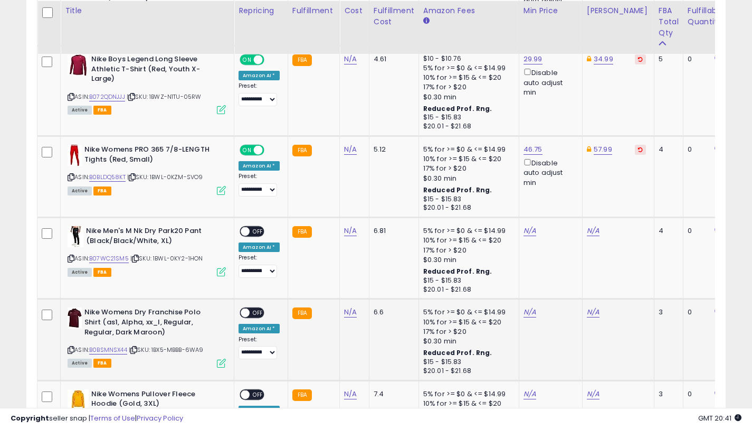
scroll to position [1974, 0]
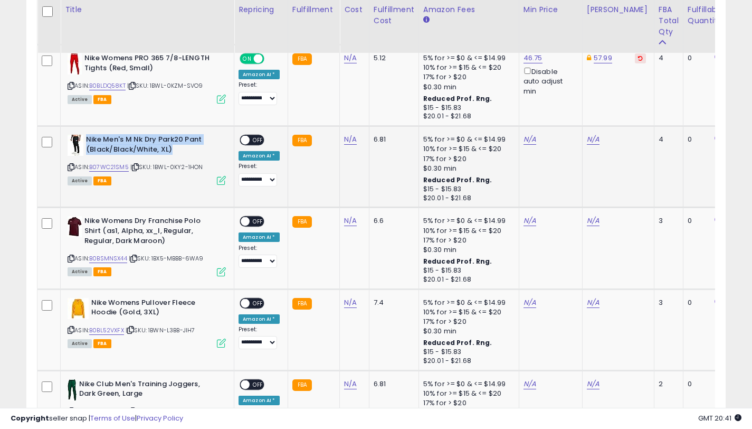
drag, startPoint x: 173, startPoint y: 147, endPoint x: 87, endPoint y: 140, distance: 86.3
click at [87, 140] on b "Nike Men's M Nk Dry Park20 Pant (Black/Black/White, XL)" at bounding box center [150, 146] width 128 height 22
click at [113, 167] on link "B07WC21SM5" at bounding box center [109, 167] width 40 height 9
click at [72, 87] on icon at bounding box center [71, 86] width 7 height 6
click at [588, 141] on link "N/A" at bounding box center [593, 139] width 13 height 11
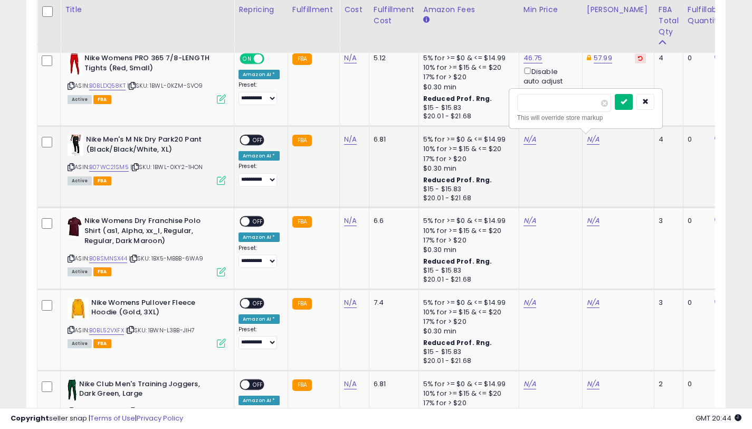
type input "*****"
click at [627, 100] on icon "submit" at bounding box center [624, 101] width 6 height 6
click at [527, 144] on link "N/A" at bounding box center [530, 139] width 13 height 11
type input "*****"
click at [563, 98] on icon "submit" at bounding box center [561, 101] width 6 height 6
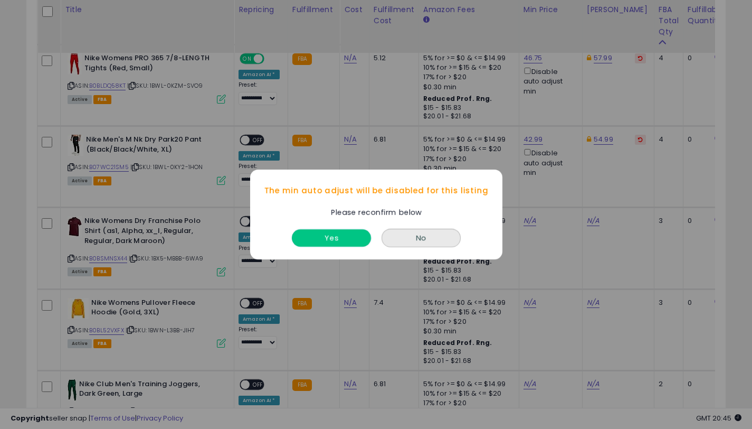
click at [350, 241] on button "Yes" at bounding box center [331, 237] width 79 height 17
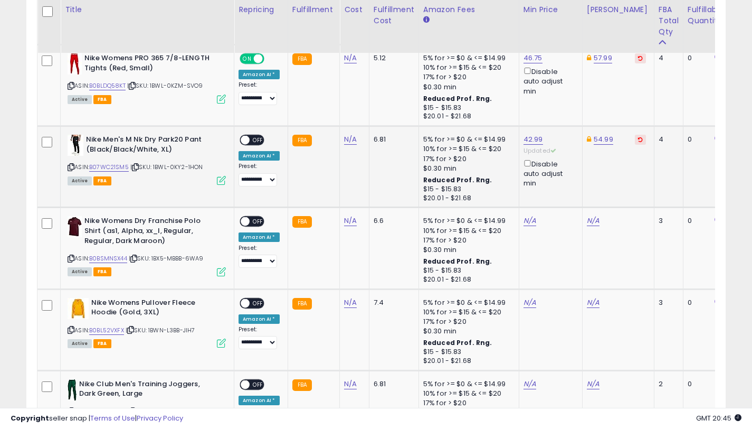
click at [253, 139] on span "OFF" at bounding box center [258, 140] width 17 height 9
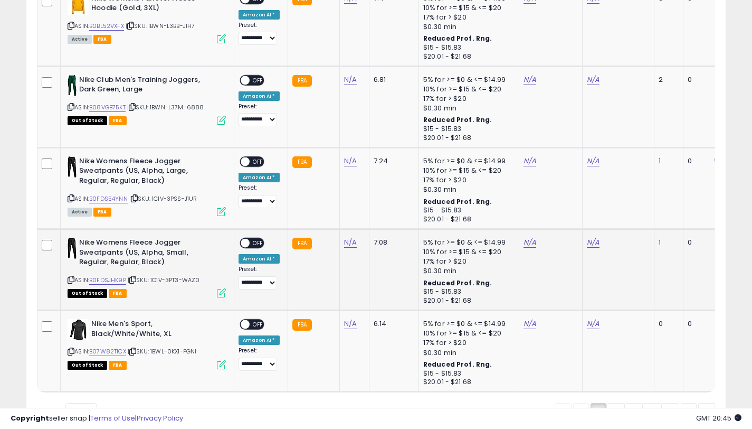
scroll to position [2335, 0]
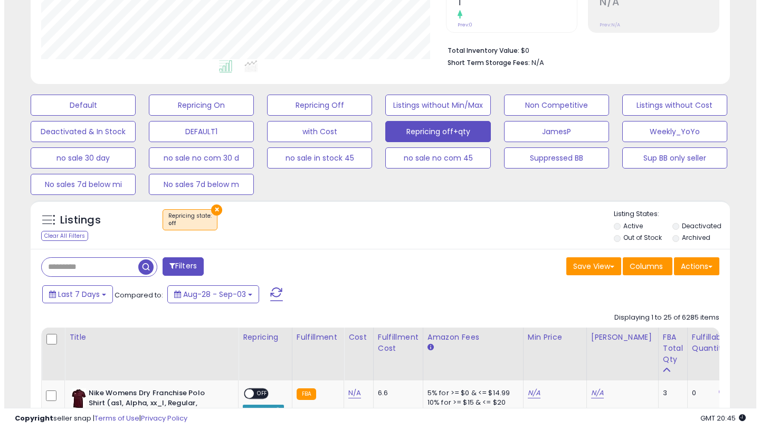
scroll to position [197, 0]
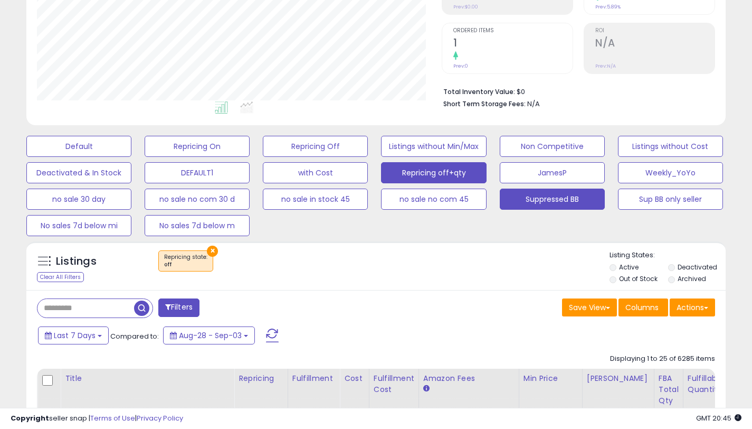
click at [564, 197] on button "Suppressed BB" at bounding box center [552, 199] width 105 height 21
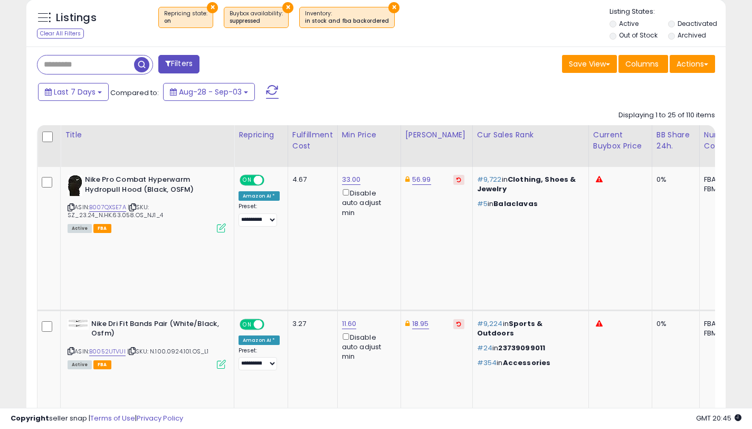
scroll to position [0, 0]
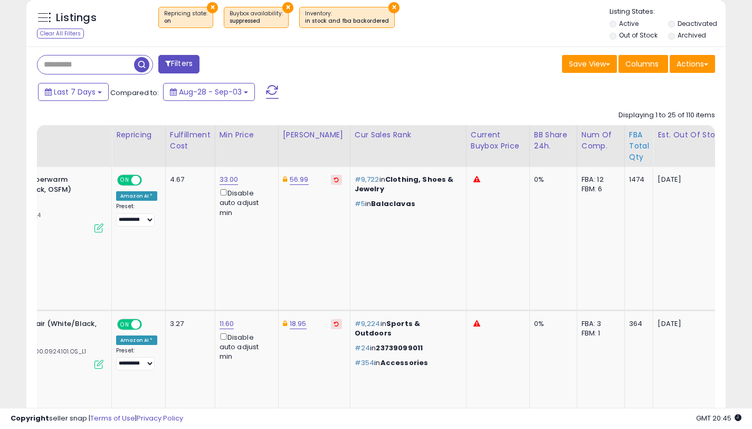
click at [630, 143] on div "FBA Total Qty" at bounding box center [639, 145] width 20 height 33
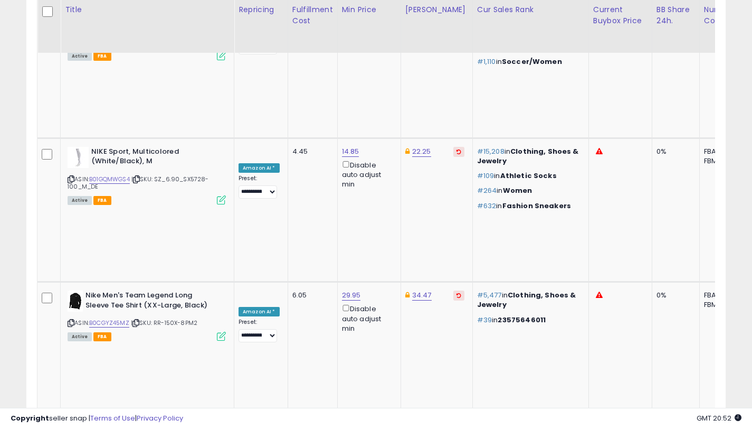
scroll to position [1321, 0]
